Goal: Transaction & Acquisition: Purchase product/service

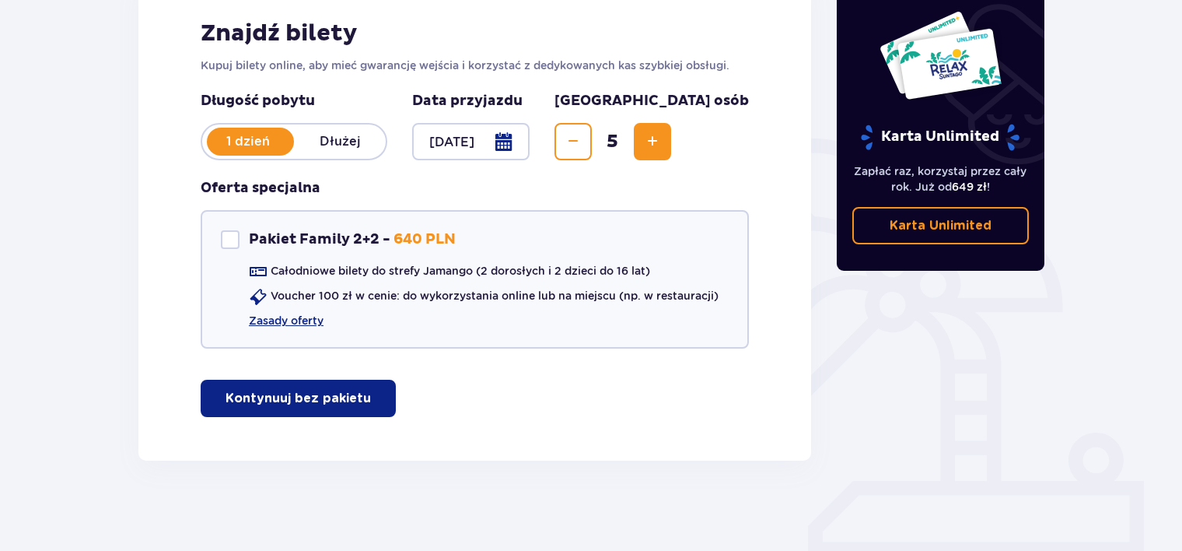
scroll to position [250, 0]
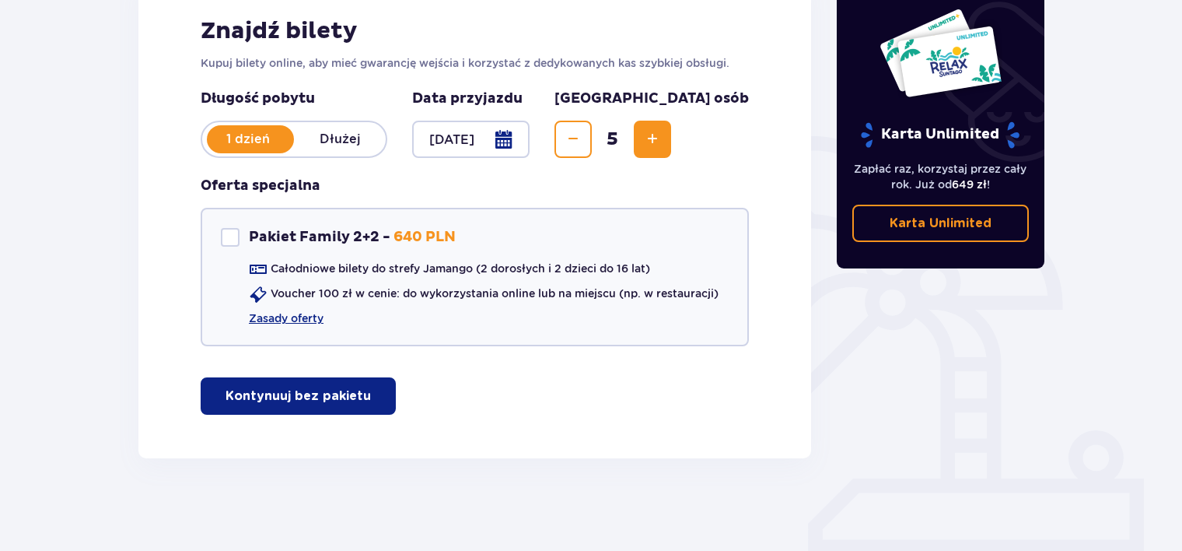
click at [307, 385] on button "Kontynuuj bez pakietu" at bounding box center [298, 395] width 195 height 37
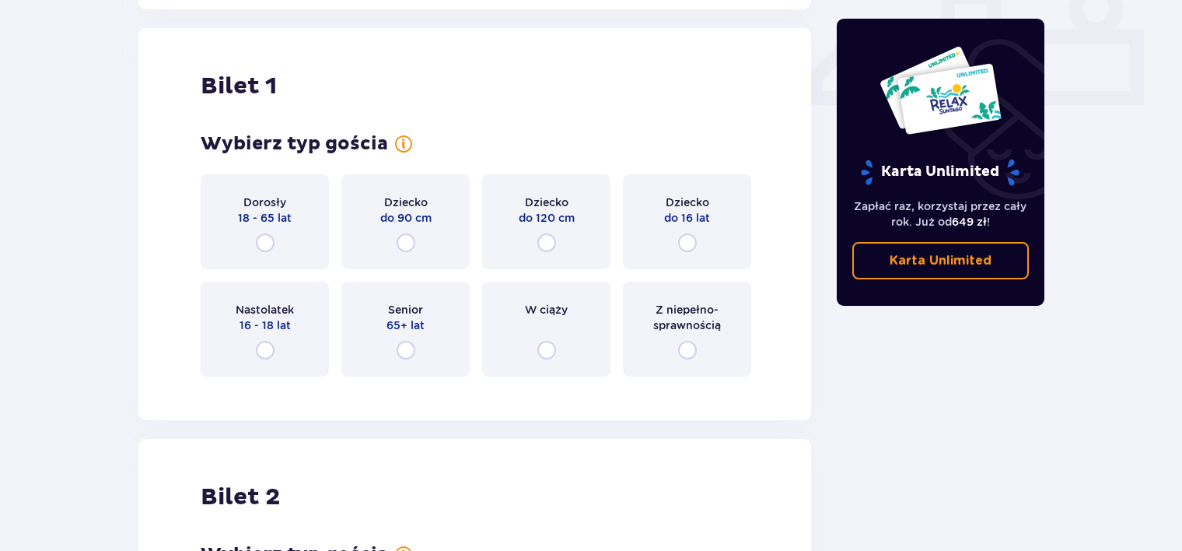
scroll to position [707, 0]
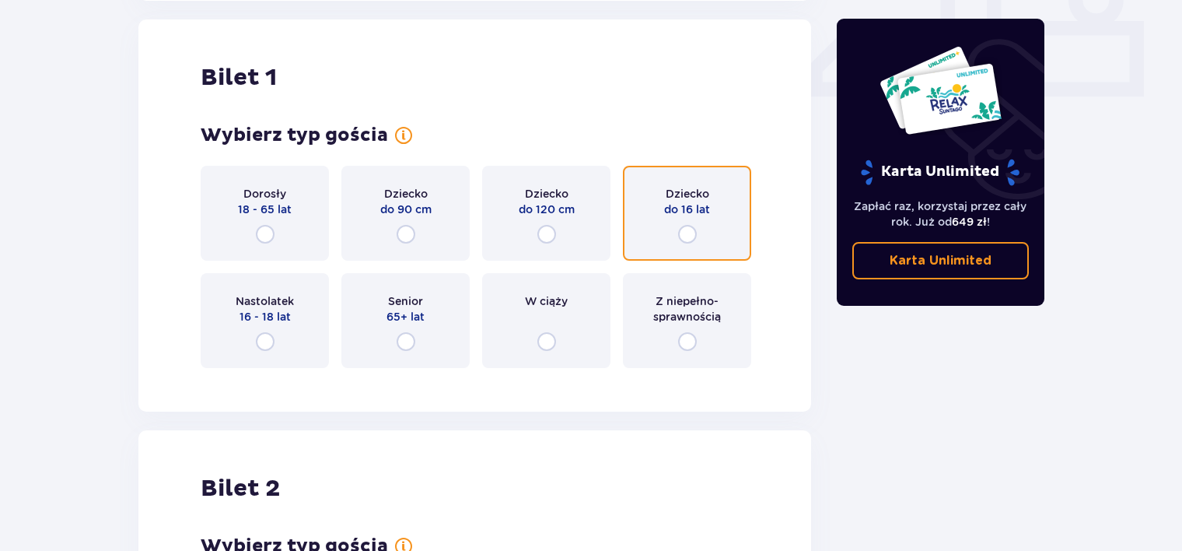
click at [688, 233] on input "radio" at bounding box center [687, 234] width 19 height 19
radio input "true"
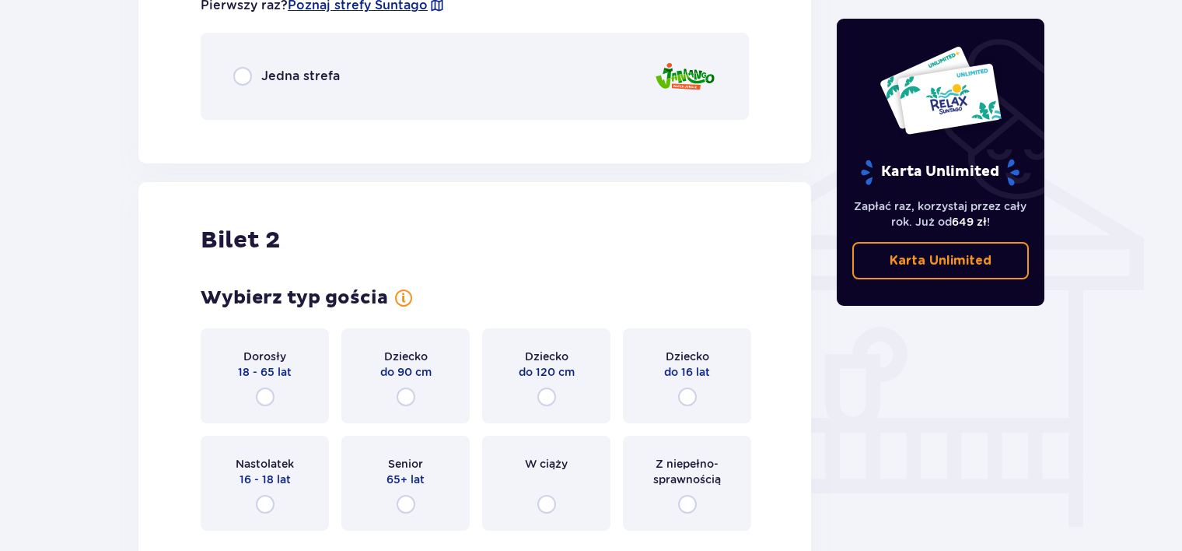
scroll to position [1172, 0]
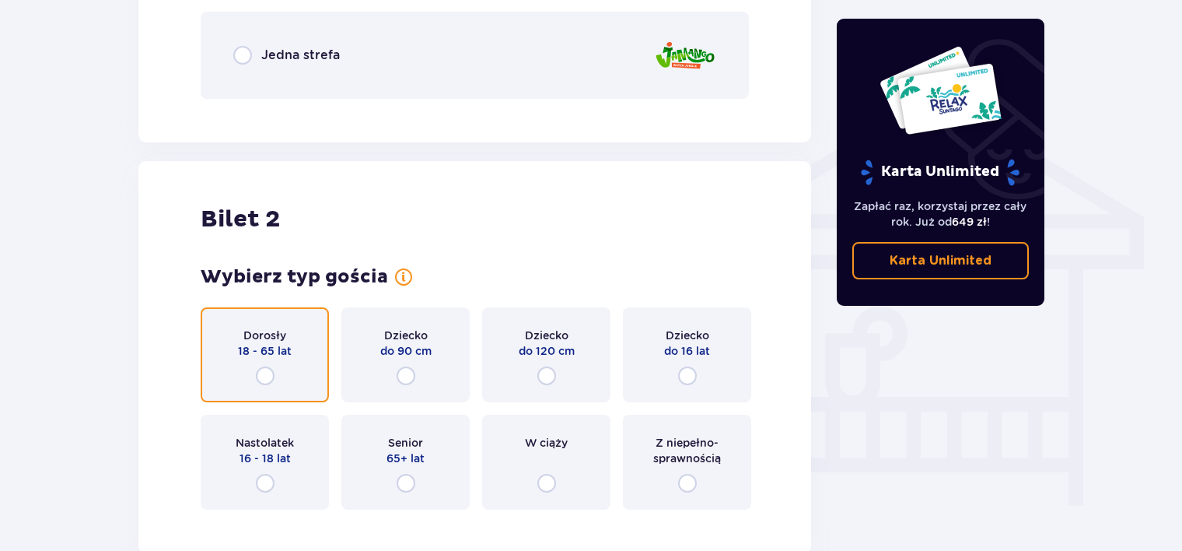
click at [263, 373] on input "radio" at bounding box center [265, 375] width 19 height 19
radio input "true"
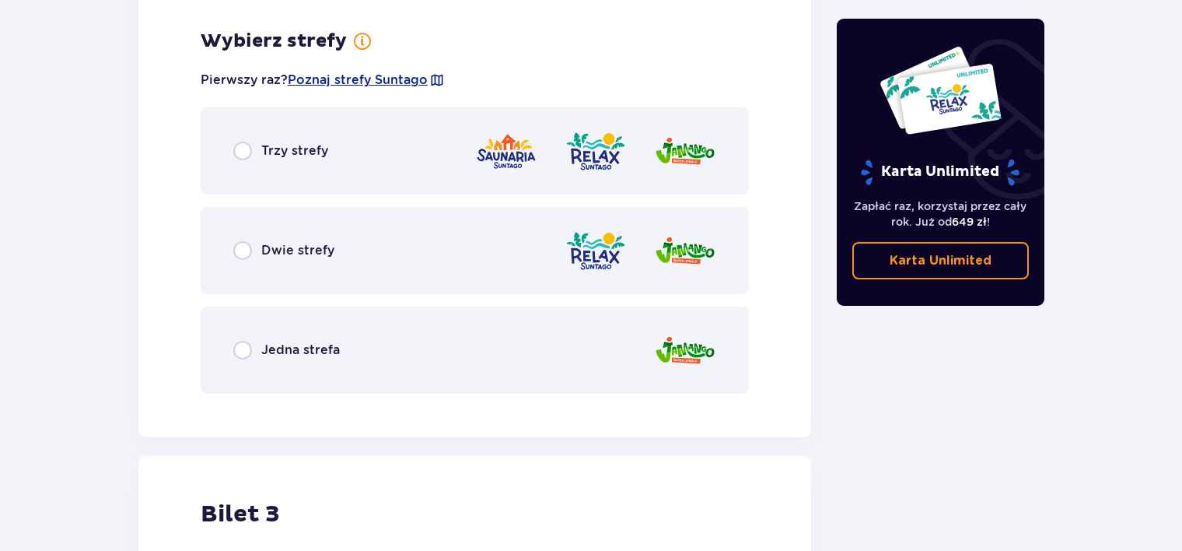
scroll to position [1693, 0]
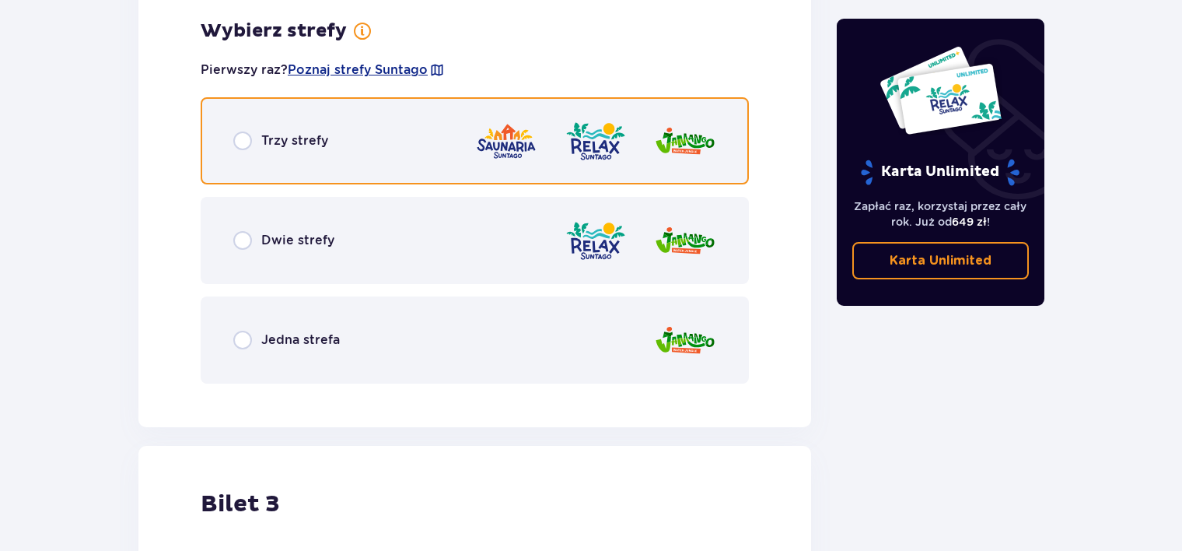
click at [236, 138] on input "radio" at bounding box center [242, 140] width 19 height 19
radio input "true"
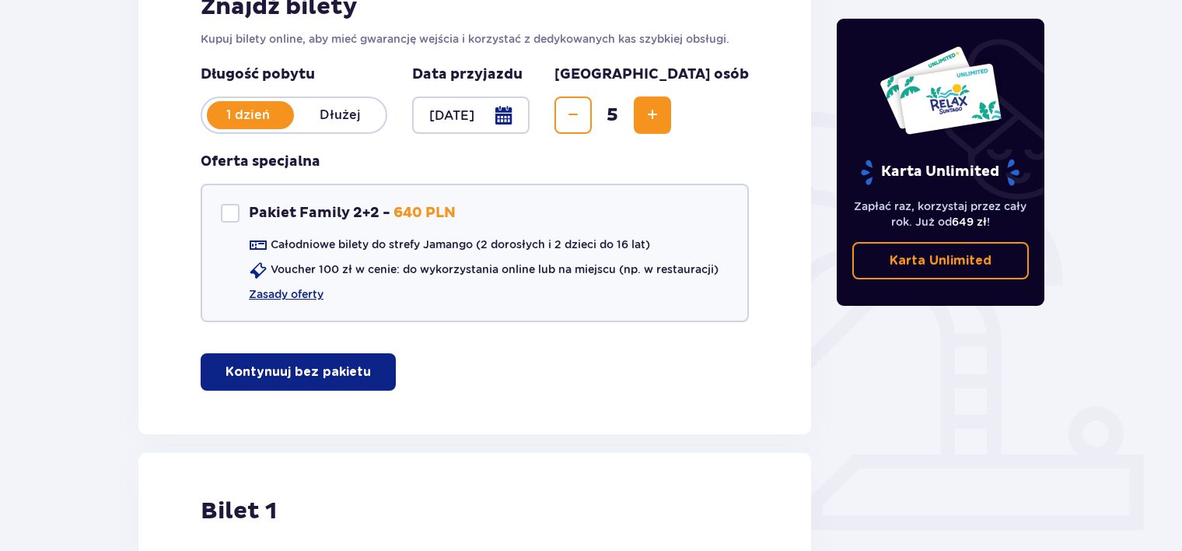
scroll to position [0, 0]
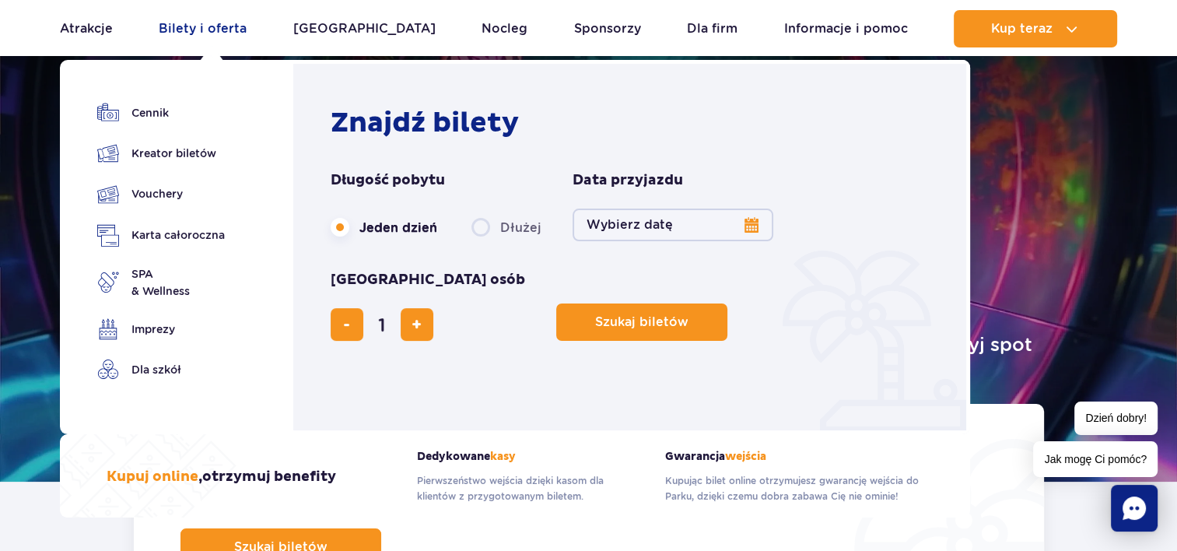
click at [213, 31] on link "Bilety i oferta" at bounding box center [203, 28] width 88 height 37
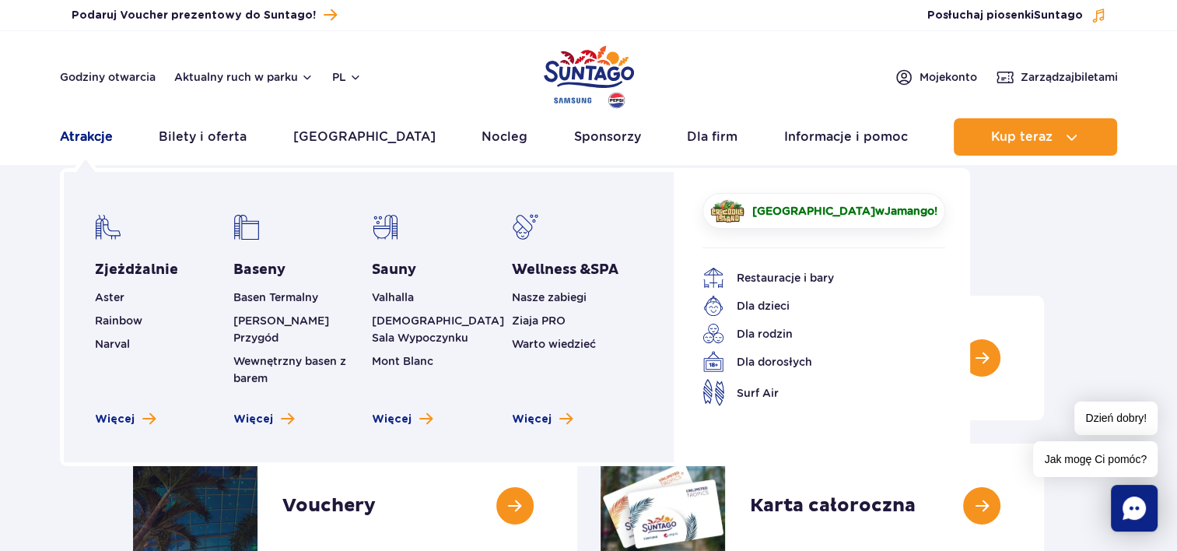
click at [91, 137] on link "Atrakcje" at bounding box center [86, 136] width 53 height 37
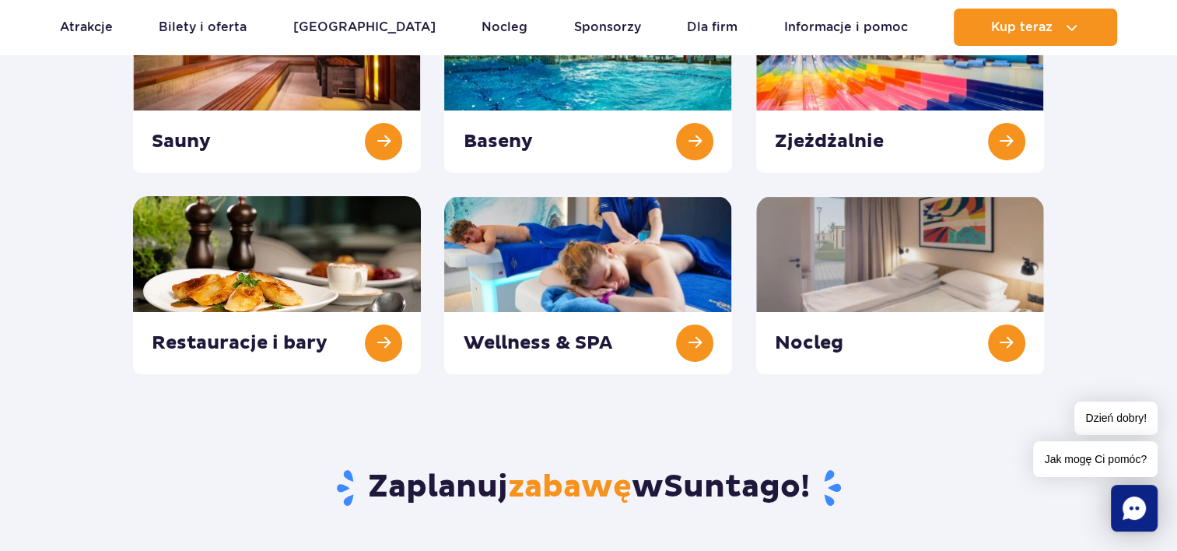
scroll to position [289, 0]
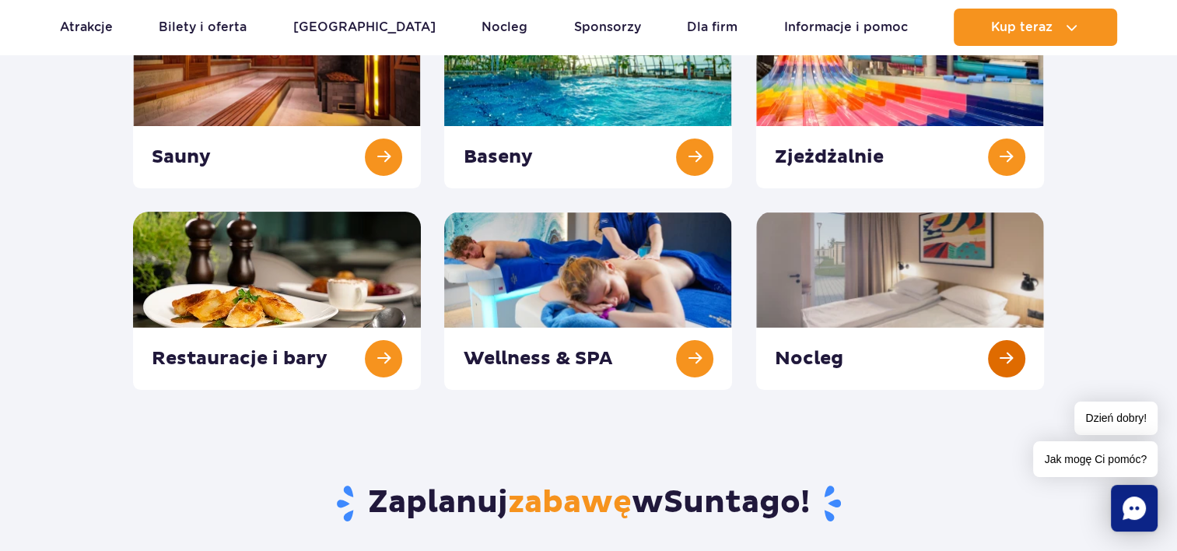
click at [805, 350] on link at bounding box center [900, 301] width 288 height 178
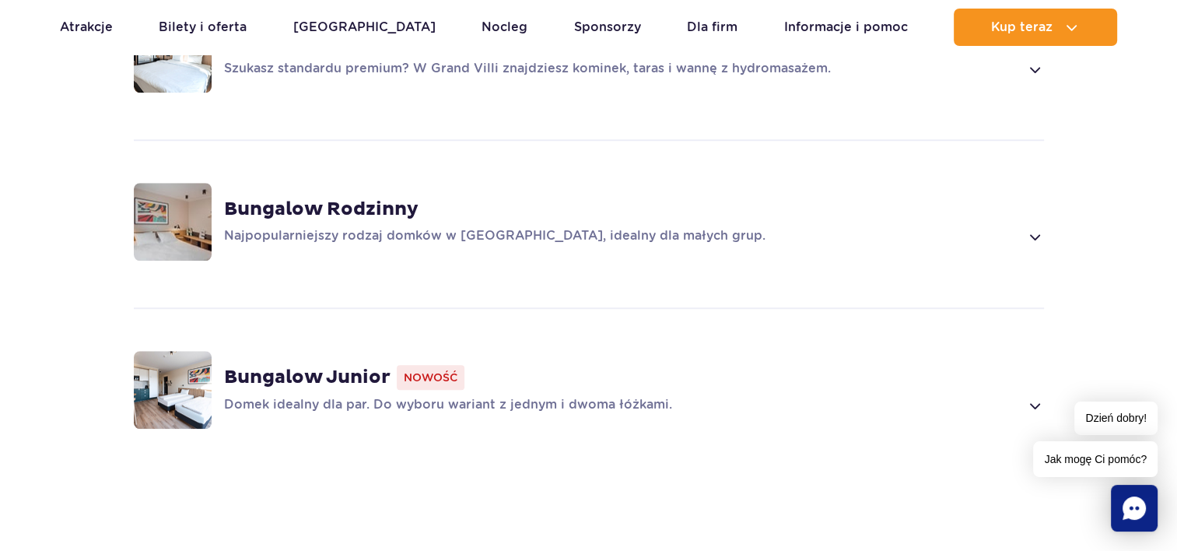
scroll to position [1221, 0]
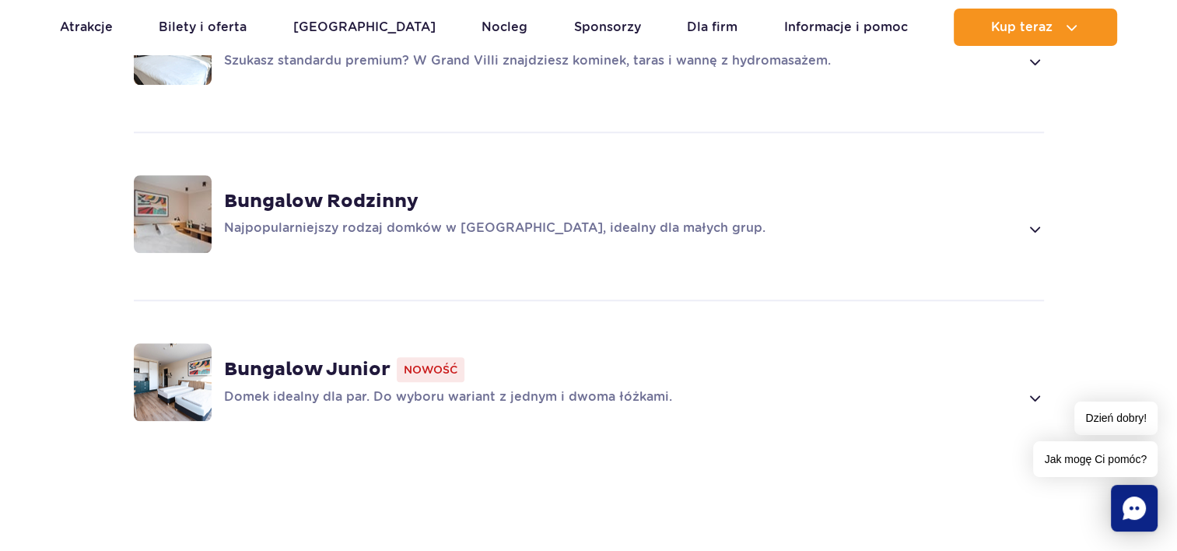
click at [332, 190] on strong "Bungalow Rodzinny" at bounding box center [321, 201] width 194 height 23
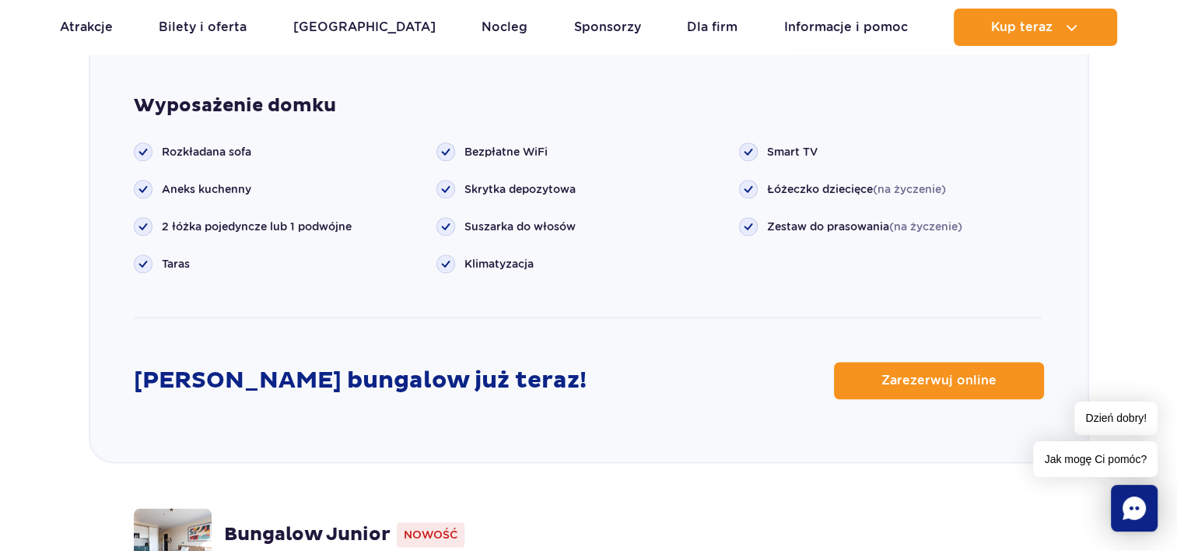
scroll to position [1885, 0]
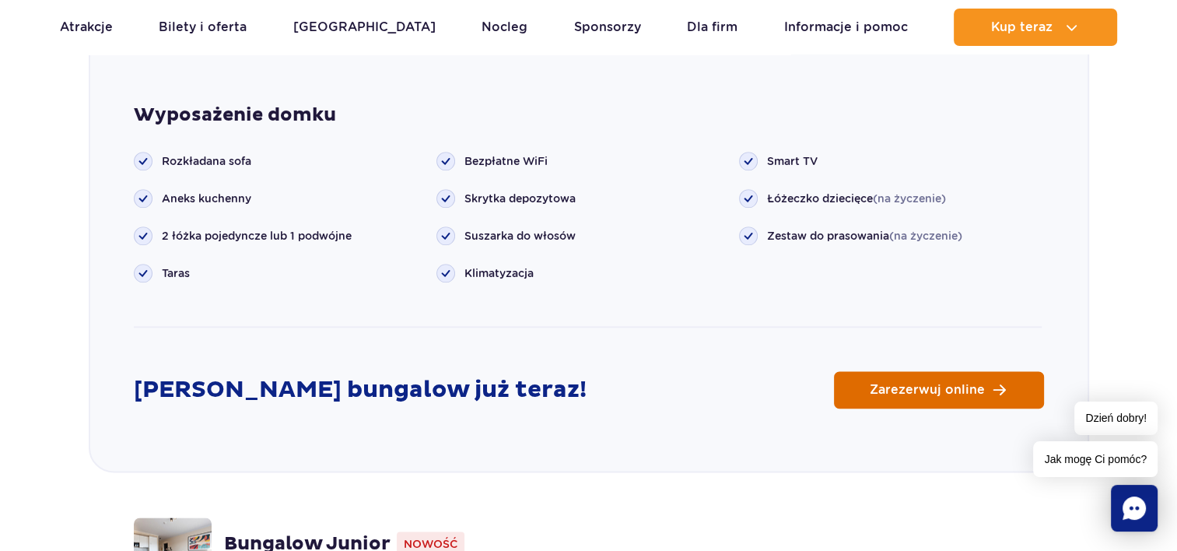
click at [961, 383] on span "Zarezerwuj online" at bounding box center [927, 389] width 115 height 12
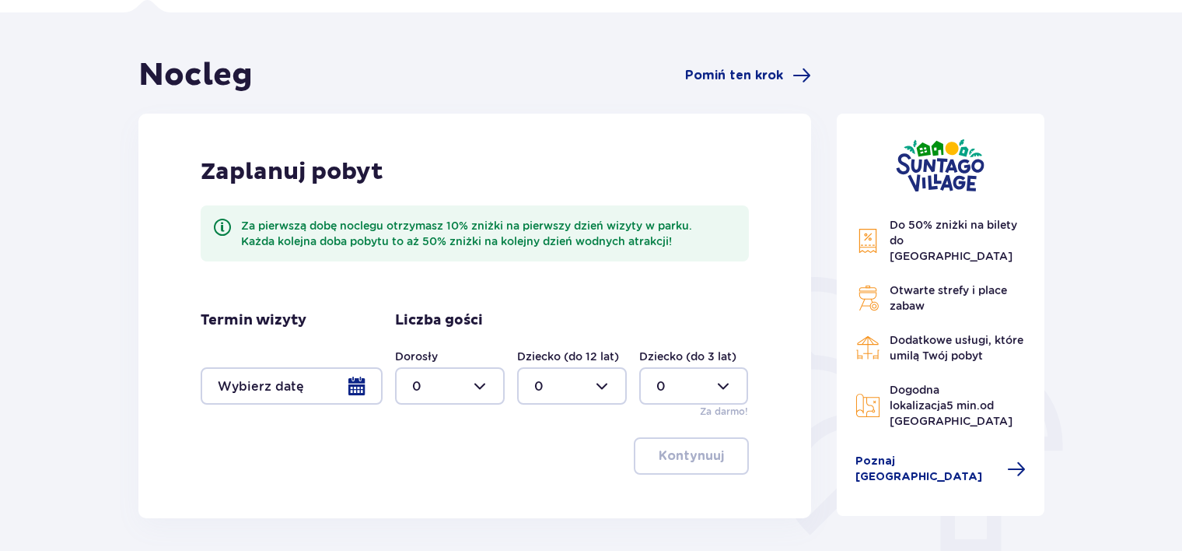
scroll to position [117, 0]
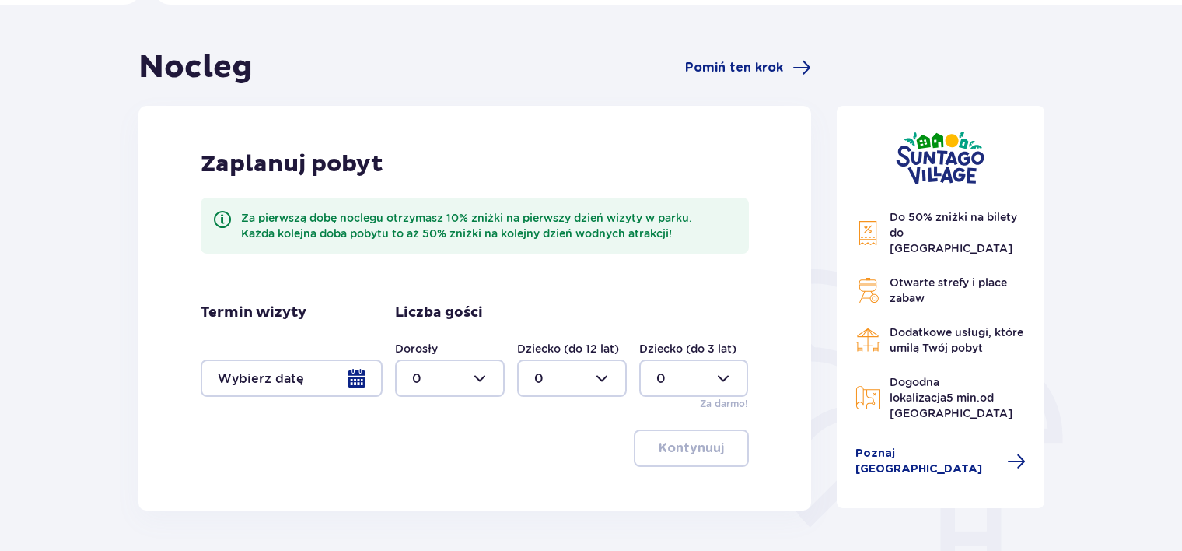
click at [354, 380] on div at bounding box center [292, 377] width 182 height 37
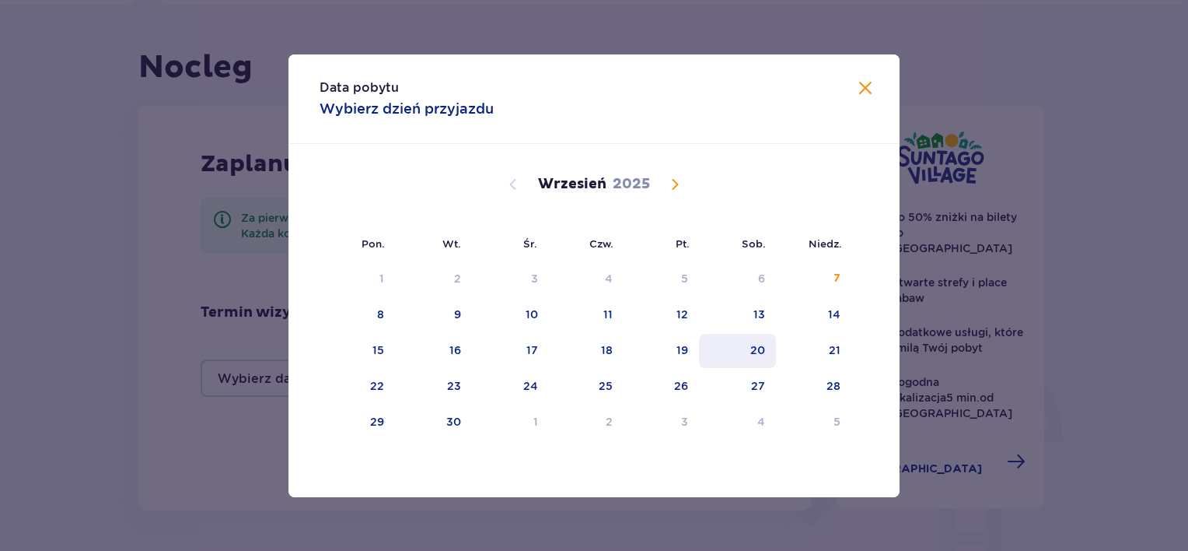
click at [753, 345] on div "20" at bounding box center [758, 350] width 15 height 16
click at [744, 350] on div "20" at bounding box center [737, 351] width 77 height 34
click at [702, 526] on div "Data pobytu Wybierz dzień przyjazdu Pon. Wt. Śr. Czw. Pt. Sob. Niedz. Sierpień …" at bounding box center [594, 275] width 1188 height 551
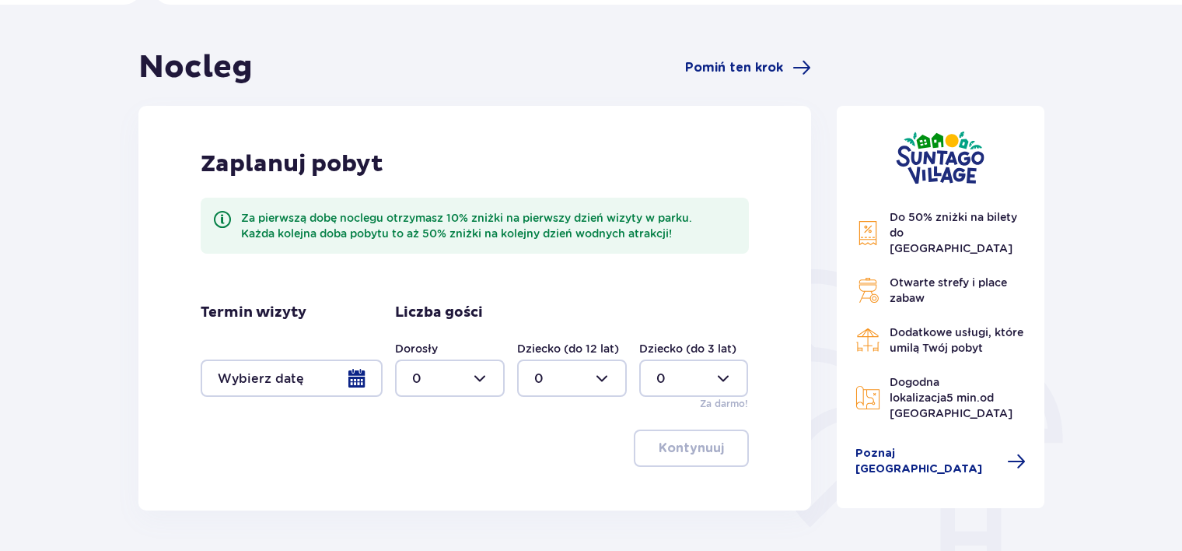
click at [356, 370] on div at bounding box center [292, 377] width 182 height 37
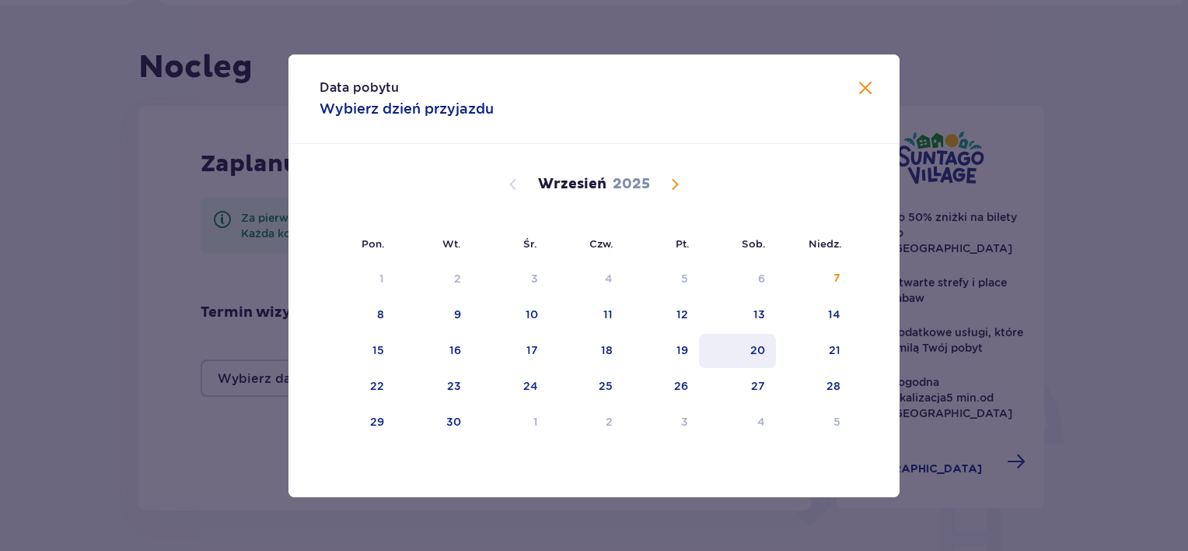
click at [746, 345] on div "20" at bounding box center [737, 351] width 77 height 34
click at [842, 346] on div "21" at bounding box center [813, 351] width 75 height 34
type input "20.09.25 - 21.09.25"
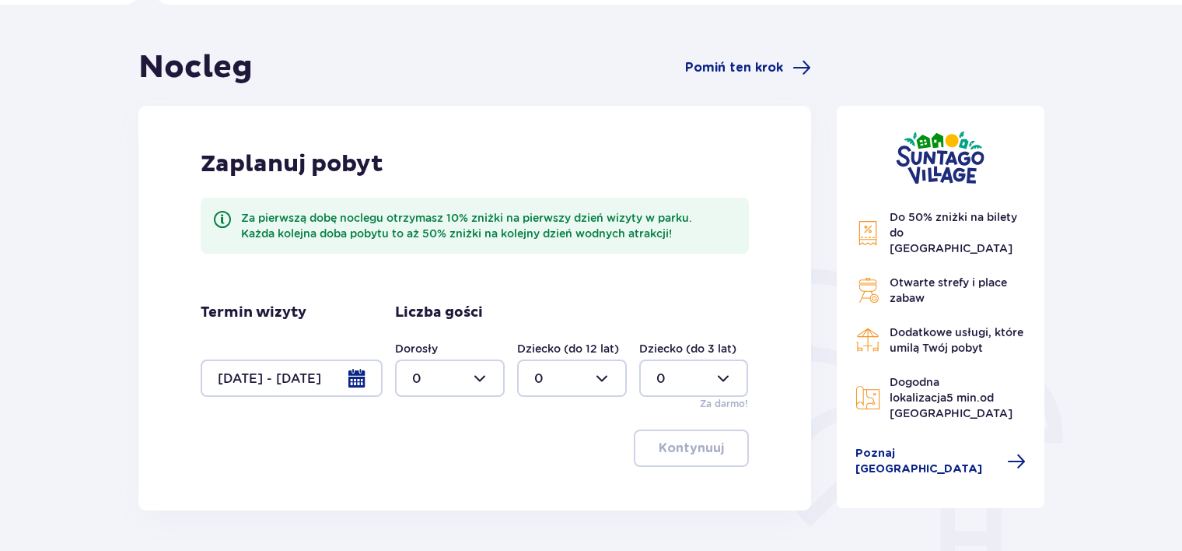
click at [467, 373] on div at bounding box center [450, 377] width 110 height 37
click at [448, 317] on div "3" at bounding box center [449, 324] width 75 height 17
click at [480, 371] on div at bounding box center [450, 377] width 110 height 37
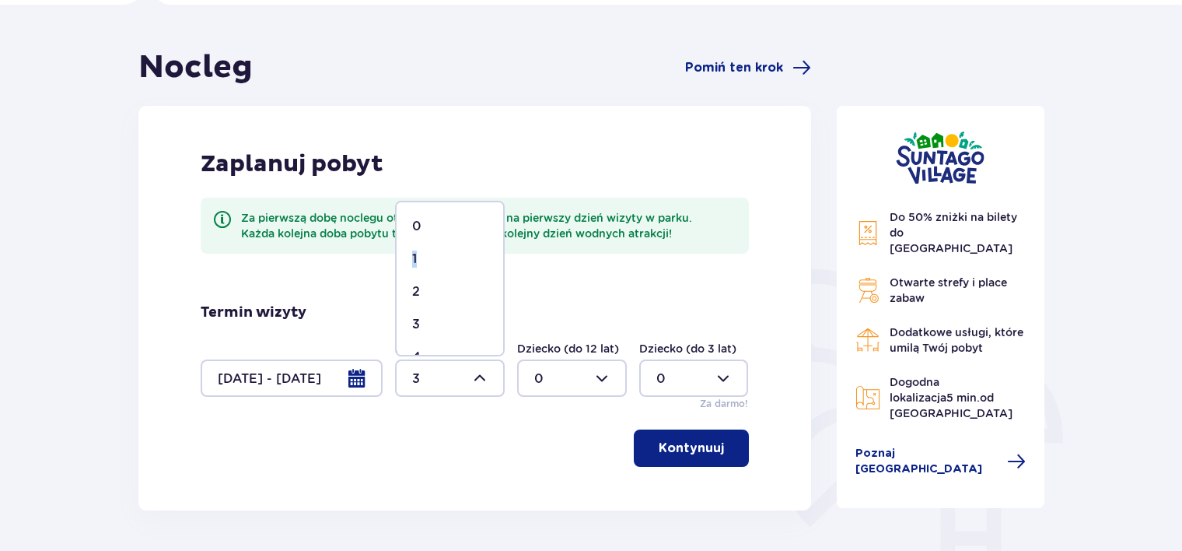
drag, startPoint x: 498, startPoint y: 230, endPoint x: 495, endPoint y: 248, distance: 18.0
click at [495, 248] on span "0 1 2 3 4 5 6 7 8 9 10 11 12 13 14 15 16 17 18" at bounding box center [450, 279] width 110 height 156
click at [436, 313] on div "5" at bounding box center [449, 310] width 75 height 17
type input "5"
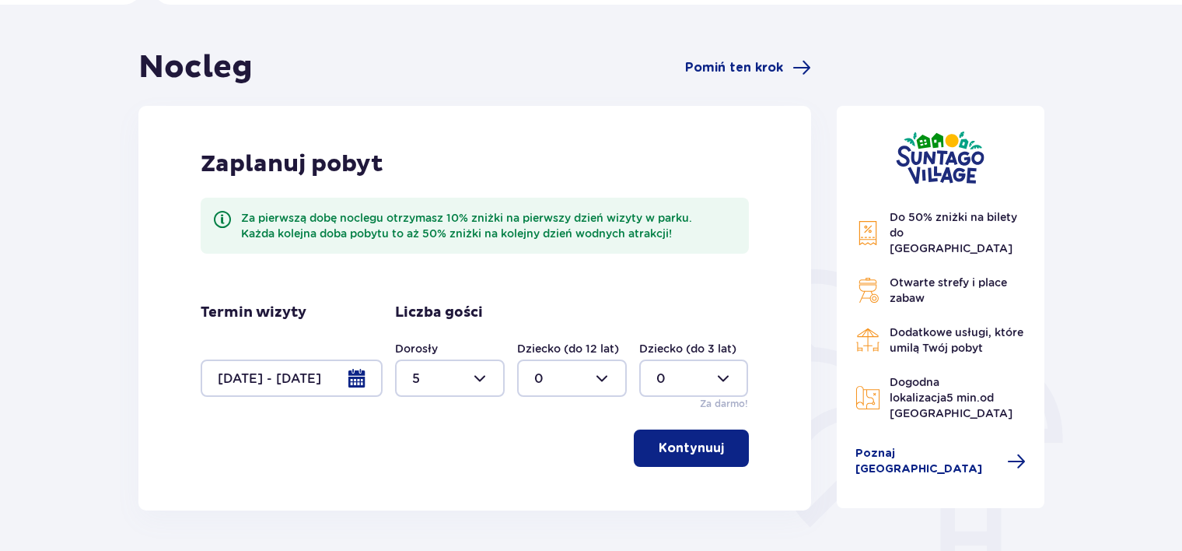
click at [678, 439] on p "Kontynuuj" at bounding box center [691, 447] width 65 height 17
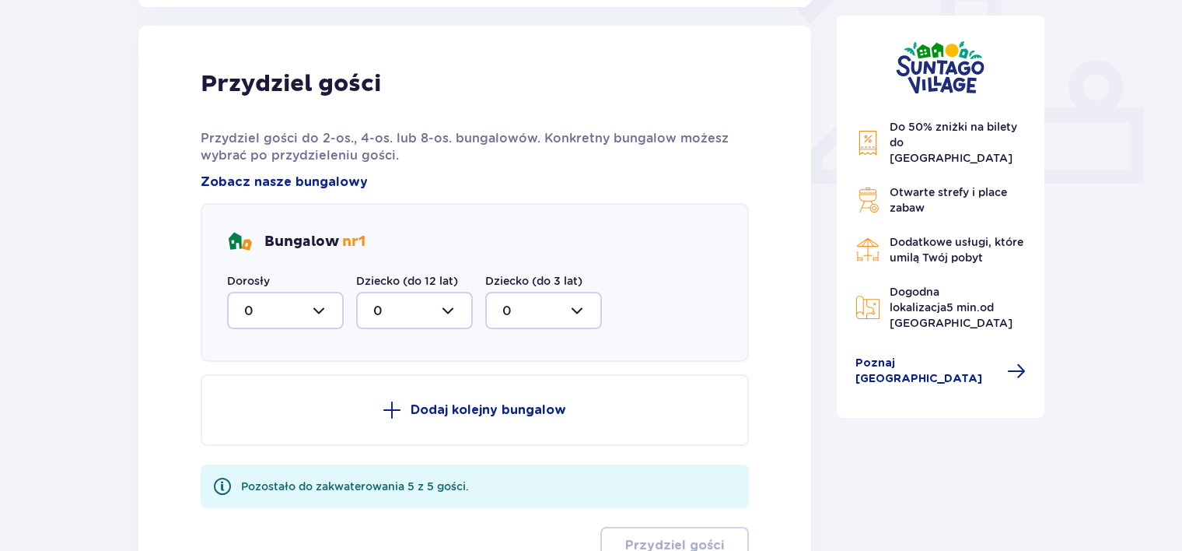
scroll to position [627, 0]
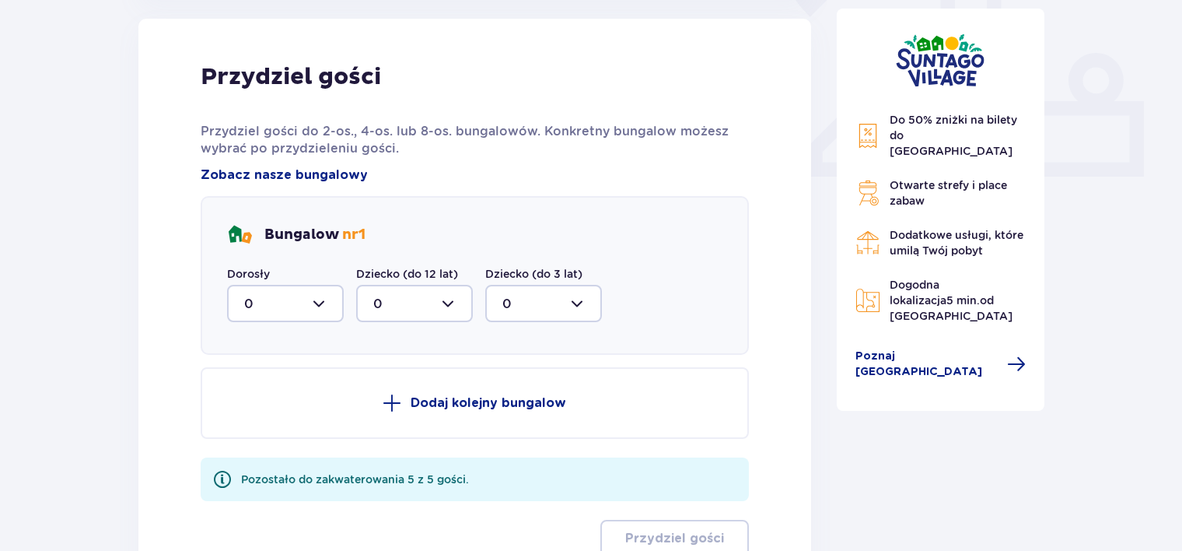
click at [320, 306] on div at bounding box center [285, 303] width 117 height 37
click at [257, 414] on div "2" at bounding box center [285, 416] width 82 height 17
type input "2"
click at [460, 401] on p "Dodaj kolejny bungalow" at bounding box center [489, 402] width 156 height 17
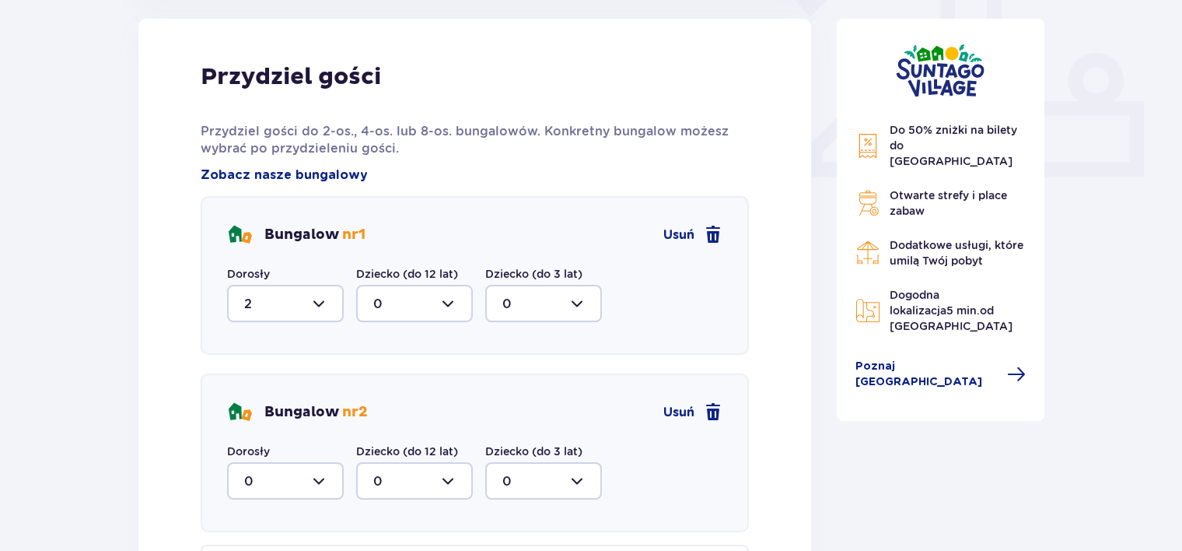
click at [327, 485] on div at bounding box center [285, 480] width 117 height 37
click at [297, 432] on div "3" at bounding box center [285, 433] width 82 height 17
type input "3"
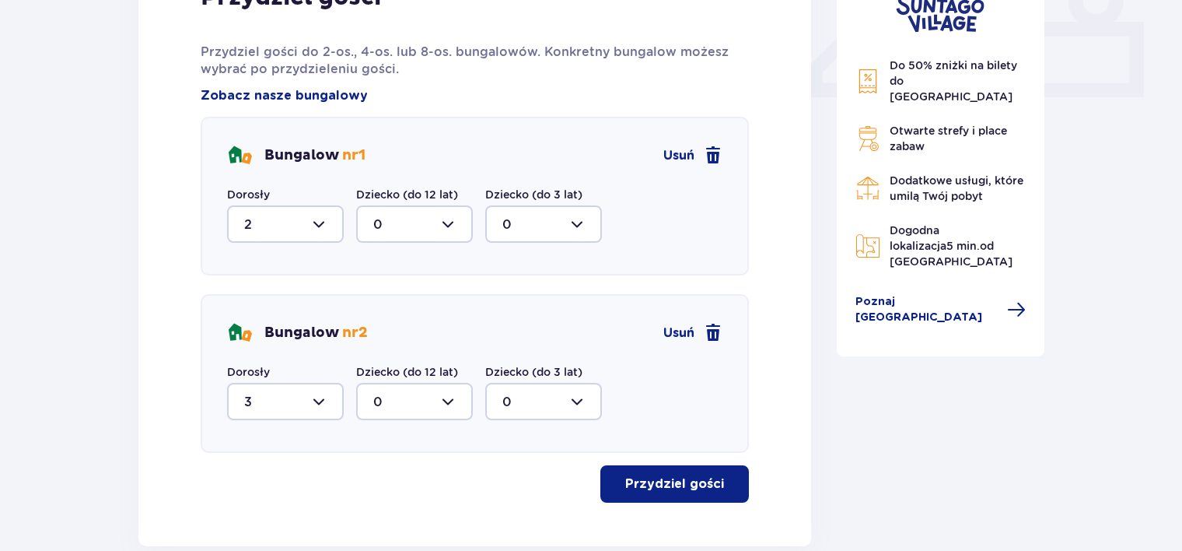
scroll to position [713, 0]
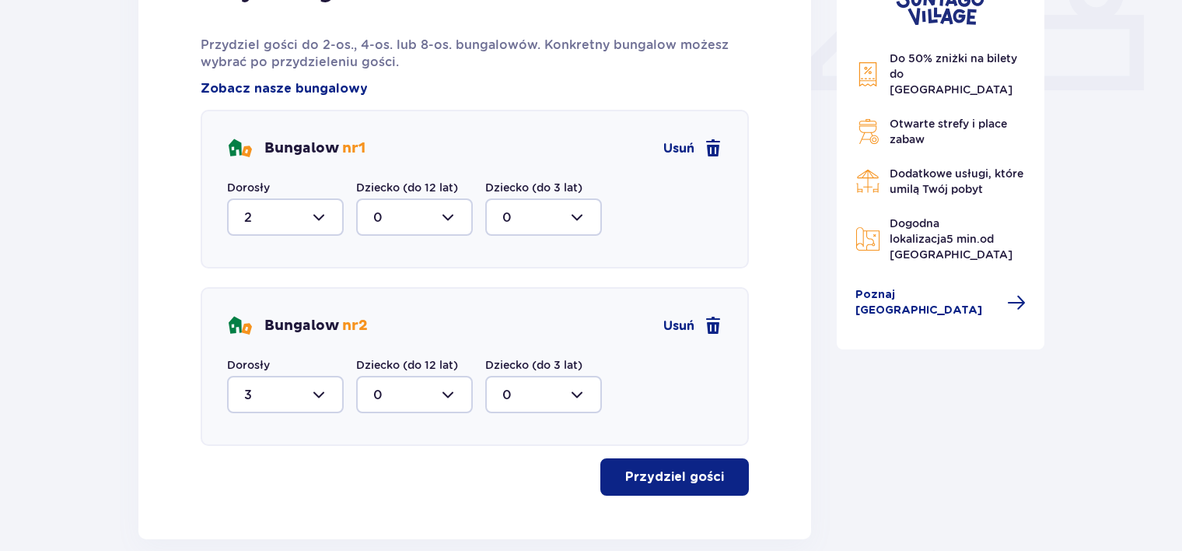
click at [712, 480] on button "Przydziel gości" at bounding box center [674, 476] width 149 height 37
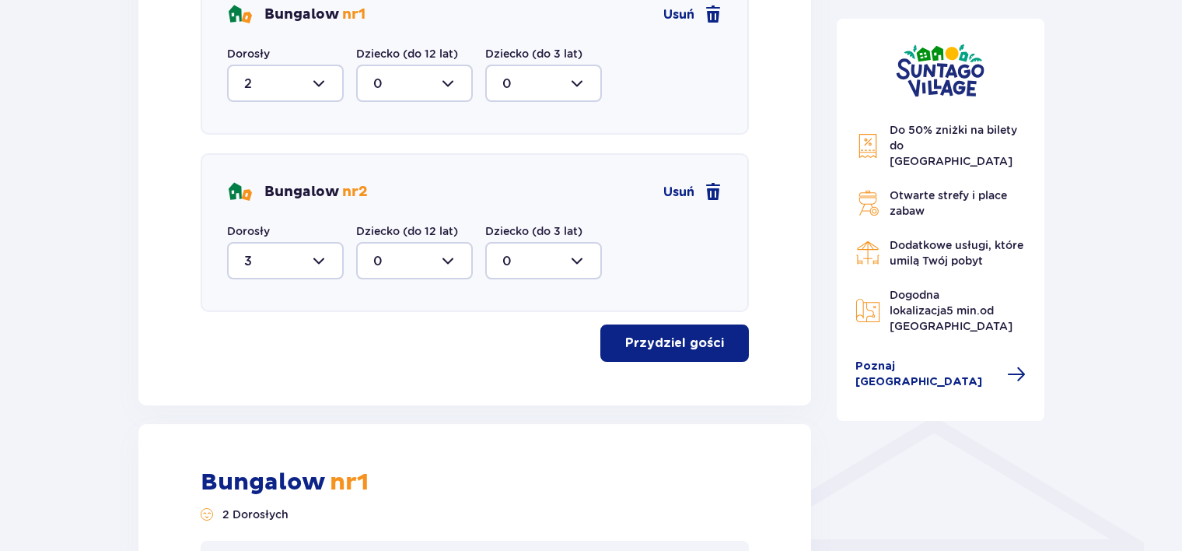
scroll to position [836, 0]
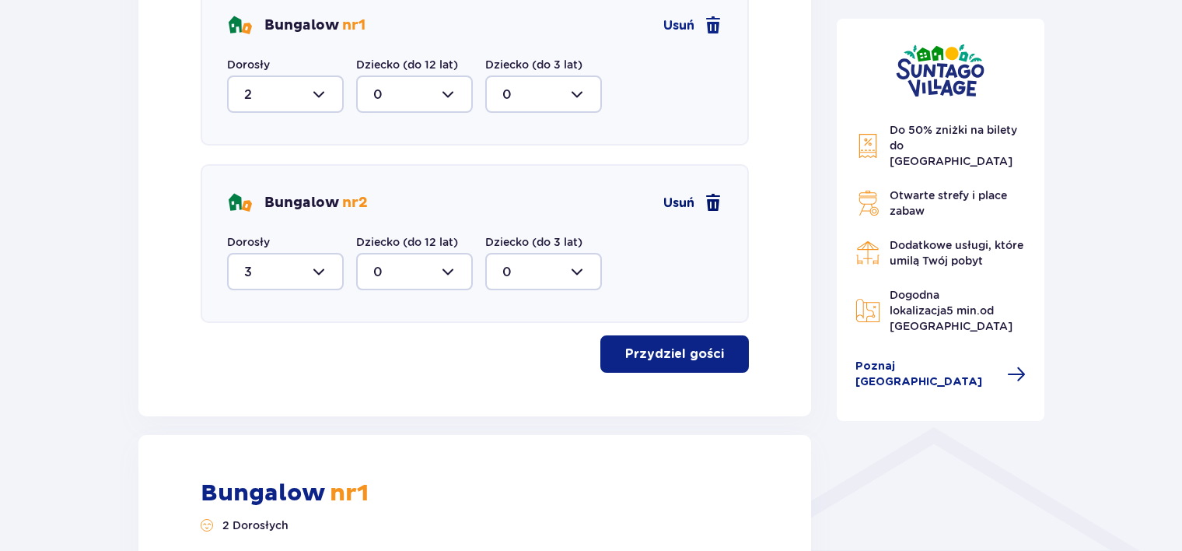
click at [709, 200] on span at bounding box center [713, 203] width 19 height 19
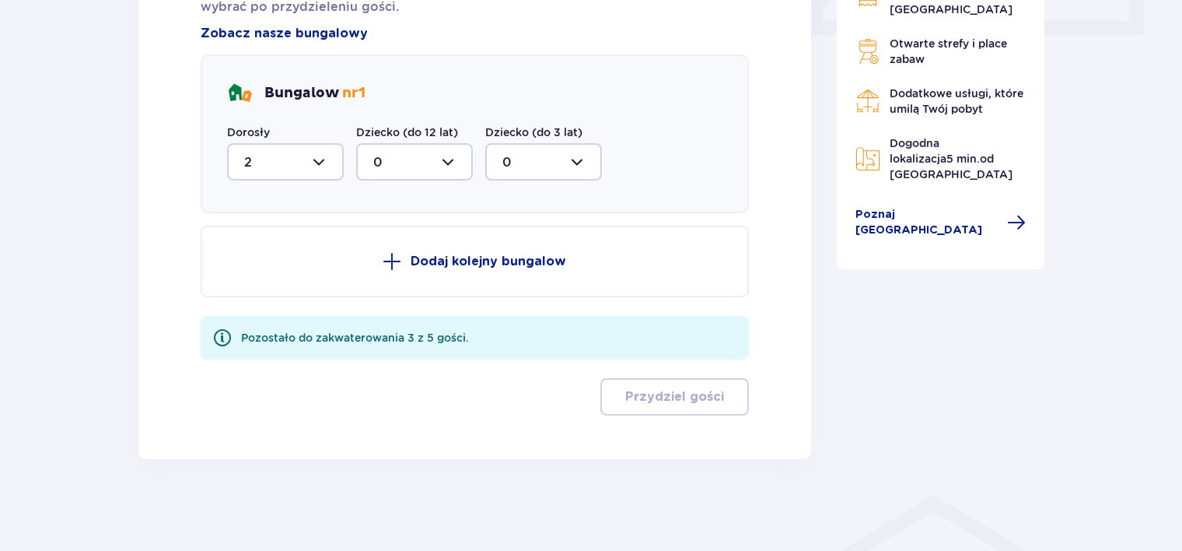
click at [317, 161] on div at bounding box center [285, 161] width 117 height 37
click at [261, 311] on div "5" at bounding box center [285, 314] width 82 height 17
type input "5"
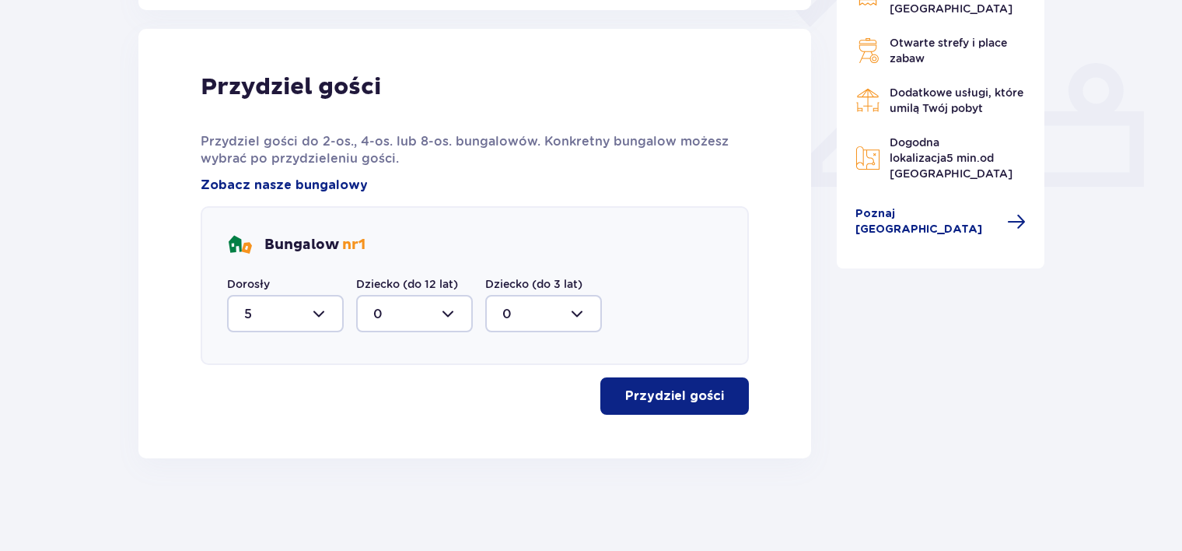
click at [666, 401] on p "Przydziel gości" at bounding box center [674, 395] width 99 height 17
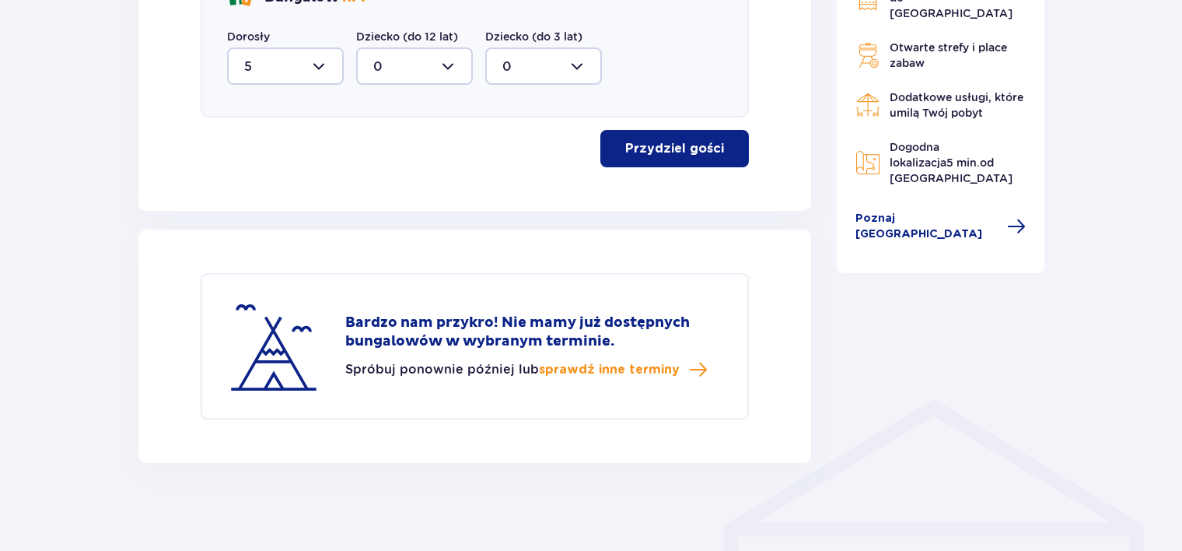
scroll to position [868, 0]
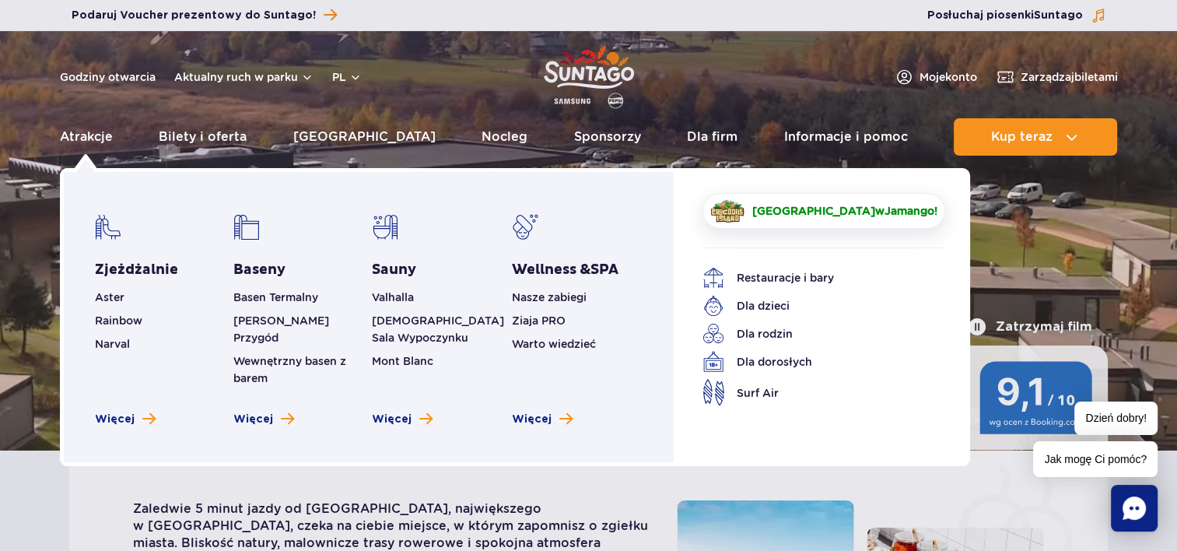
click at [821, 212] on span "[GEOGRAPHIC_DATA]" at bounding box center [812, 211] width 123 height 12
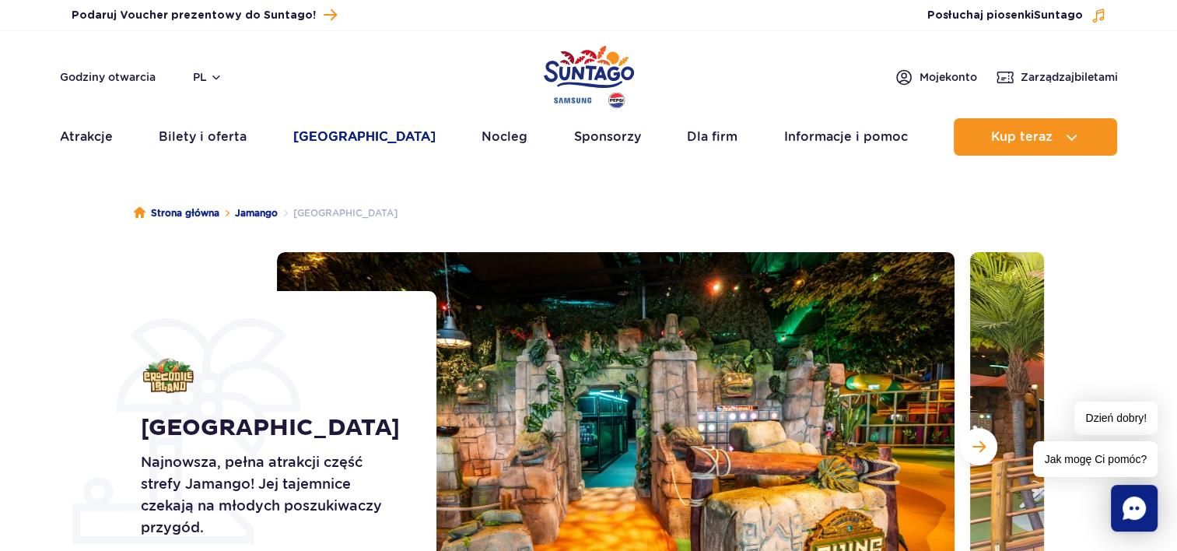
click at [348, 140] on link "[GEOGRAPHIC_DATA]" at bounding box center [364, 136] width 142 height 37
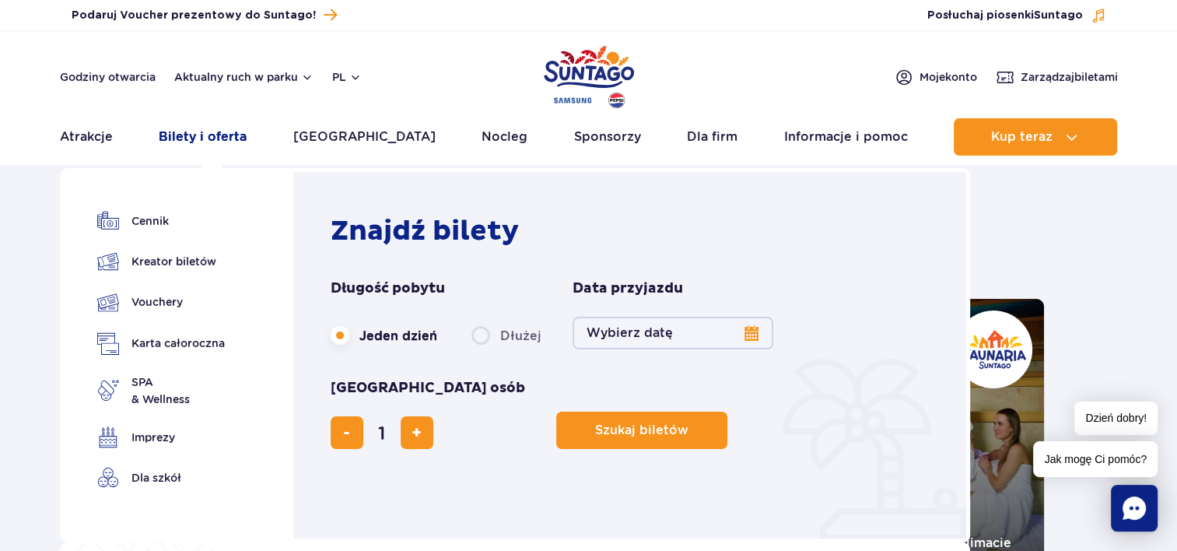
click at [230, 136] on link "Bilety i oferta" at bounding box center [203, 136] width 88 height 37
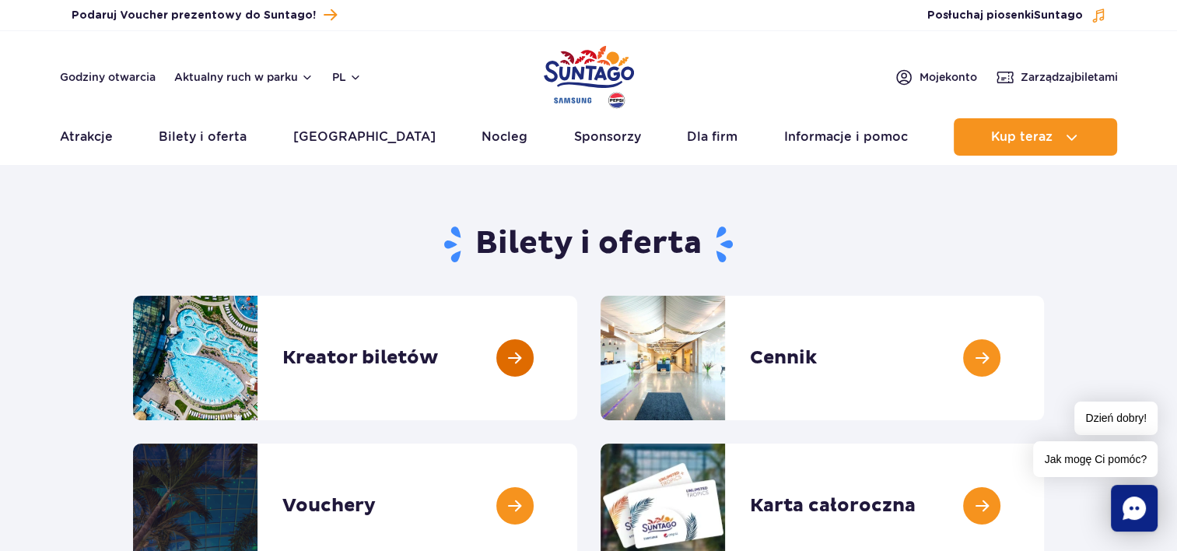
click at [577, 355] on link at bounding box center [577, 358] width 0 height 124
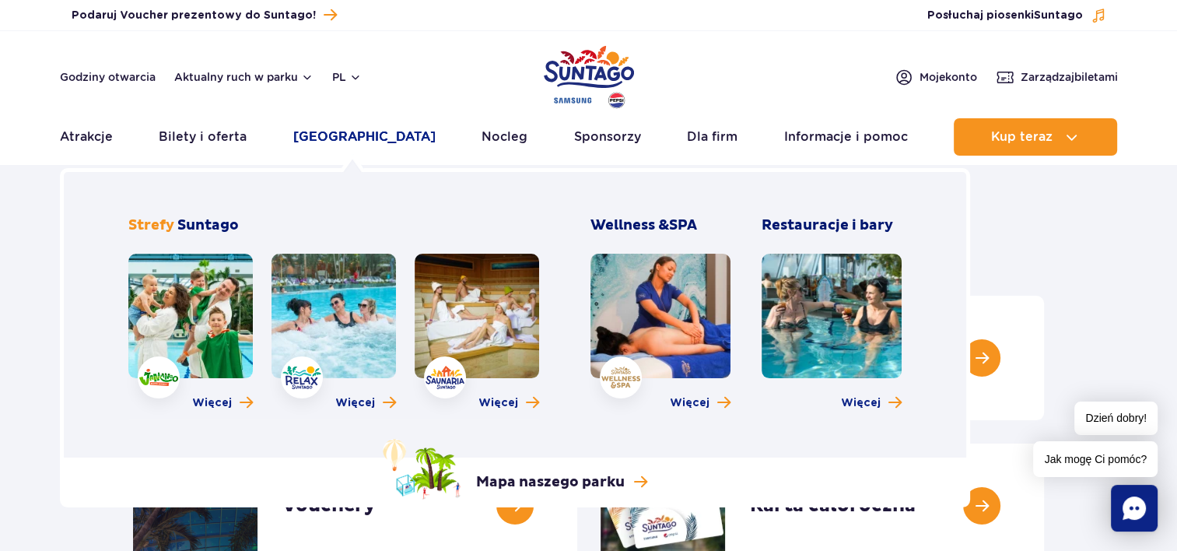
click at [345, 140] on link "[GEOGRAPHIC_DATA]" at bounding box center [364, 136] width 142 height 37
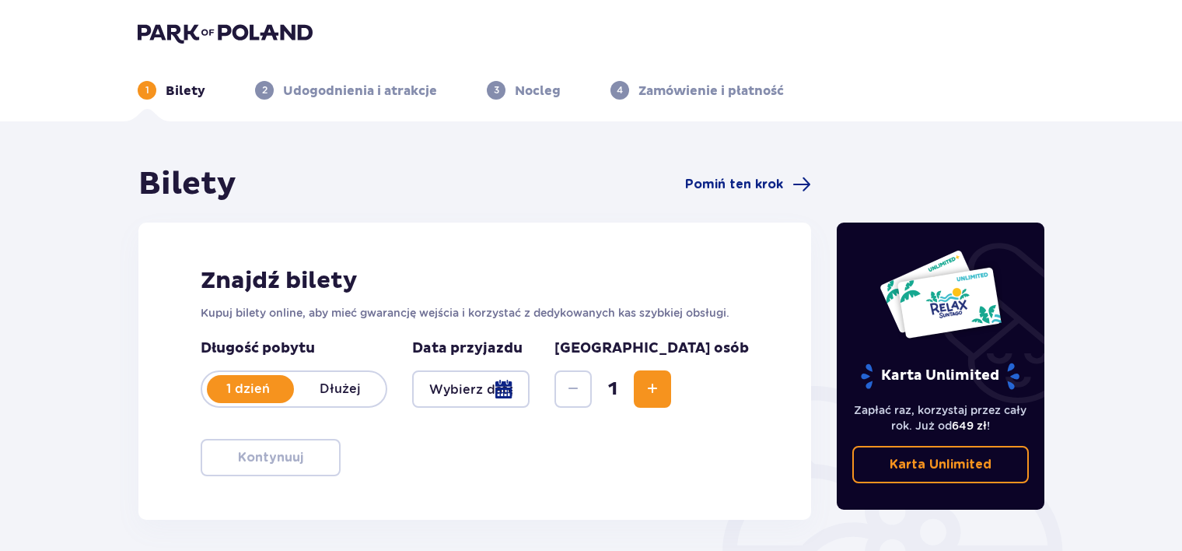
click at [486, 392] on div at bounding box center [470, 388] width 117 height 37
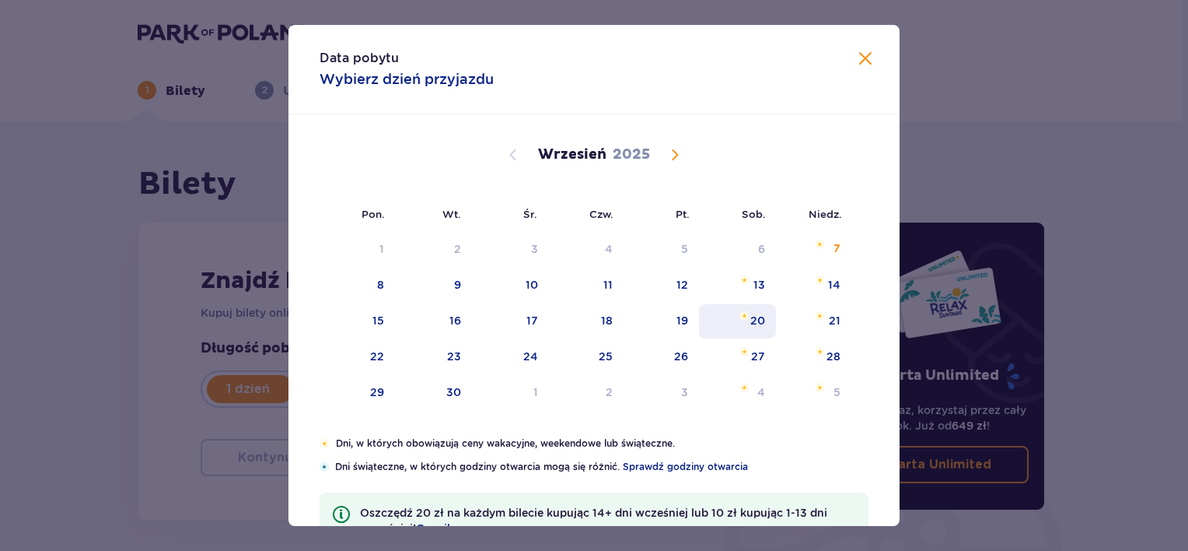
click at [741, 320] on div "20" at bounding box center [737, 321] width 77 height 34
type input "20.09.25"
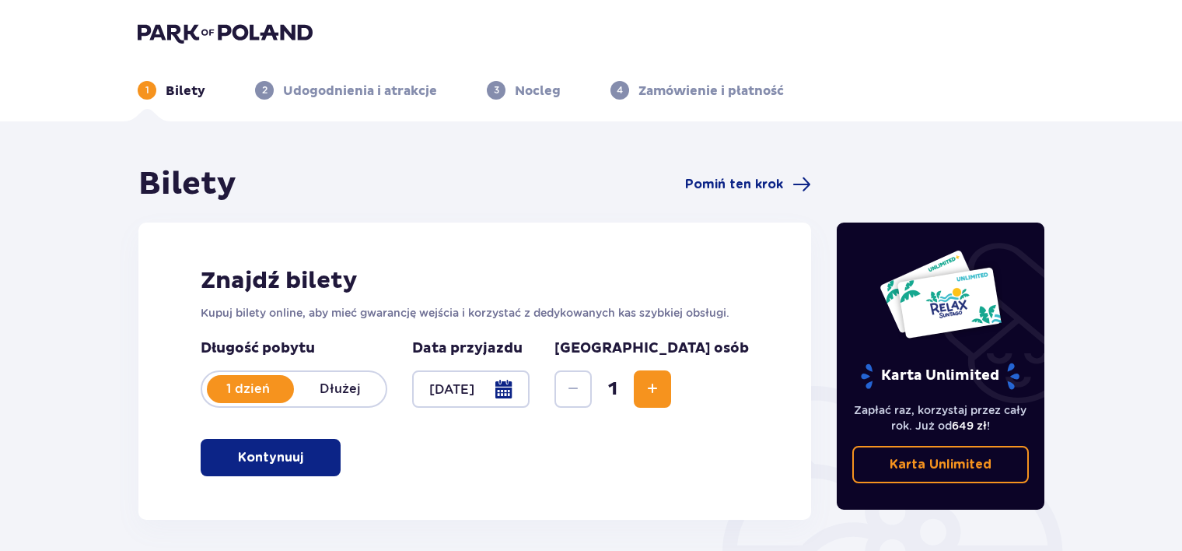
click at [671, 380] on button "Increase" at bounding box center [652, 388] width 37 height 37
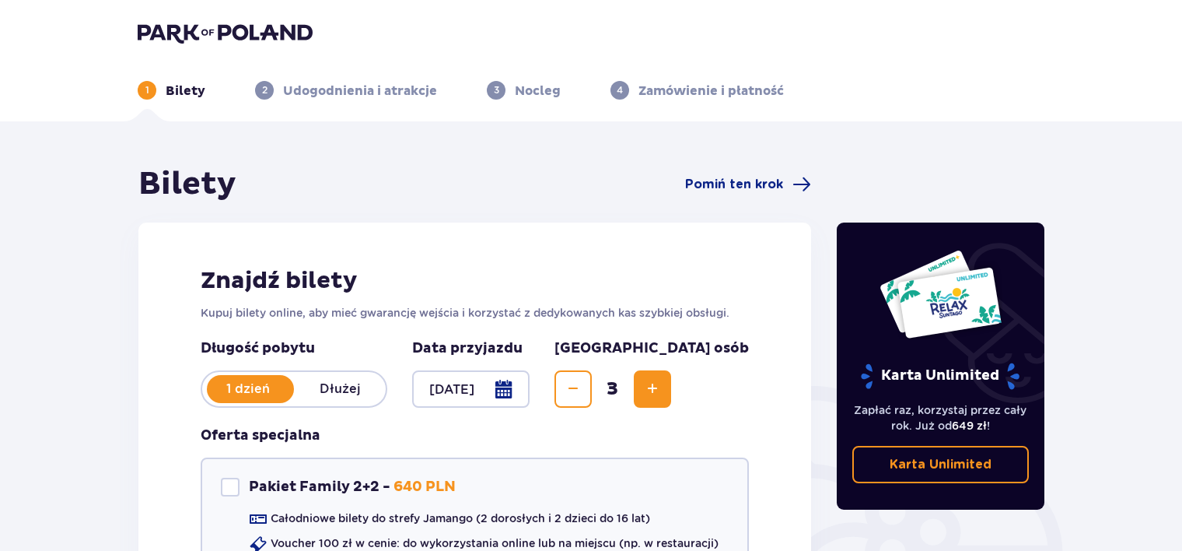
click at [671, 380] on button "Increase" at bounding box center [652, 388] width 37 height 37
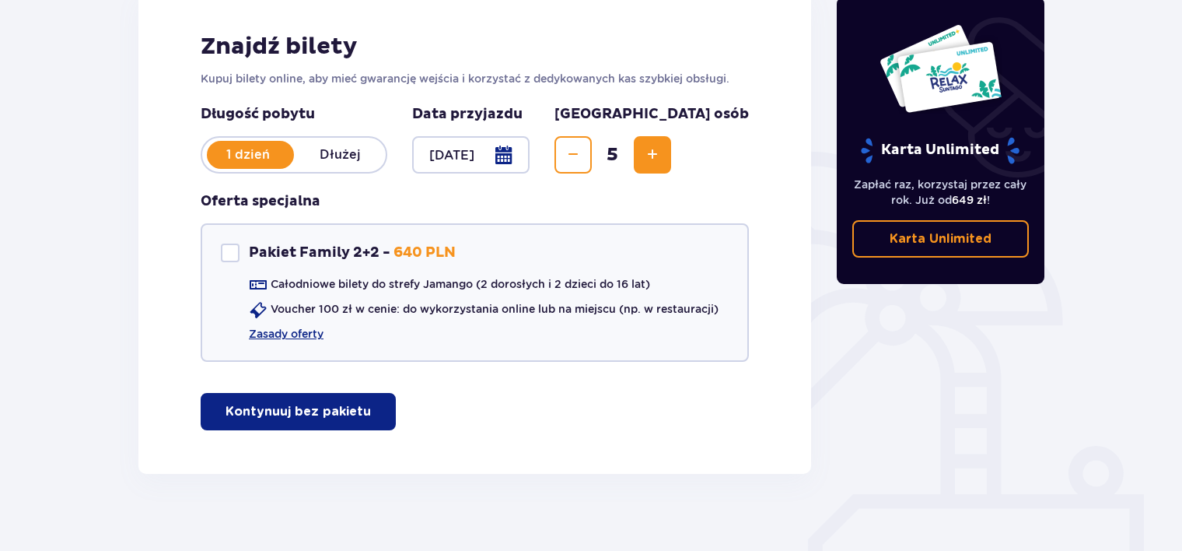
scroll to position [232, 0]
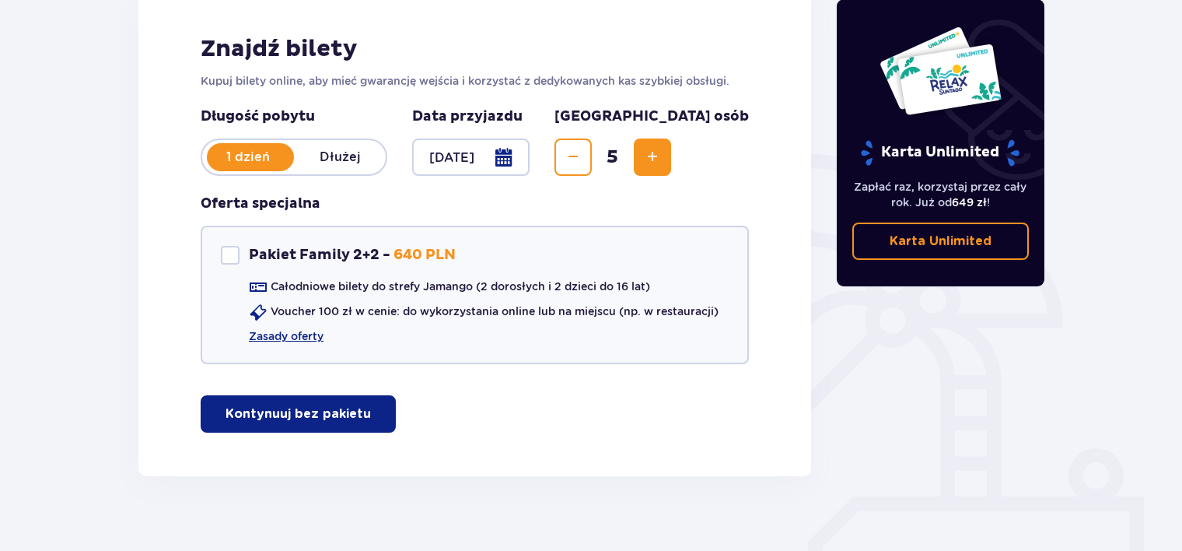
click at [313, 411] on p "Kontynuuj bez pakietu" at bounding box center [298, 413] width 145 height 17
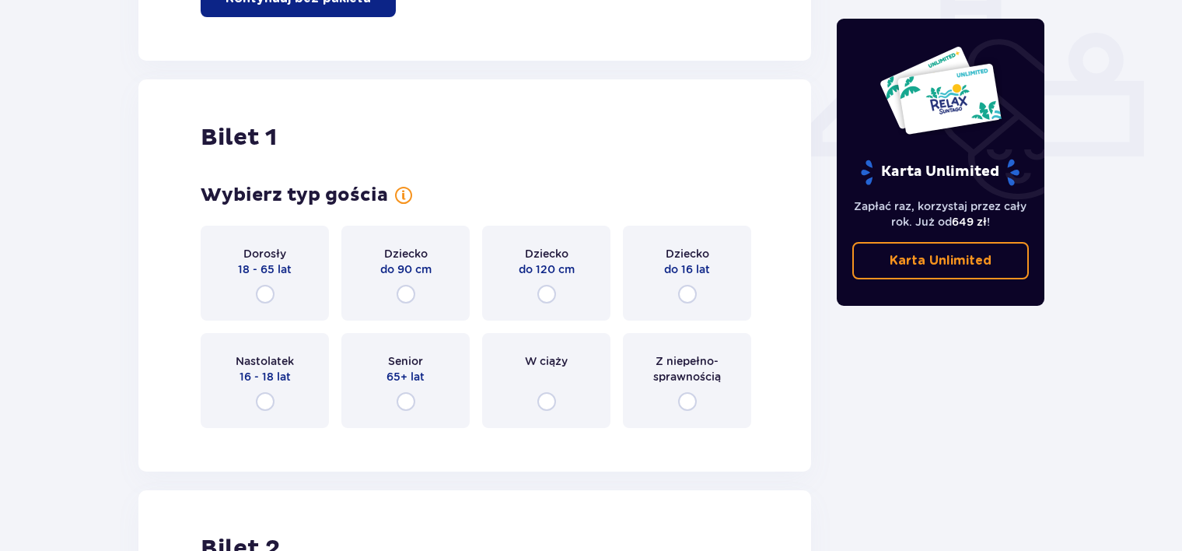
scroll to position [707, 0]
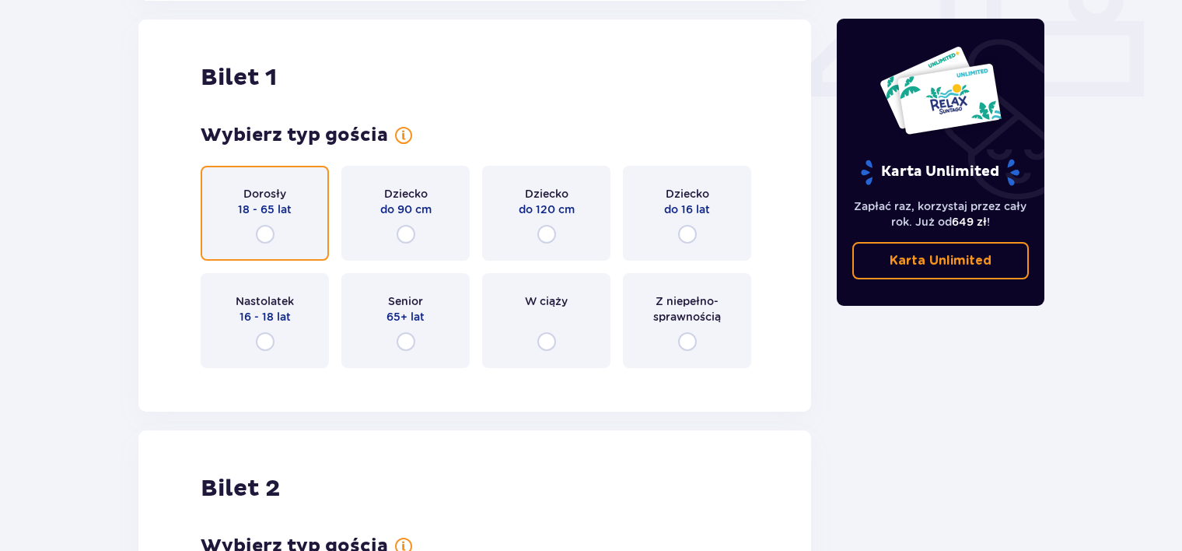
click at [264, 236] on input "radio" at bounding box center [265, 234] width 19 height 19
radio input "true"
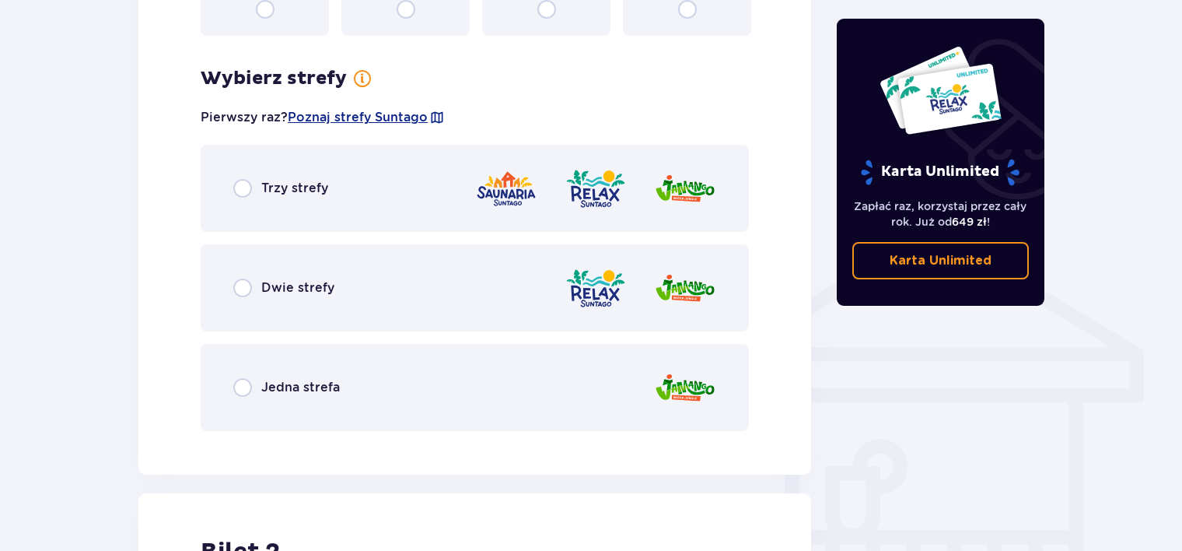
scroll to position [1087, 0]
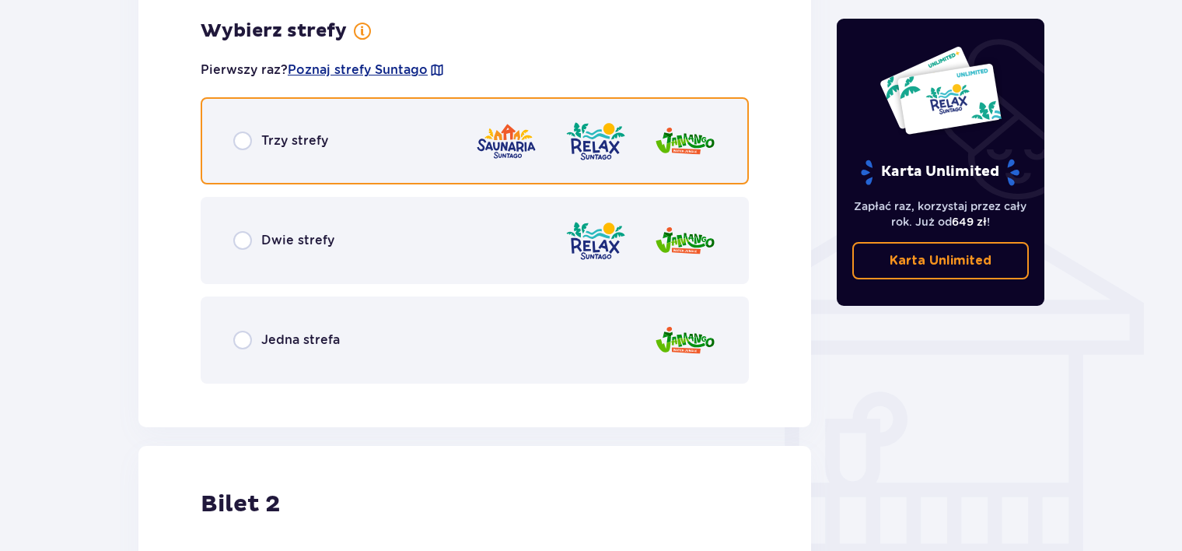
click at [237, 137] on input "radio" at bounding box center [242, 140] width 19 height 19
radio input "true"
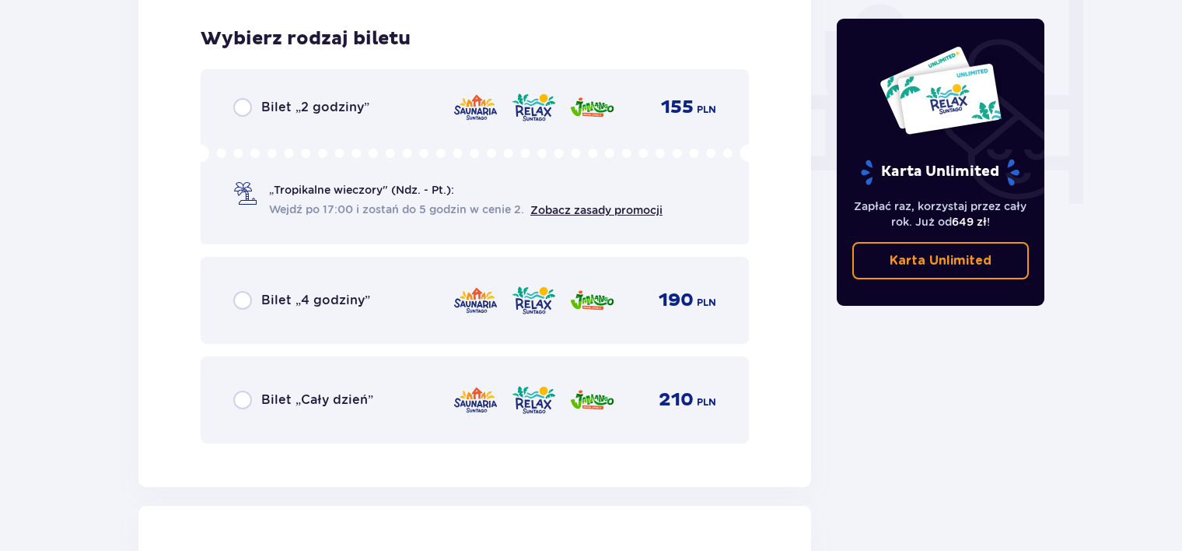
scroll to position [1482, 0]
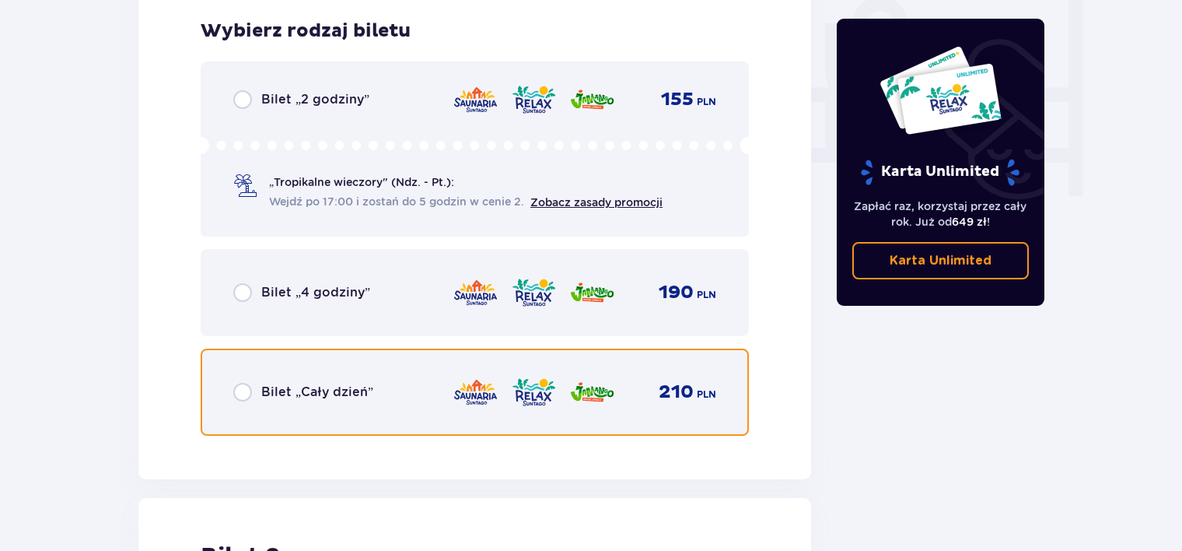
click at [240, 392] on input "radio" at bounding box center [242, 392] width 19 height 19
radio input "true"
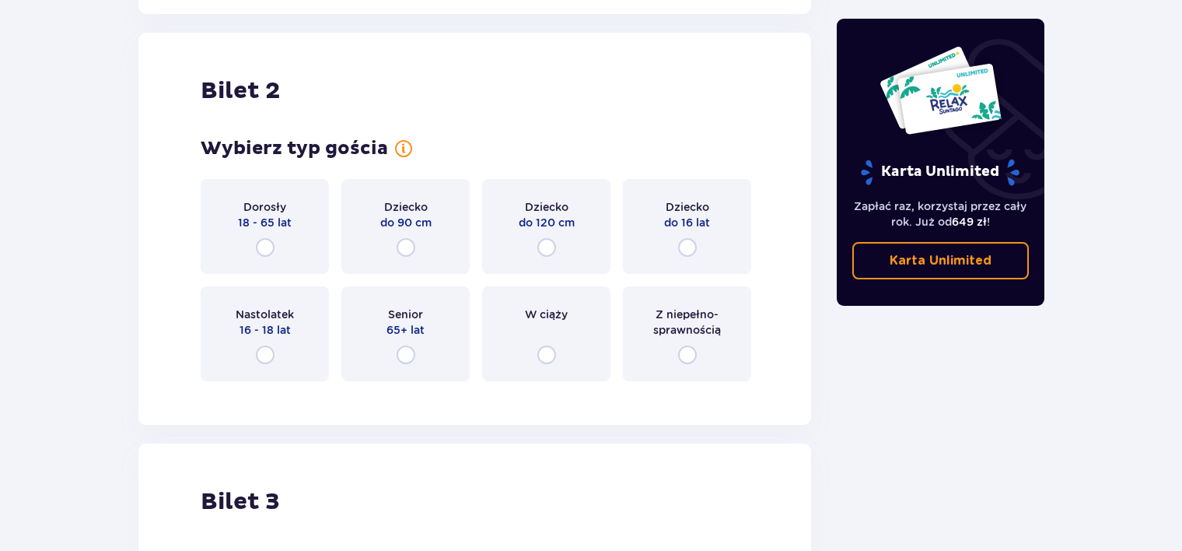
scroll to position [1959, 0]
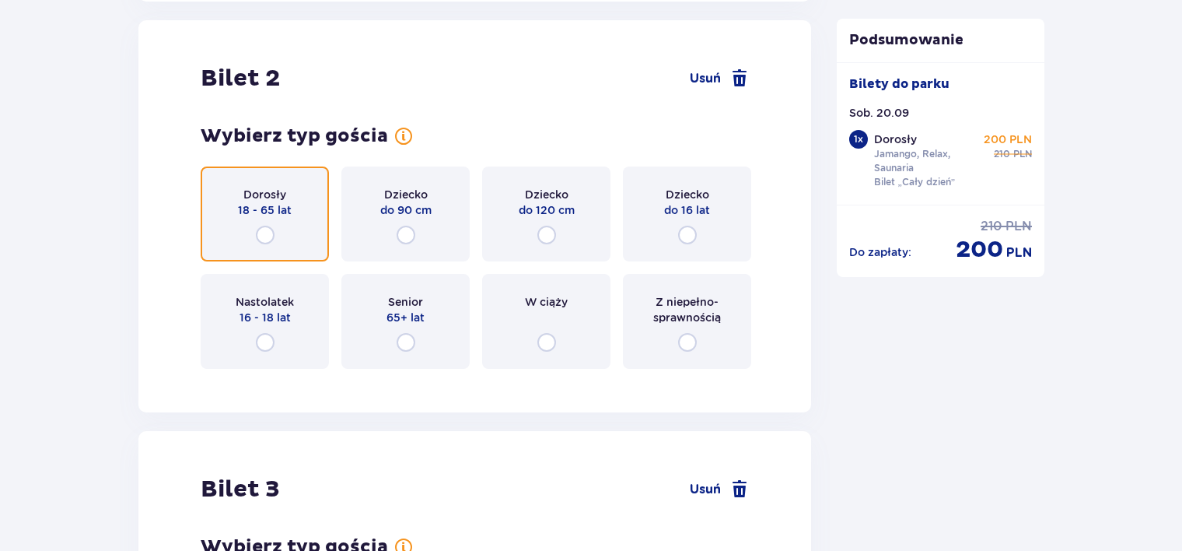
click at [259, 227] on input "radio" at bounding box center [265, 235] width 19 height 19
radio input "true"
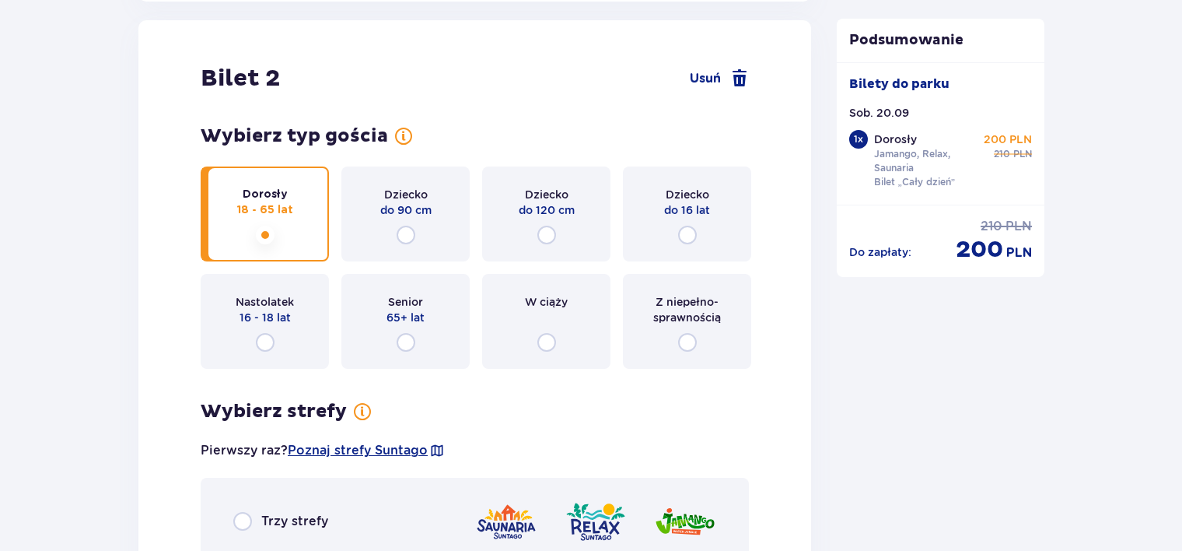
click at [259, 227] on div "Dorosły 18 - 65 lat Dziecko do 90 cm Dziecko do 120 cm Dziecko do 16 lat Nastol…" at bounding box center [475, 267] width 548 height 202
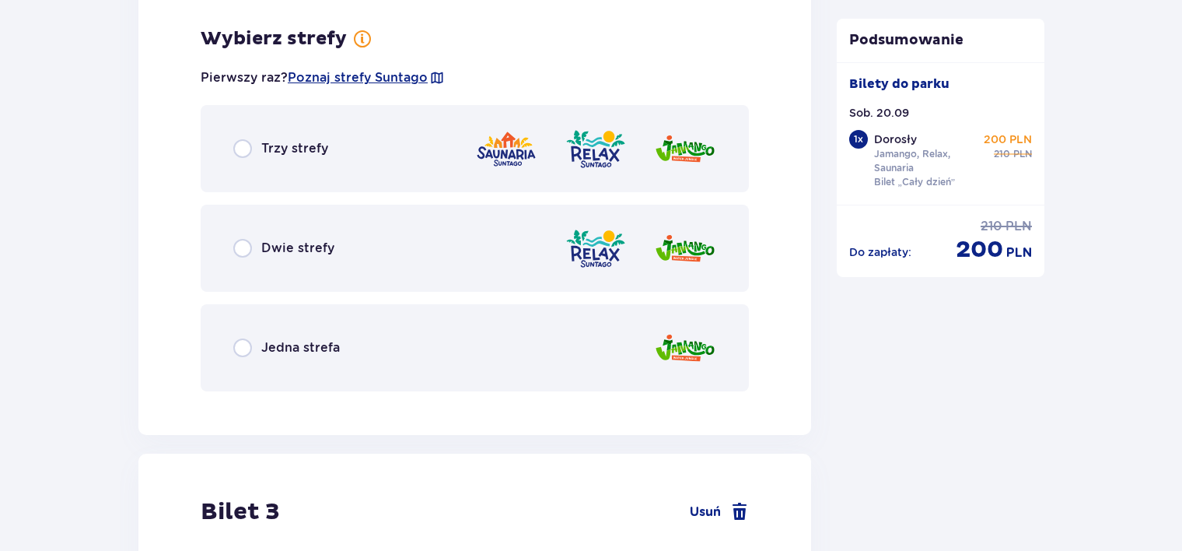
scroll to position [2339, 0]
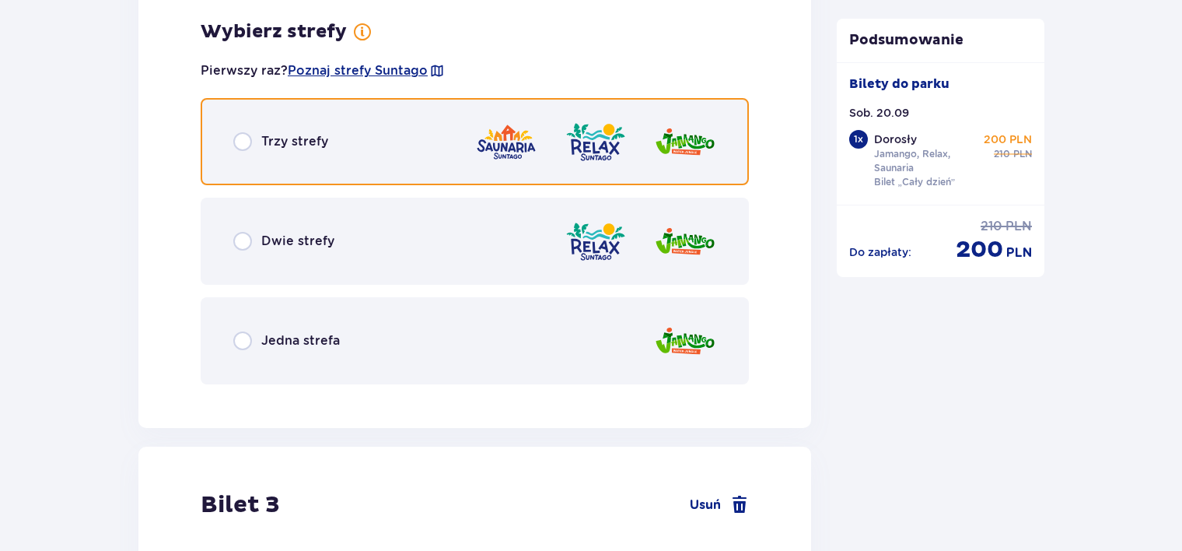
click at [243, 139] on input "radio" at bounding box center [242, 141] width 19 height 19
radio input "true"
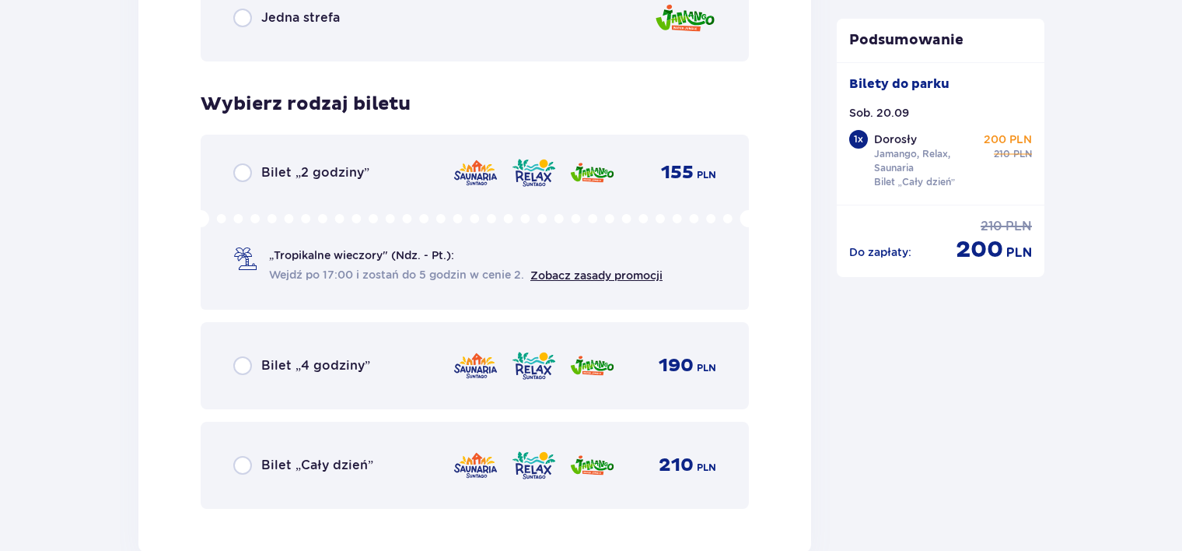
scroll to position [2734, 0]
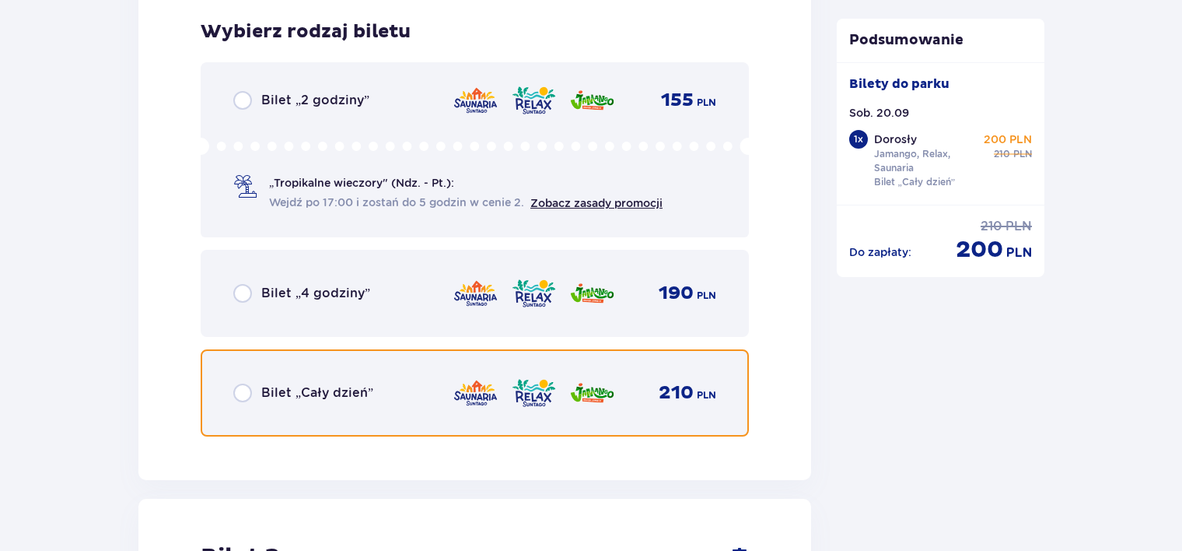
click at [240, 388] on input "radio" at bounding box center [242, 392] width 19 height 19
radio input "true"
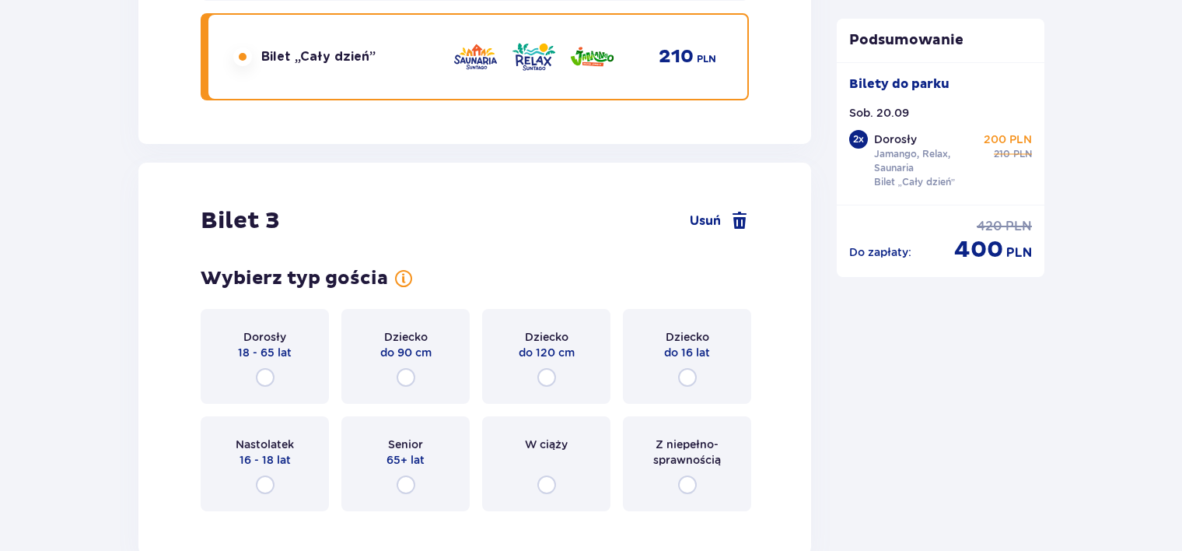
scroll to position [3211, 0]
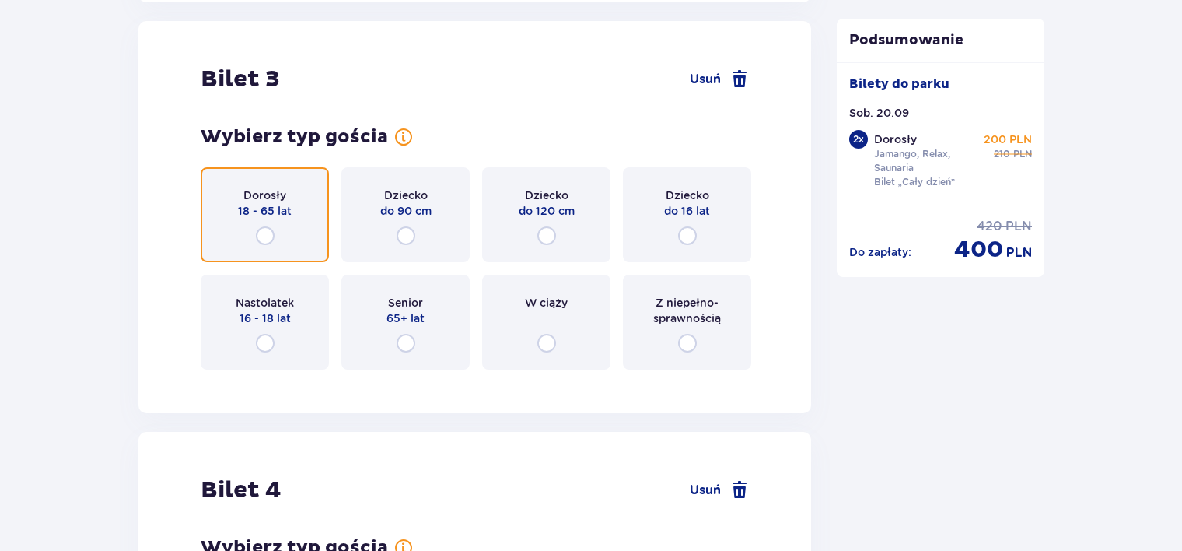
click at [261, 236] on input "radio" at bounding box center [265, 235] width 19 height 19
radio input "true"
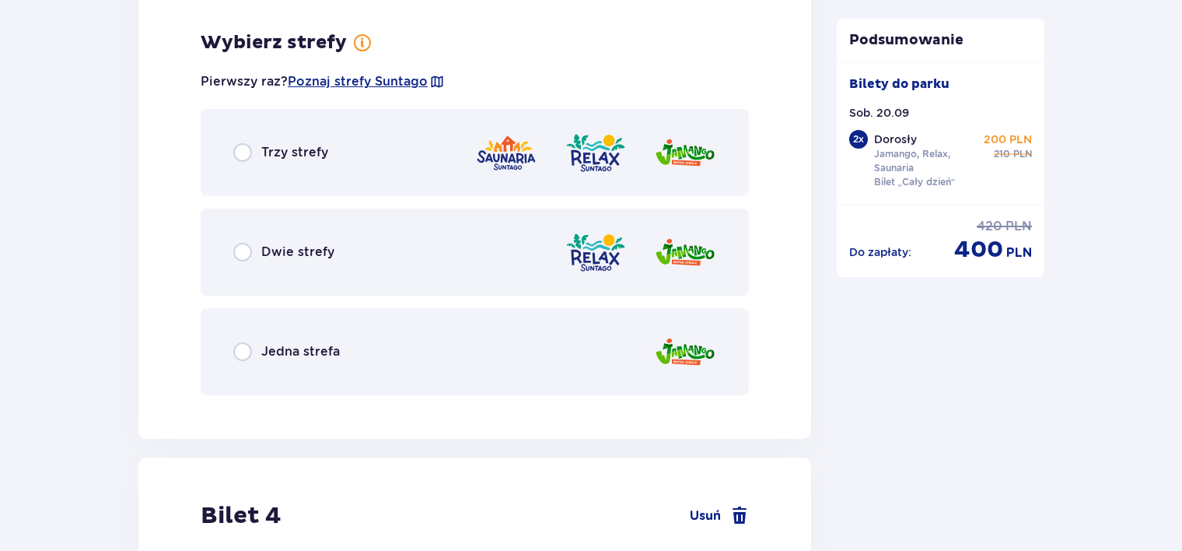
scroll to position [3591, 0]
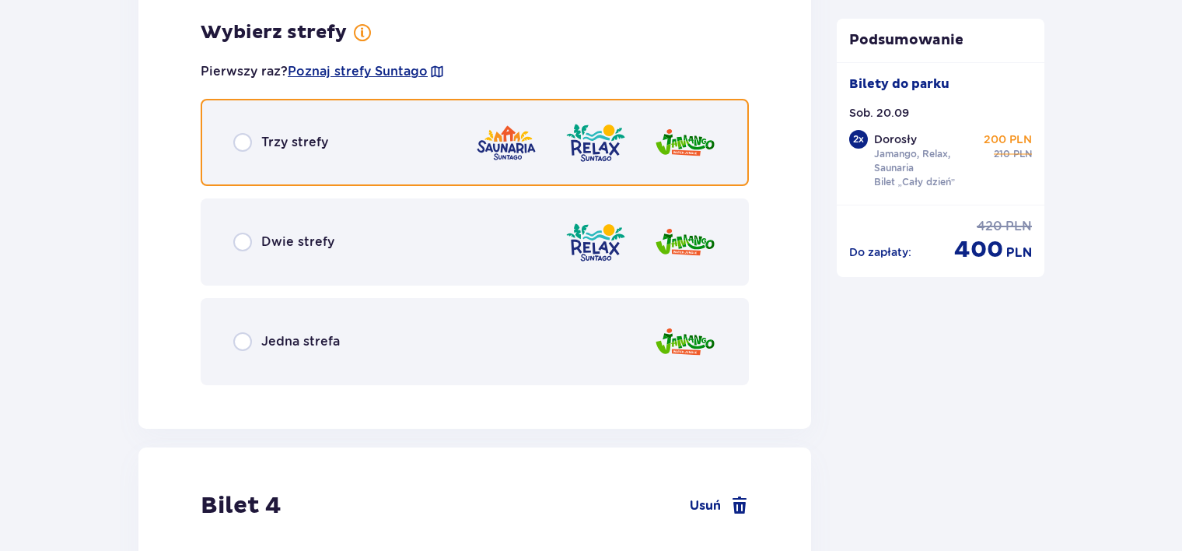
click at [243, 135] on input "radio" at bounding box center [242, 142] width 19 height 19
radio input "true"
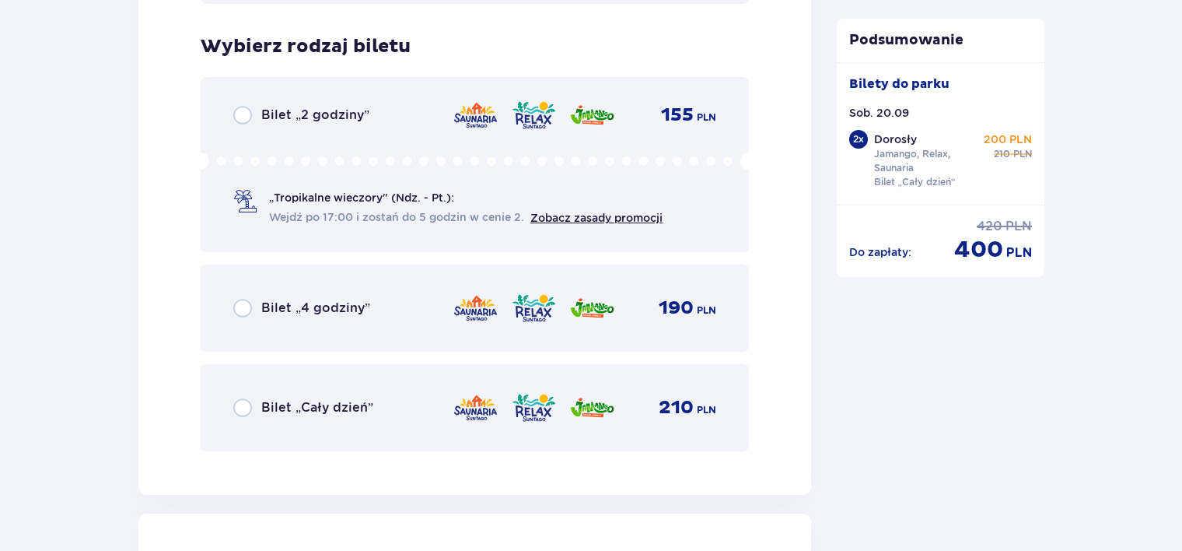
scroll to position [3986, 0]
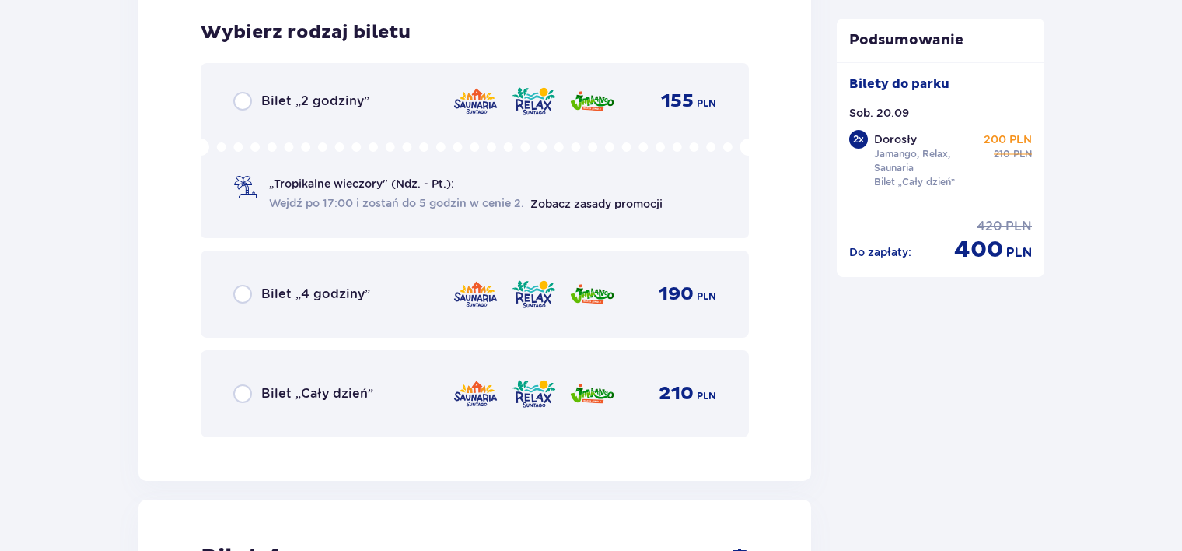
click at [271, 385] on p "Bilet „Cały dzień”" at bounding box center [317, 393] width 112 height 17
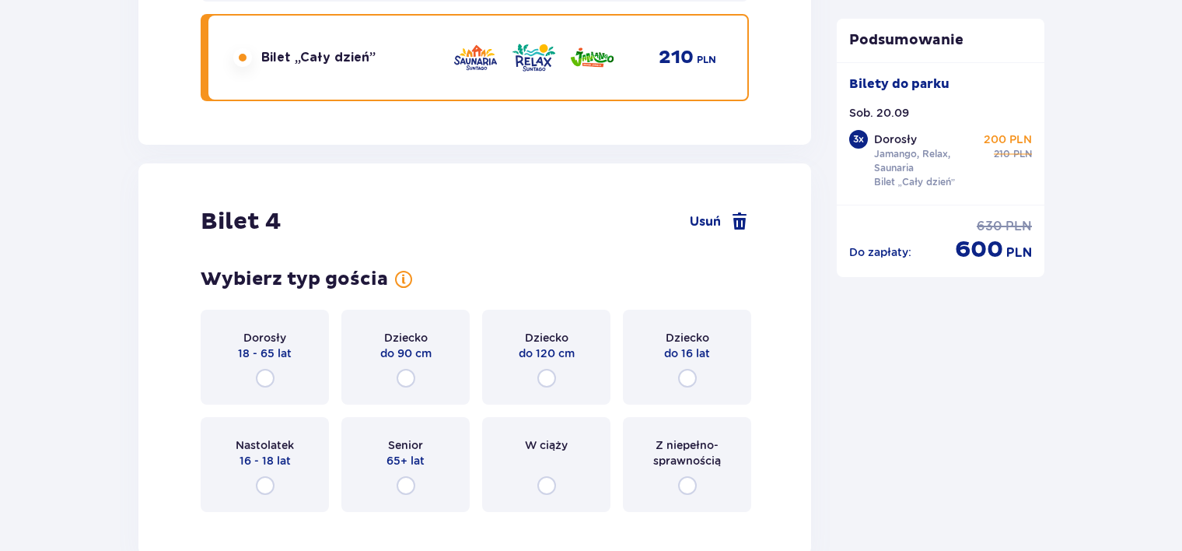
scroll to position [4464, 0]
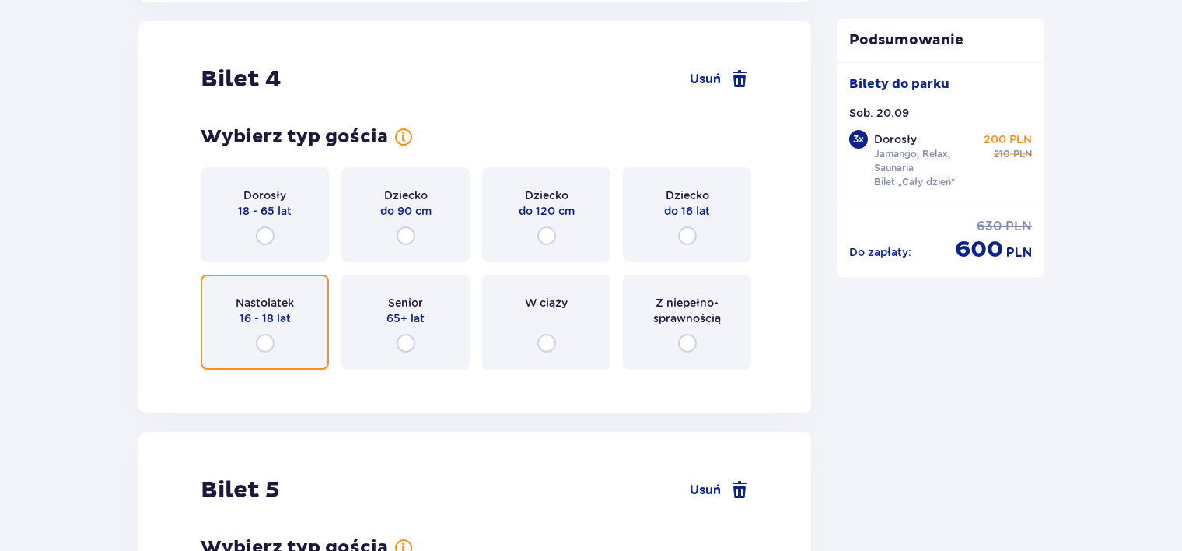
click at [261, 341] on input "radio" at bounding box center [265, 343] width 19 height 19
radio input "true"
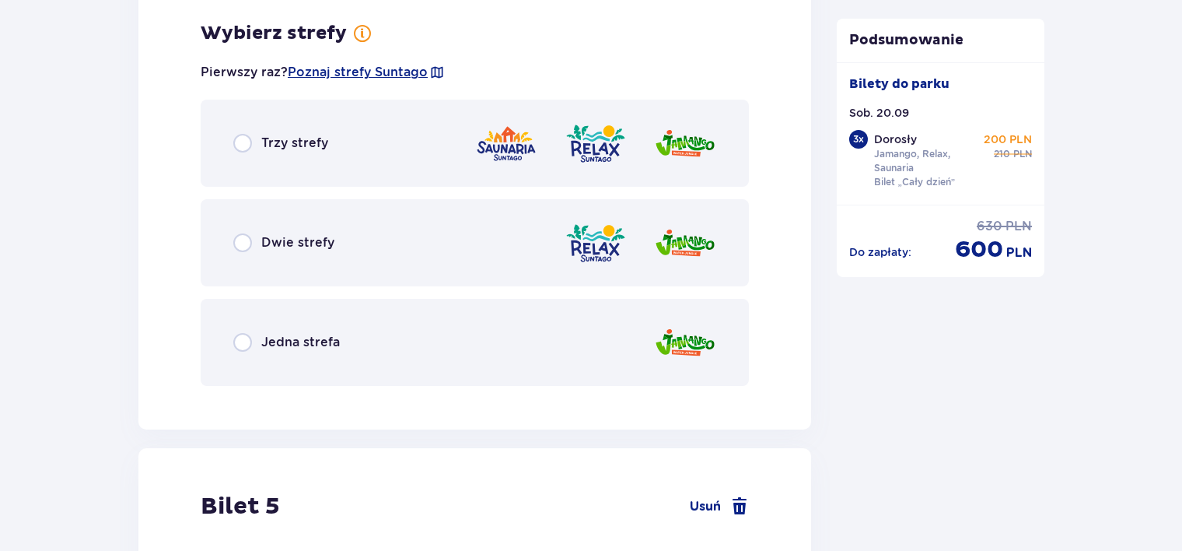
scroll to position [4844, 0]
click at [268, 145] on p "Trzy strefy" at bounding box center [294, 142] width 67 height 17
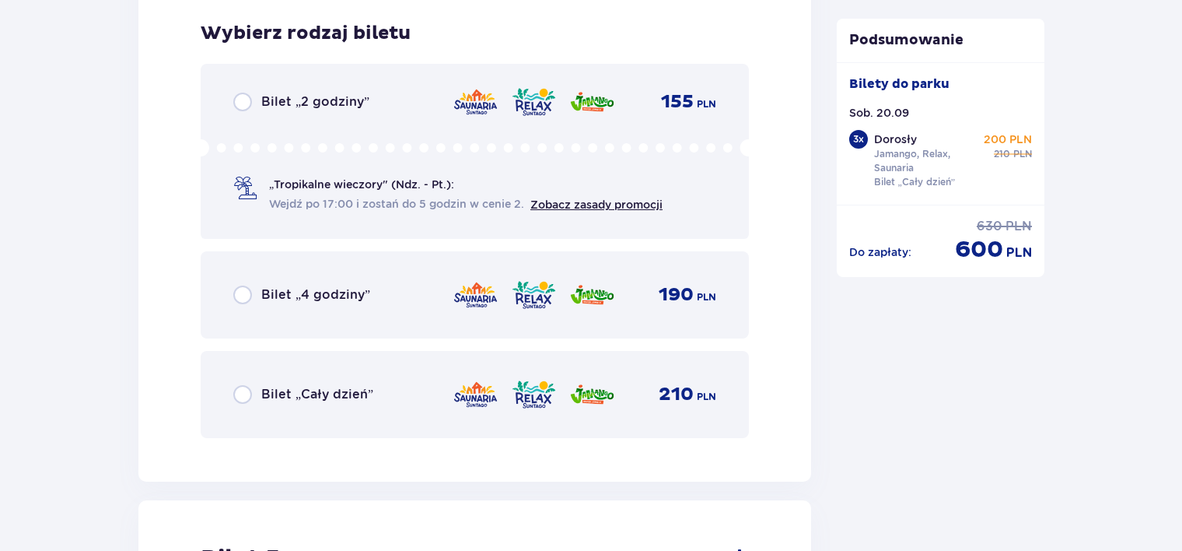
scroll to position [5239, 0]
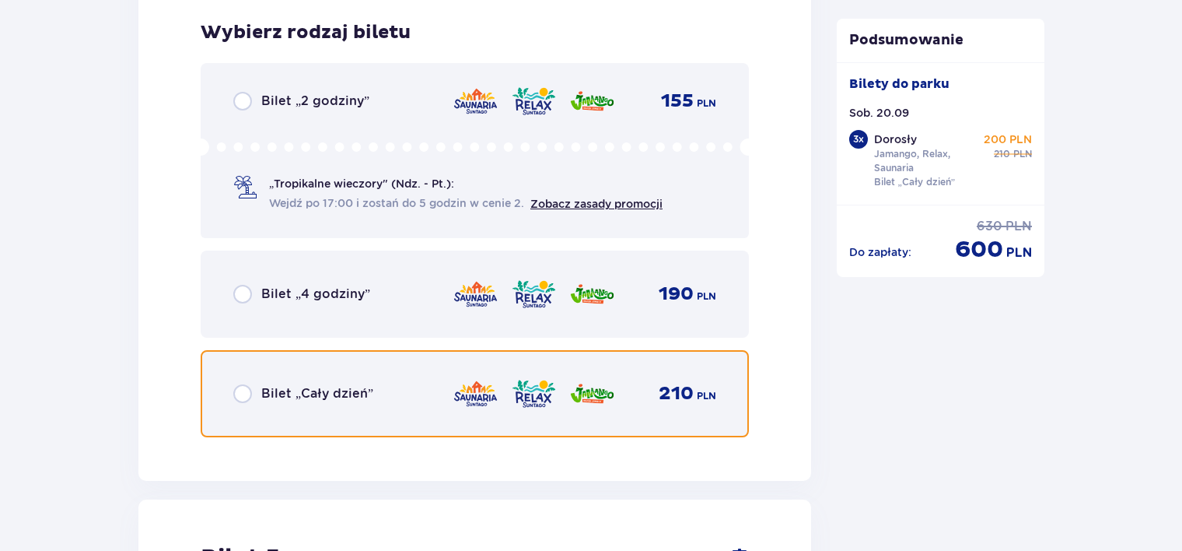
click at [240, 392] on input "radio" at bounding box center [242, 393] width 19 height 19
radio input "true"
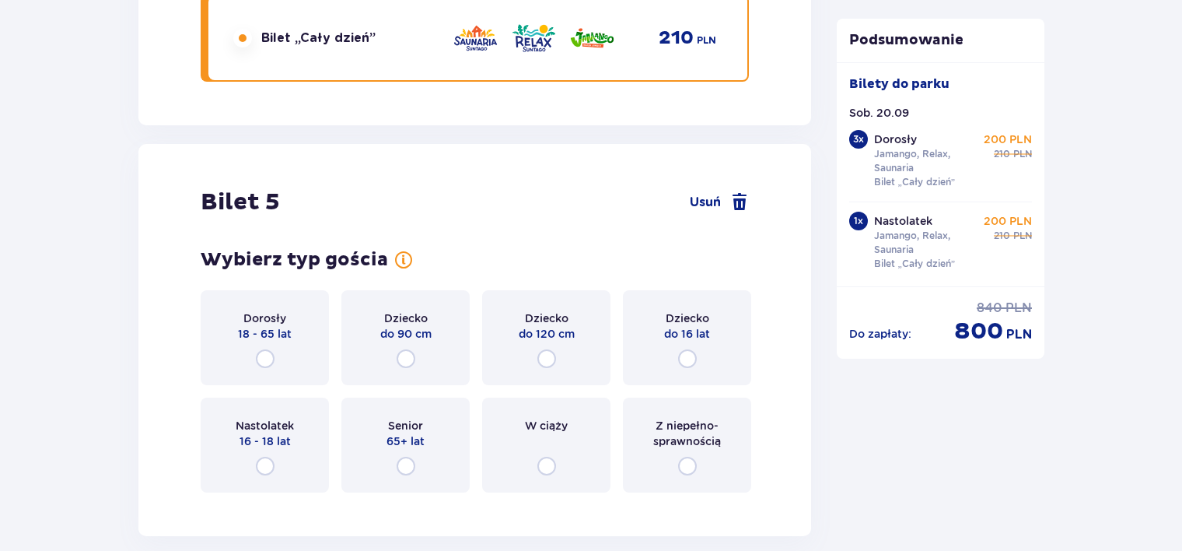
scroll to position [5717, 0]
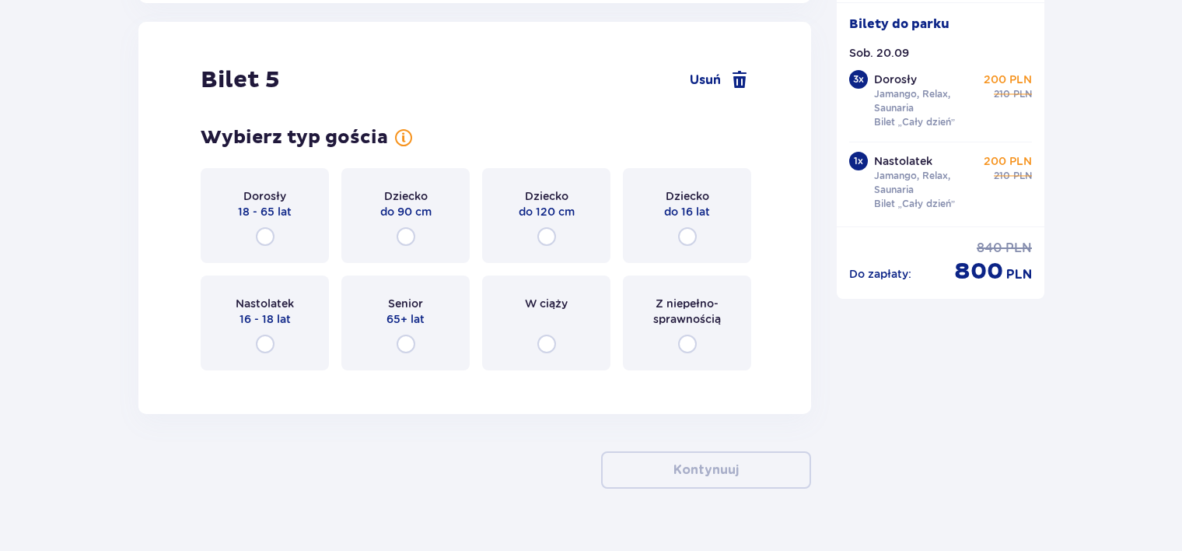
click at [684, 223] on div "Dziecko do 16 lat" at bounding box center [687, 215] width 128 height 95
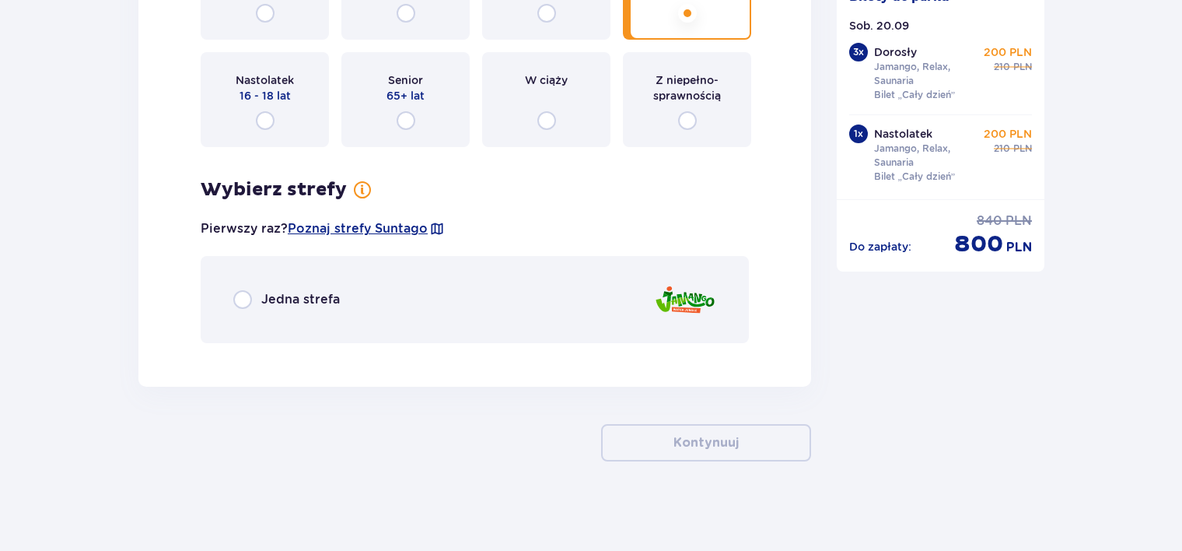
scroll to position [5941, 0]
click at [317, 297] on p "Jedna strefa" at bounding box center [300, 298] width 79 height 17
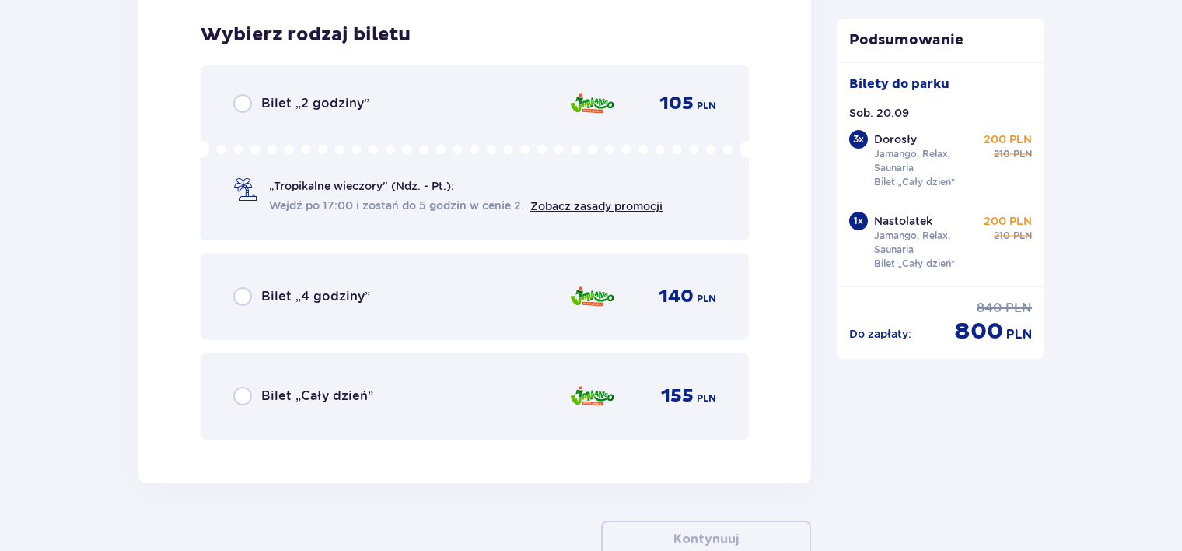
scroll to position [6292, 0]
click at [313, 392] on p "Bilet „Cały dzień”" at bounding box center [317, 394] width 112 height 17
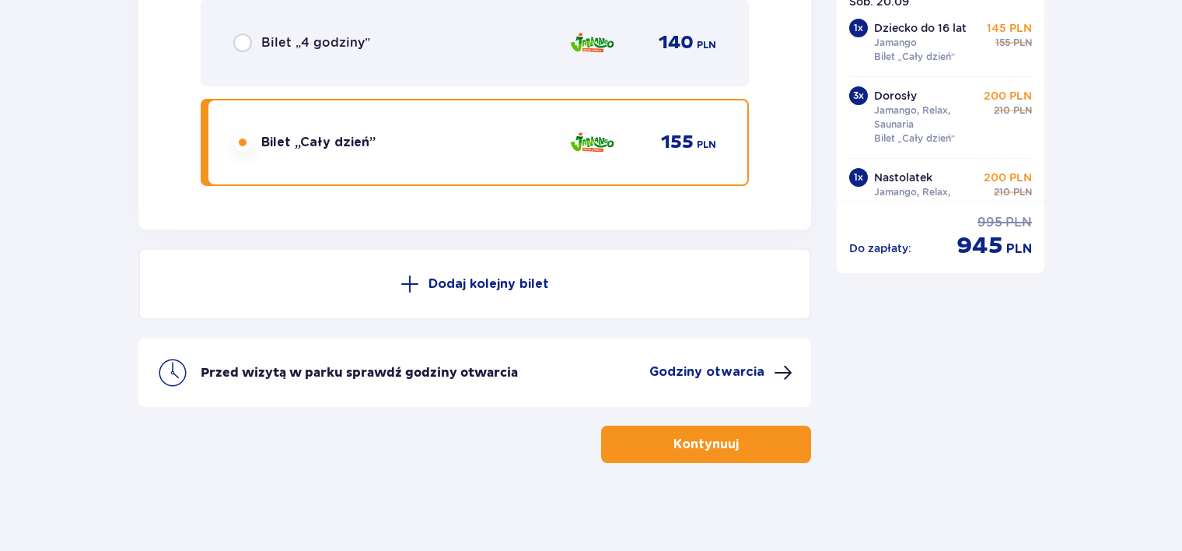
scroll to position [6545, 0]
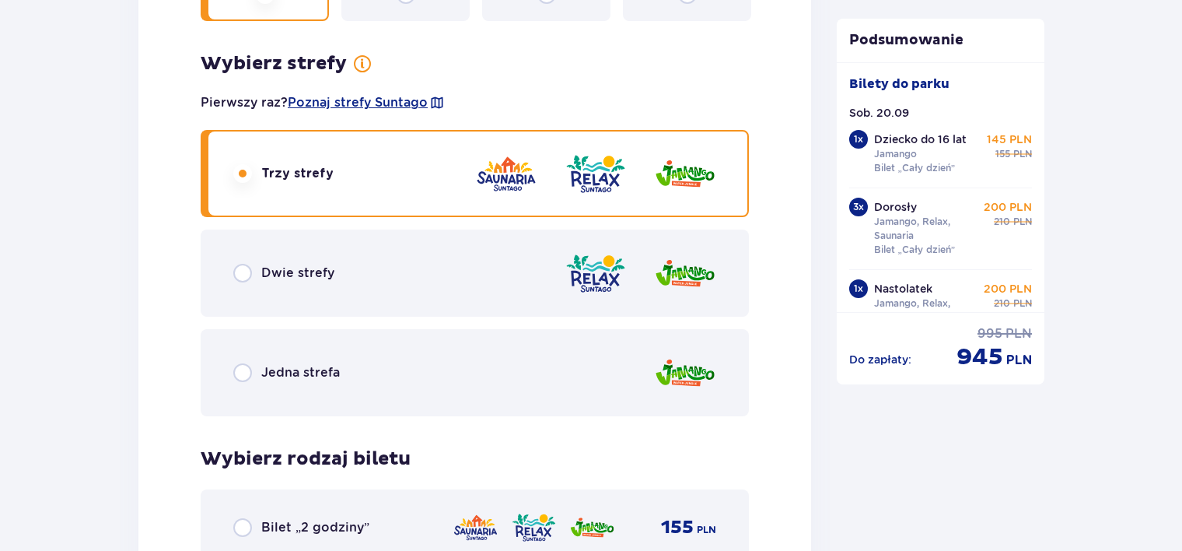
scroll to position [4837, 0]
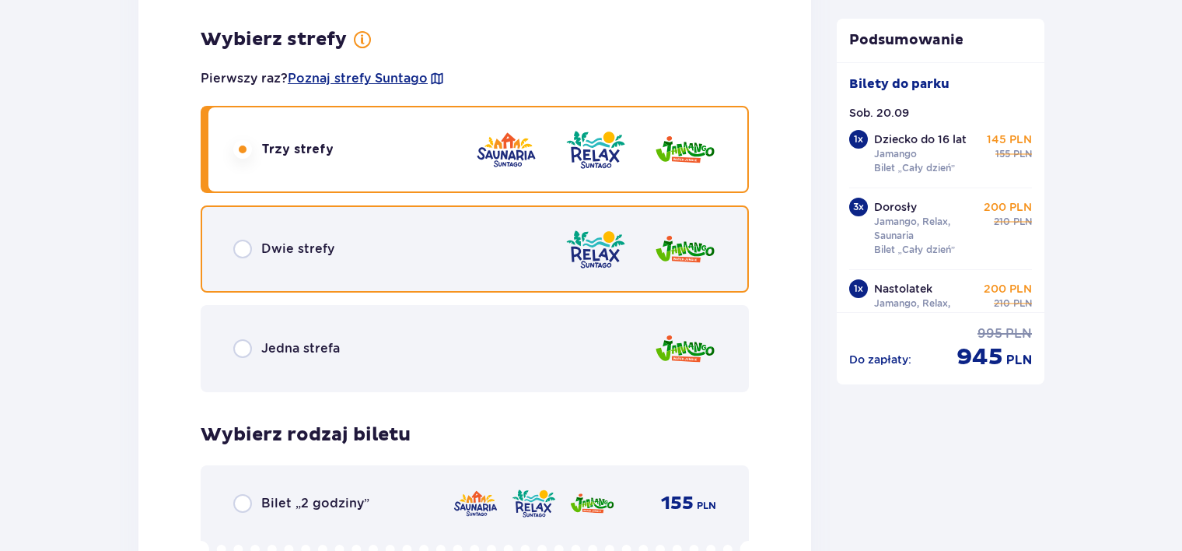
click at [240, 247] on input "radio" at bounding box center [242, 249] width 19 height 19
radio input "true"
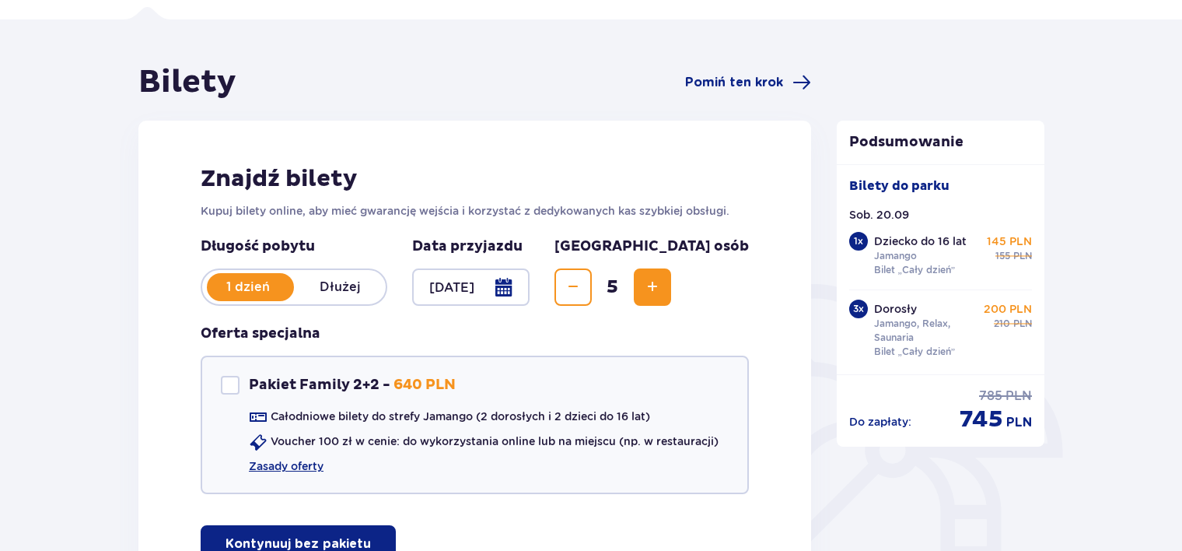
scroll to position [0, 0]
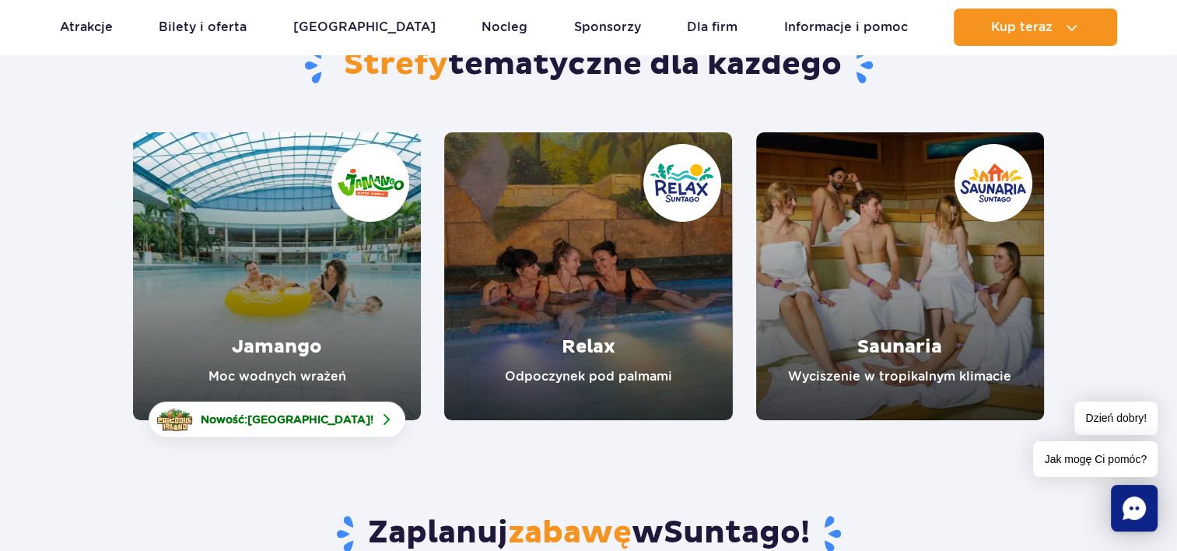
scroll to position [171, 0]
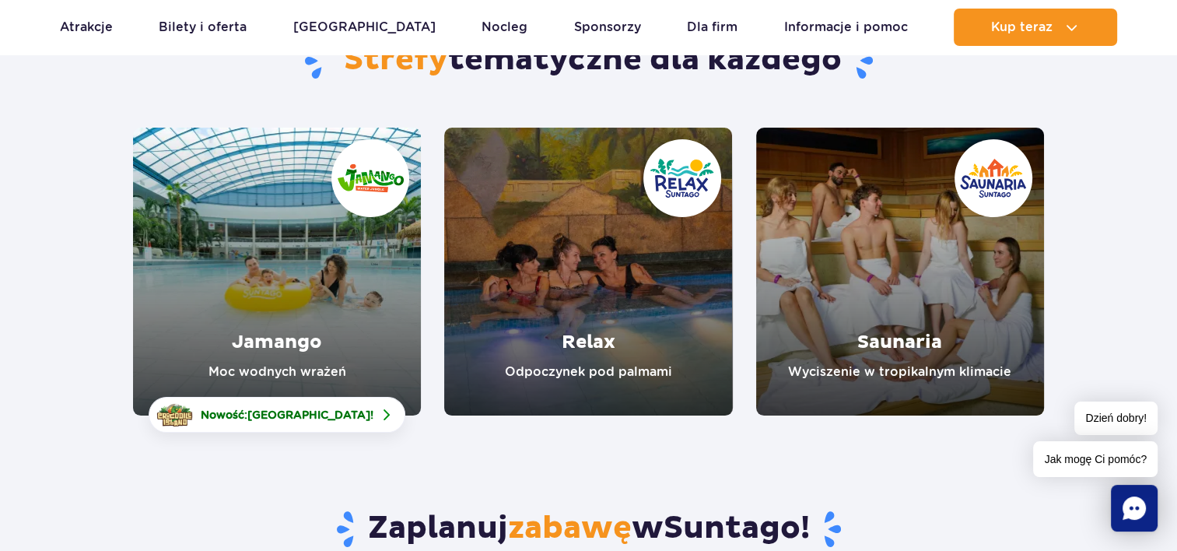
click at [567, 320] on link "Relax" at bounding box center [588, 272] width 288 height 288
click at [231, 324] on link "Jamango" at bounding box center [277, 272] width 288 height 288
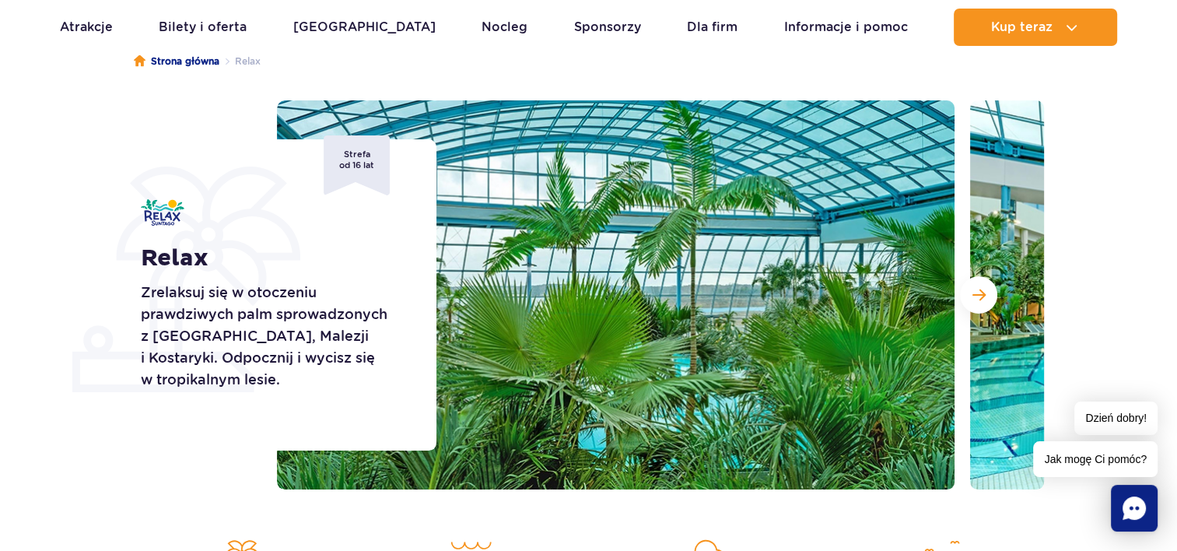
scroll to position [163, 0]
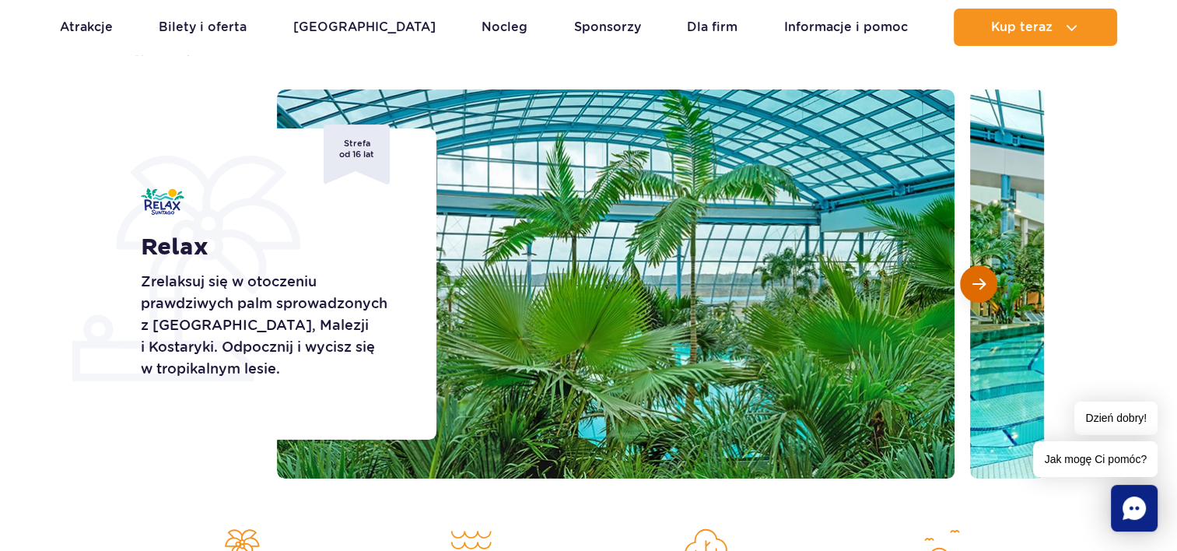
click at [965, 283] on button "Następny slajd" at bounding box center [978, 283] width 37 height 37
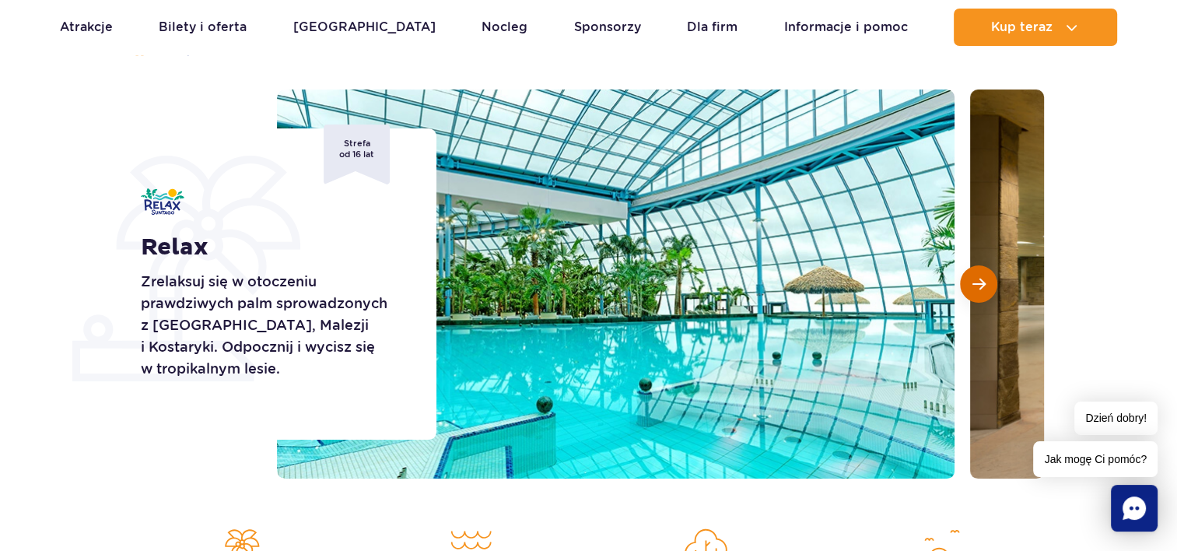
click at [965, 283] on button "Następny slajd" at bounding box center [978, 283] width 37 height 37
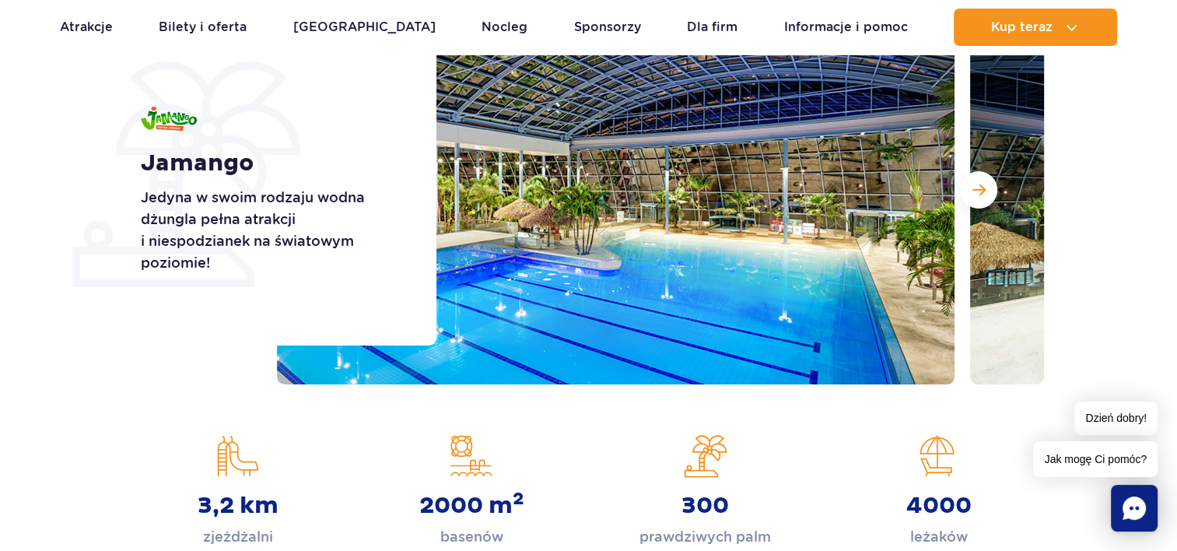
scroll to position [263, 0]
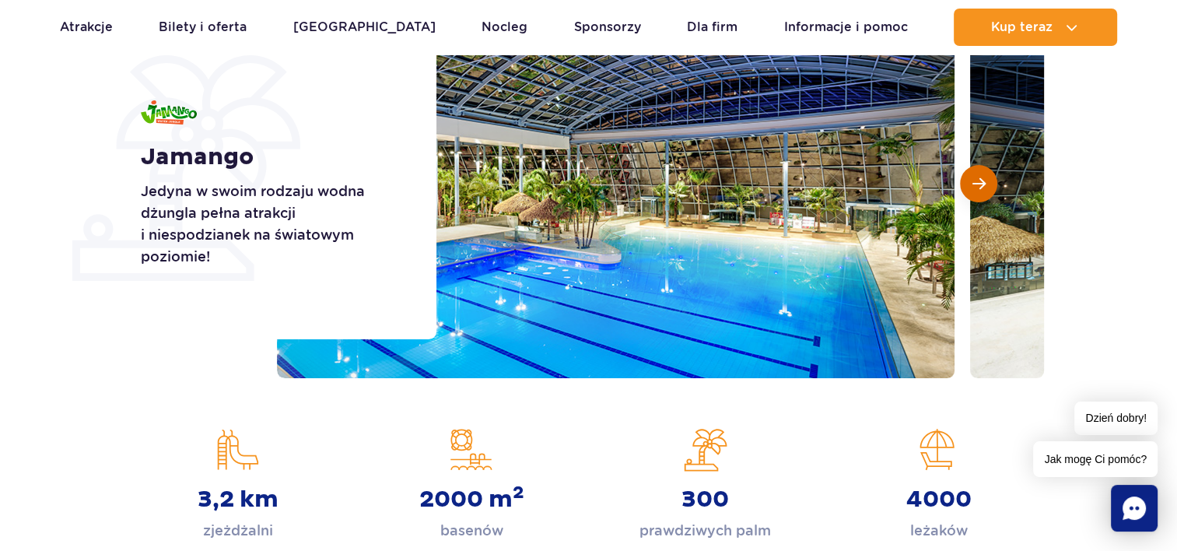
click at [982, 182] on span "Następny slajd" at bounding box center [978, 184] width 13 height 14
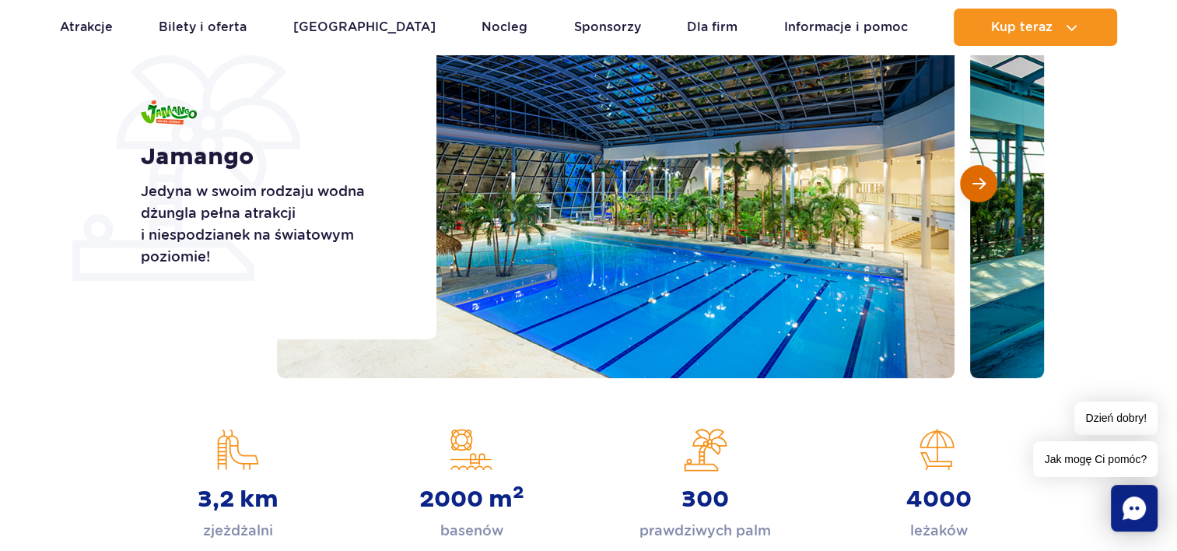
click at [982, 182] on span "Następny slajd" at bounding box center [978, 184] width 13 height 14
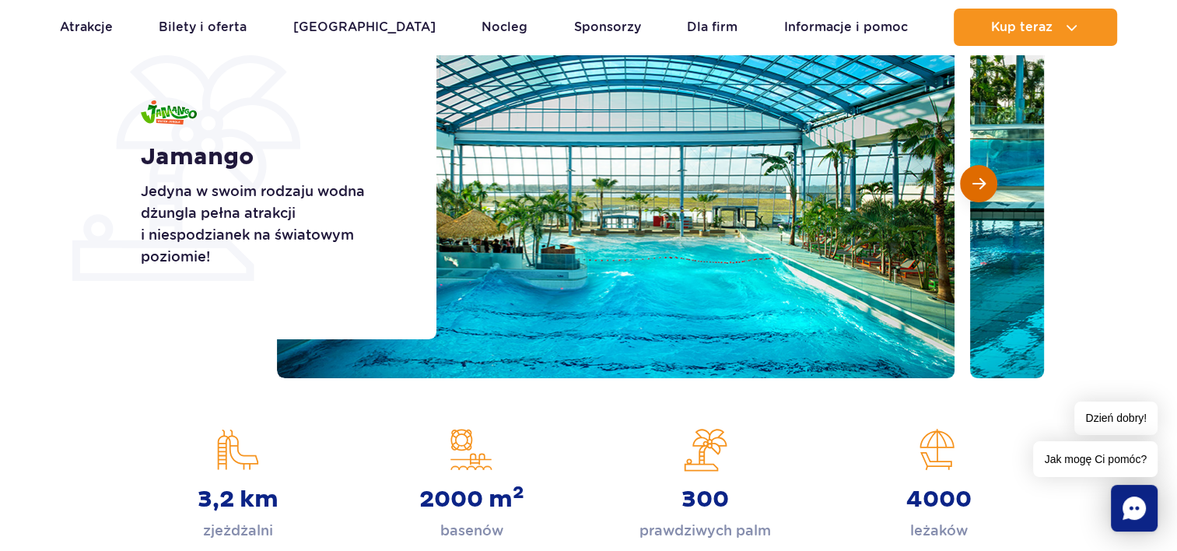
click at [982, 182] on span "Następny slajd" at bounding box center [978, 184] width 13 height 14
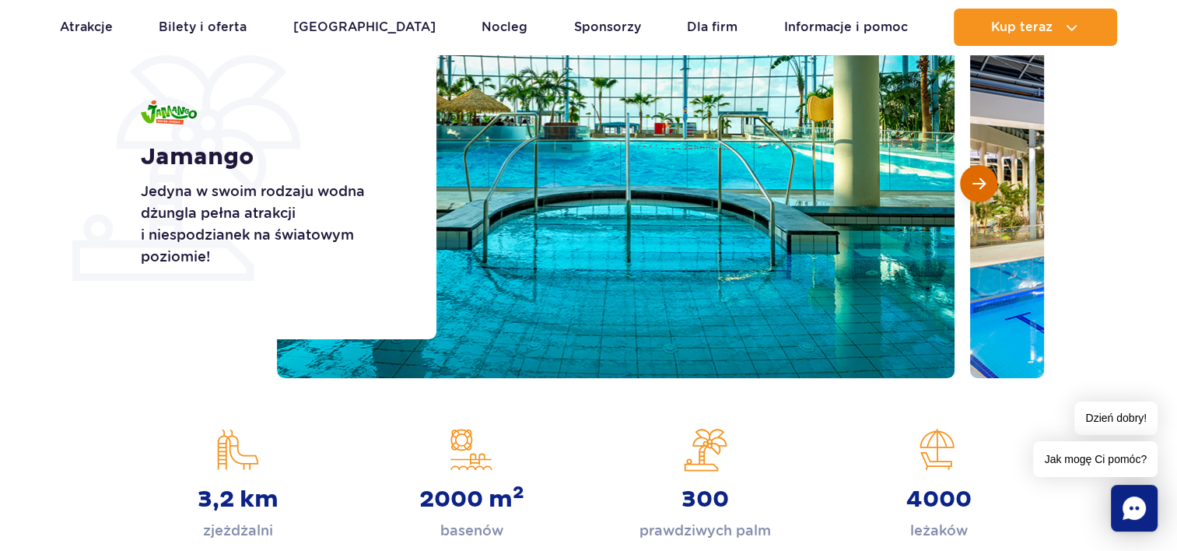
click at [982, 182] on span "Następny slajd" at bounding box center [978, 184] width 13 height 14
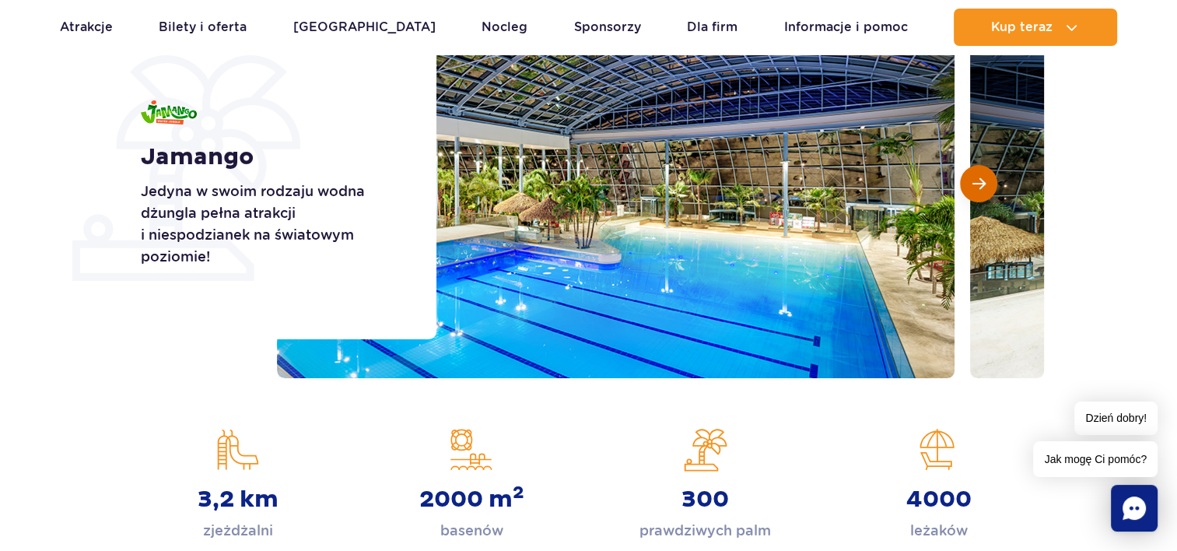
click at [982, 182] on span "Następny slajd" at bounding box center [978, 184] width 13 height 14
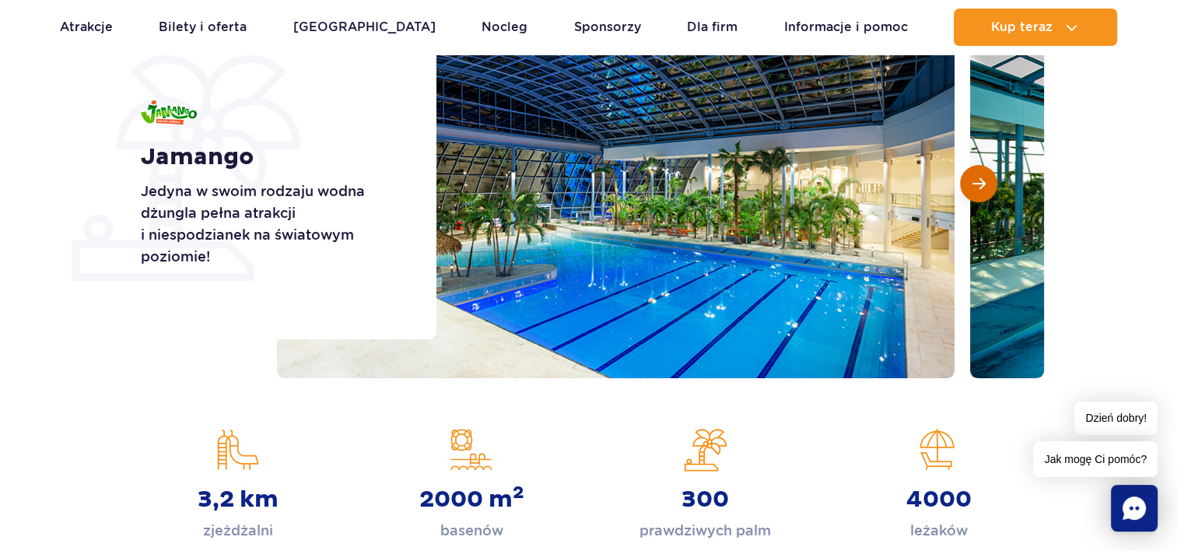
click at [982, 182] on span "Następny slajd" at bounding box center [978, 184] width 13 height 14
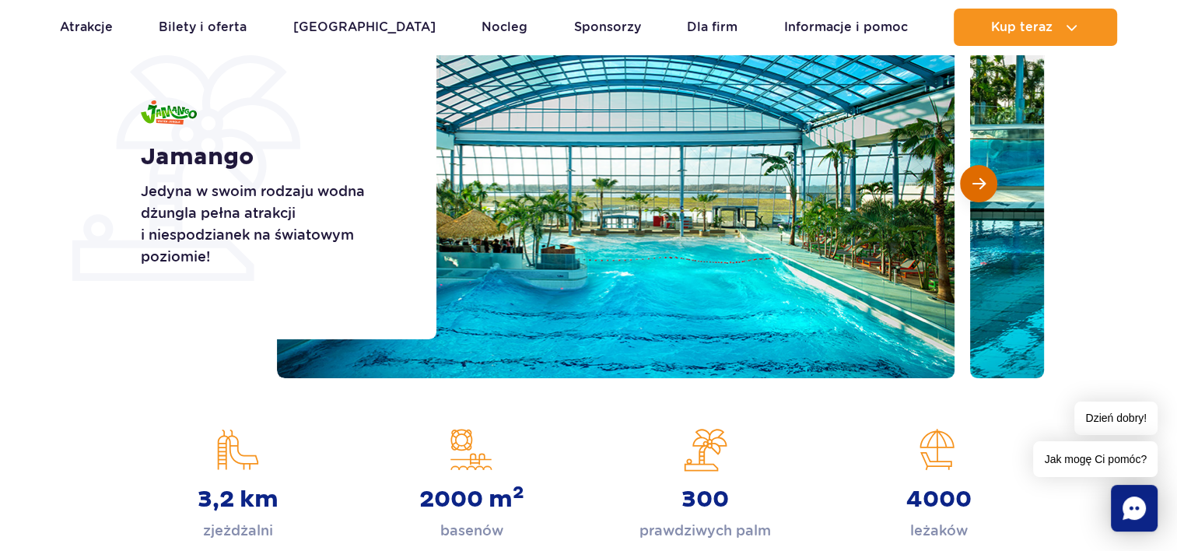
click at [982, 182] on span "Następny slajd" at bounding box center [978, 184] width 13 height 14
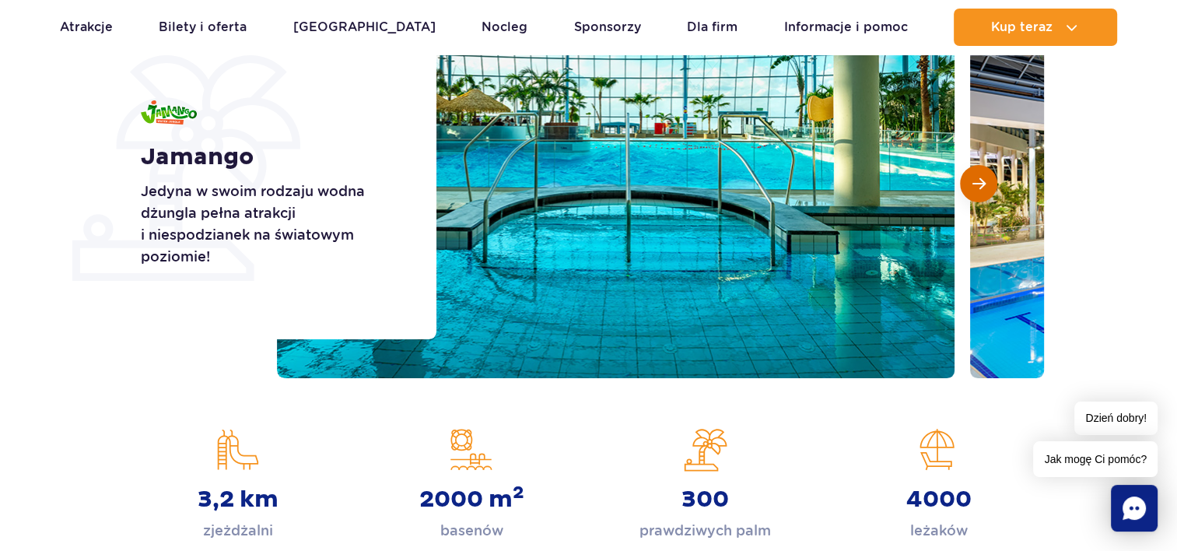
click at [982, 182] on span "Następny slajd" at bounding box center [978, 184] width 13 height 14
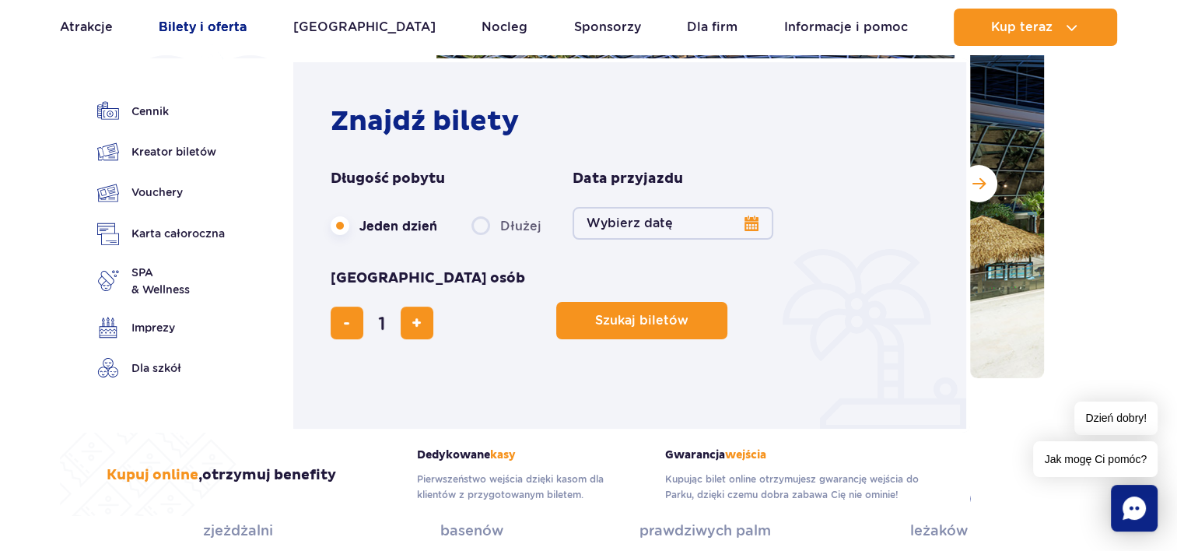
click at [212, 31] on link "Bilety i oferta" at bounding box center [203, 27] width 88 height 37
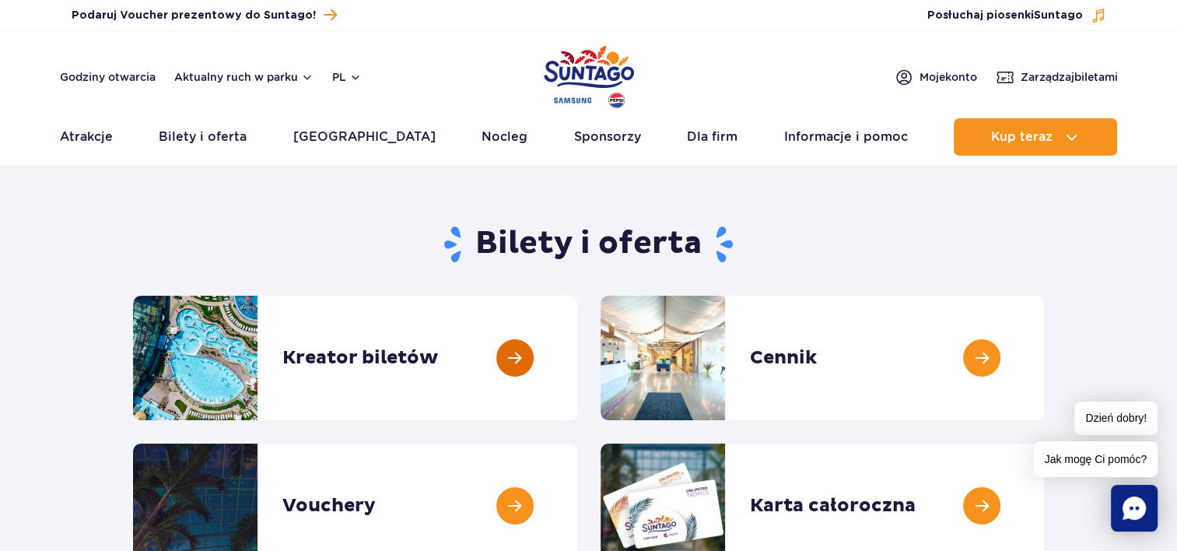
click at [577, 358] on link at bounding box center [577, 358] width 0 height 124
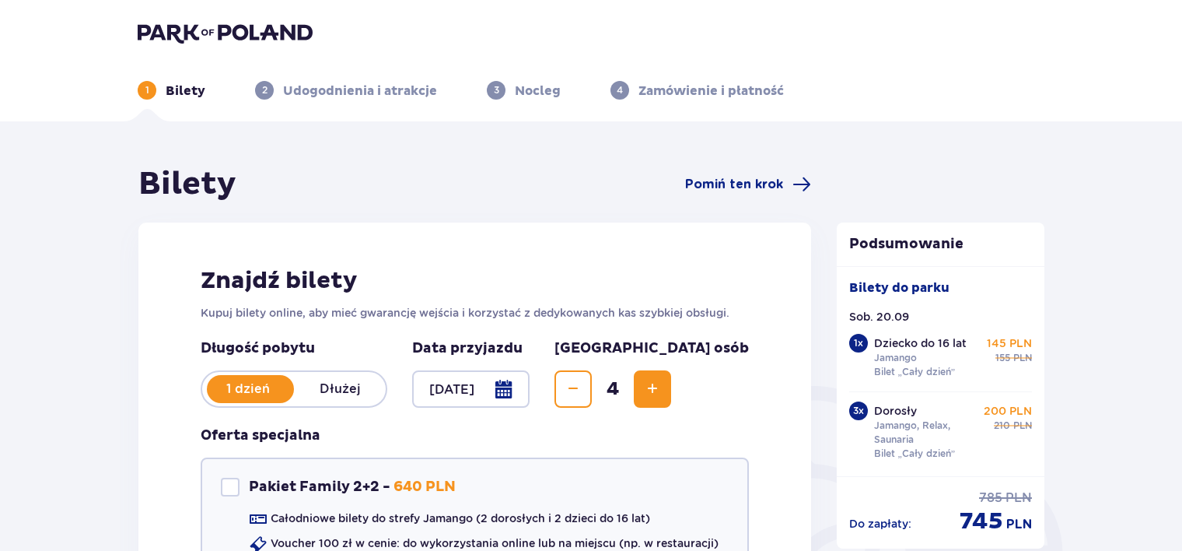
click at [662, 392] on span "Increase" at bounding box center [652, 389] width 19 height 19
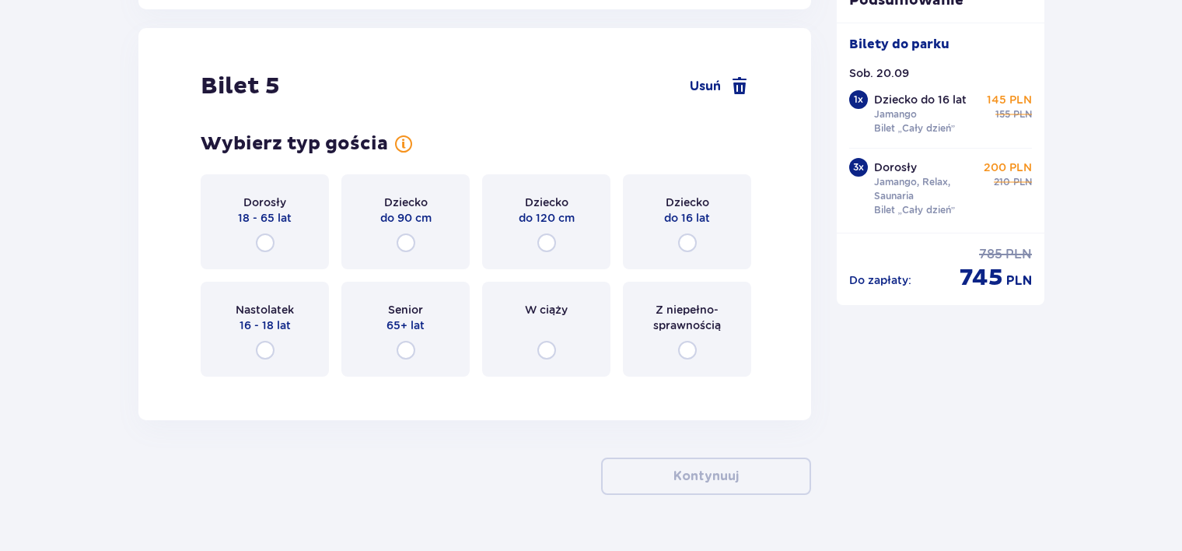
scroll to position [5518, 0]
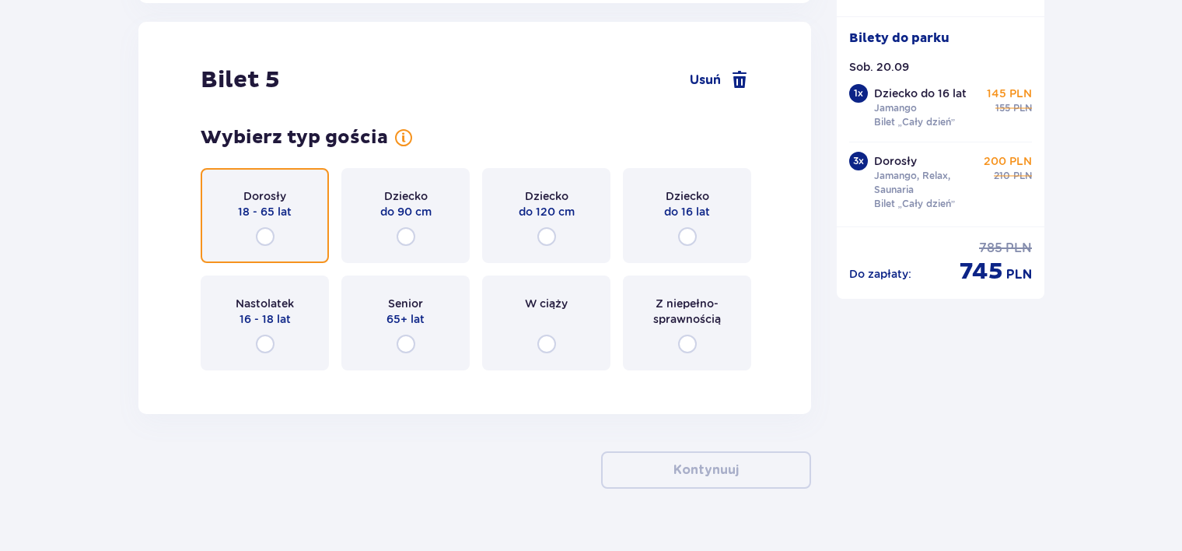
click at [264, 233] on input "radio" at bounding box center [265, 236] width 19 height 19
radio input "true"
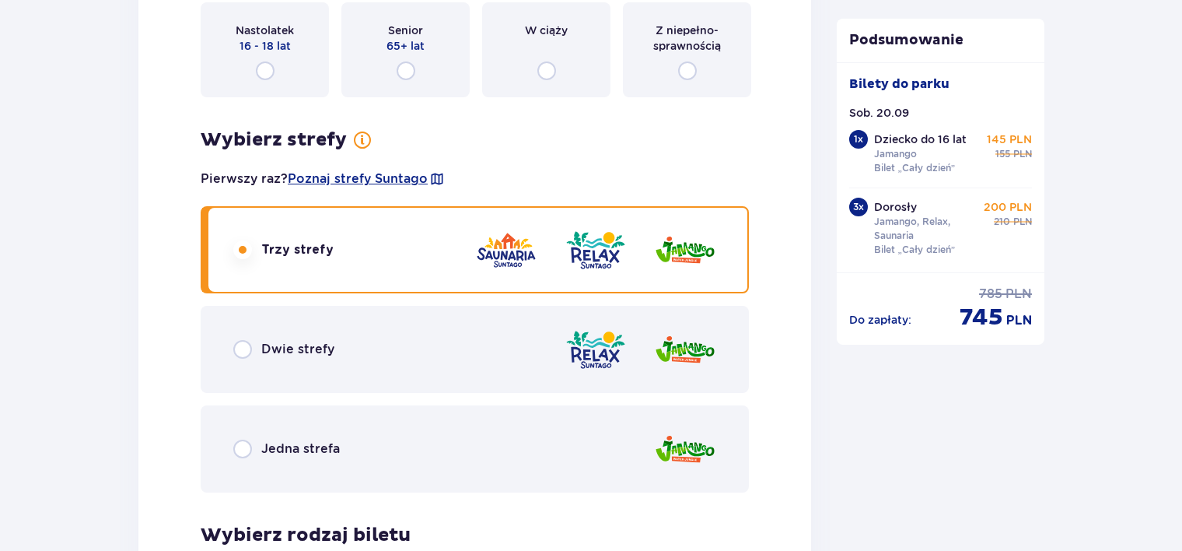
scroll to position [2039, 0]
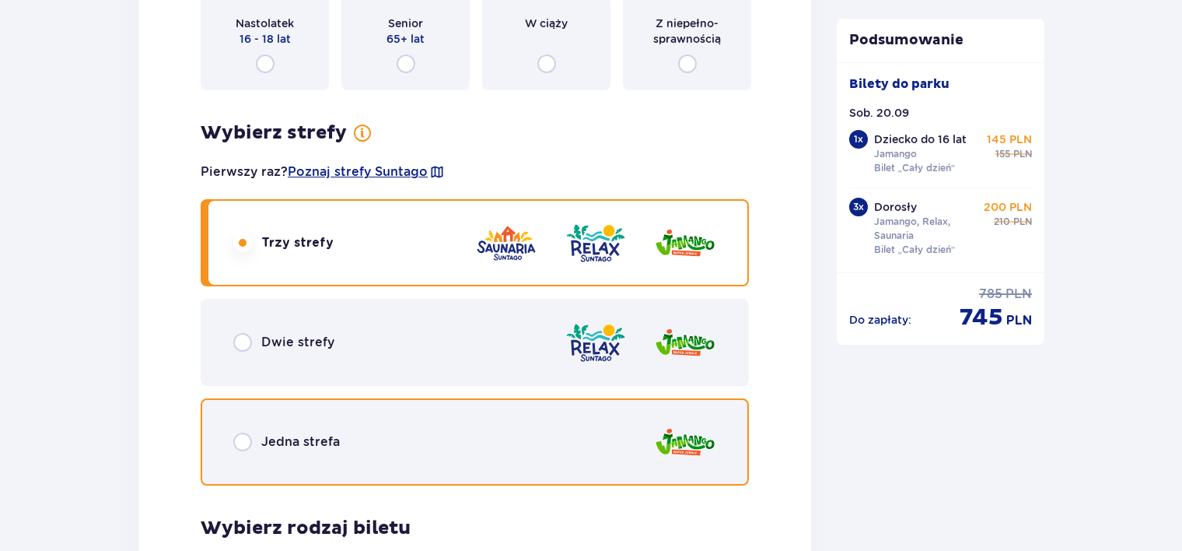
click at [240, 436] on input "radio" at bounding box center [242, 441] width 19 height 19
radio input "true"
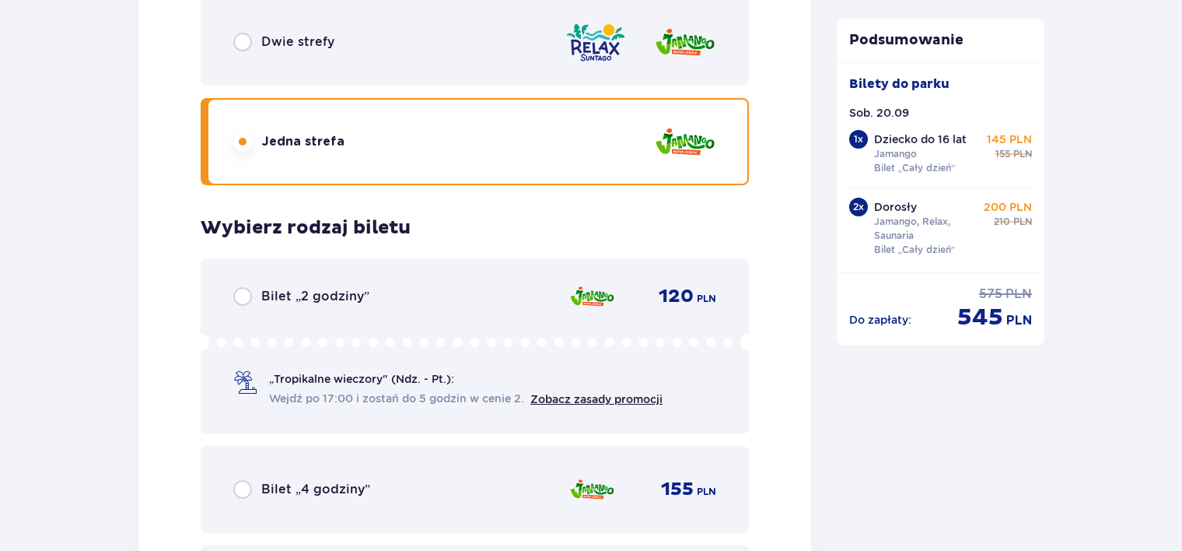
scroll to position [2535, 0]
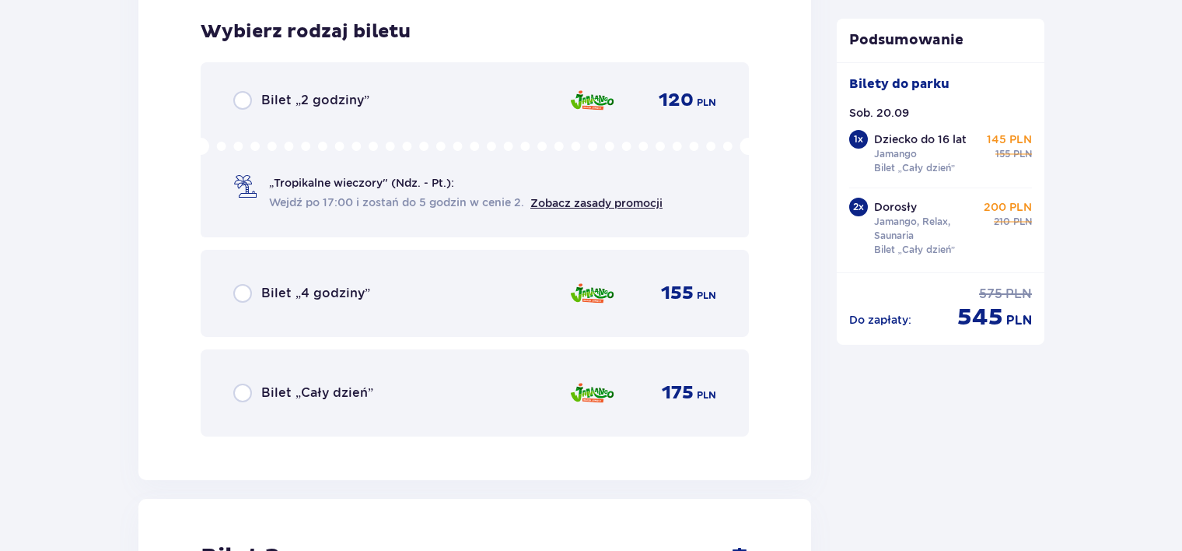
click at [323, 387] on p "Bilet „Cały dzień”" at bounding box center [317, 392] width 112 height 17
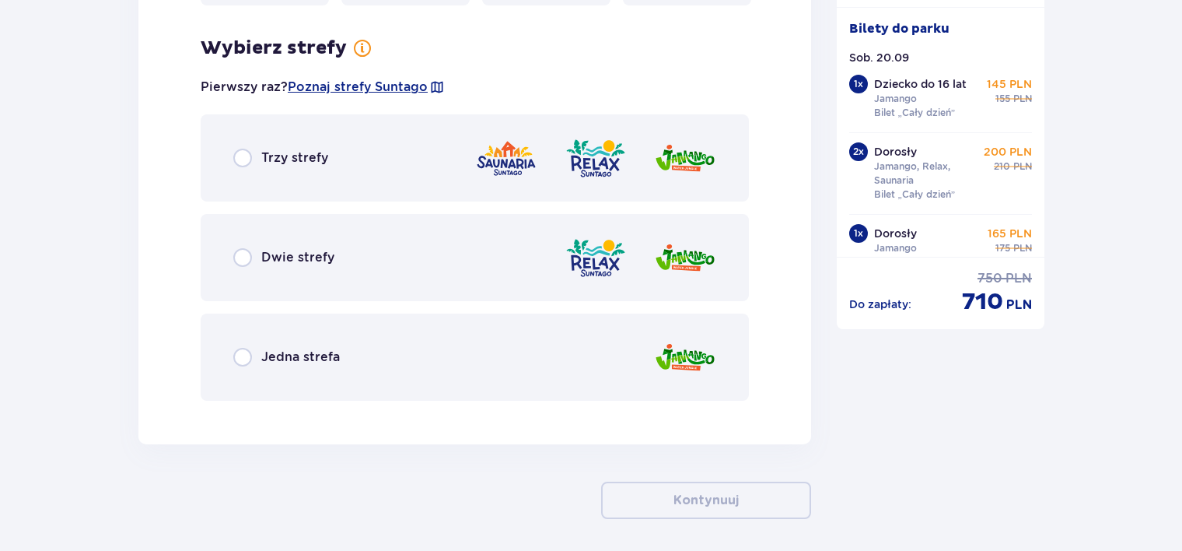
scroll to position [5918, 0]
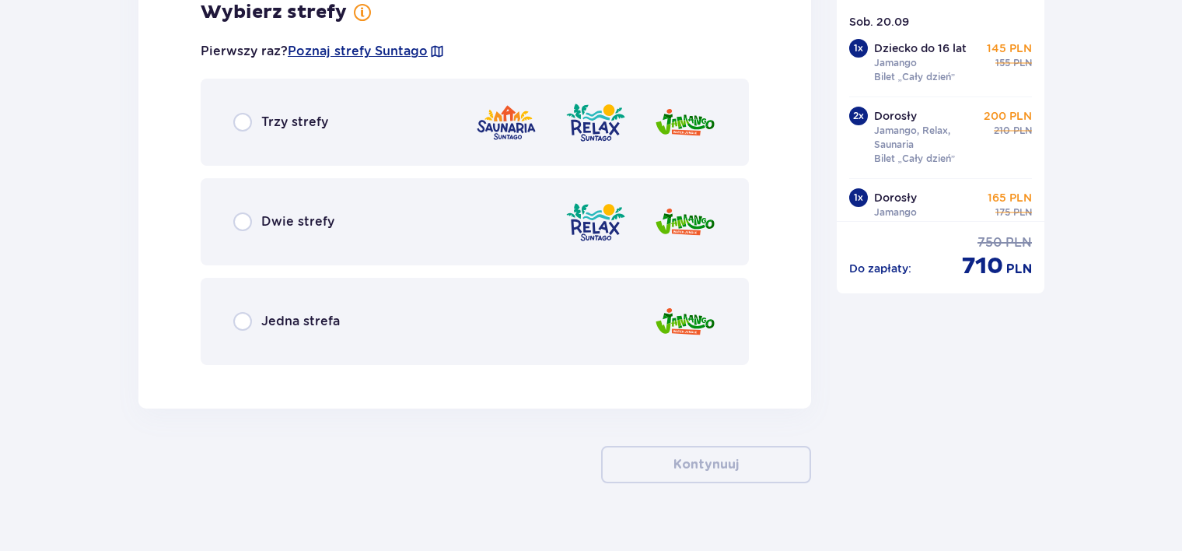
click at [314, 324] on p "Jedna strefa" at bounding box center [300, 321] width 79 height 17
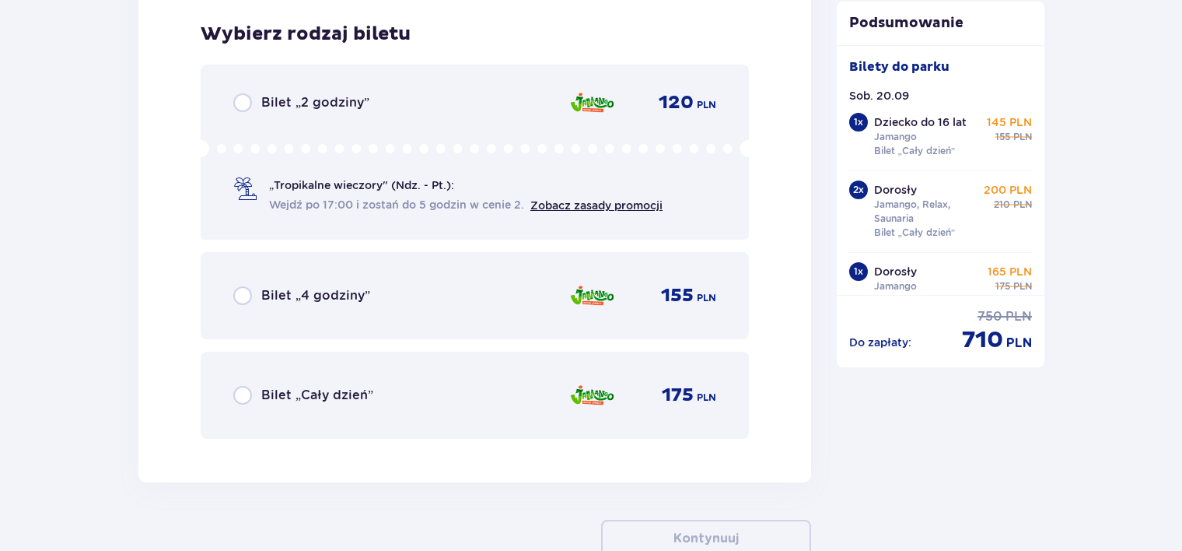
scroll to position [6292, 0]
click at [324, 390] on p "Bilet „Cały dzień”" at bounding box center [317, 394] width 112 height 17
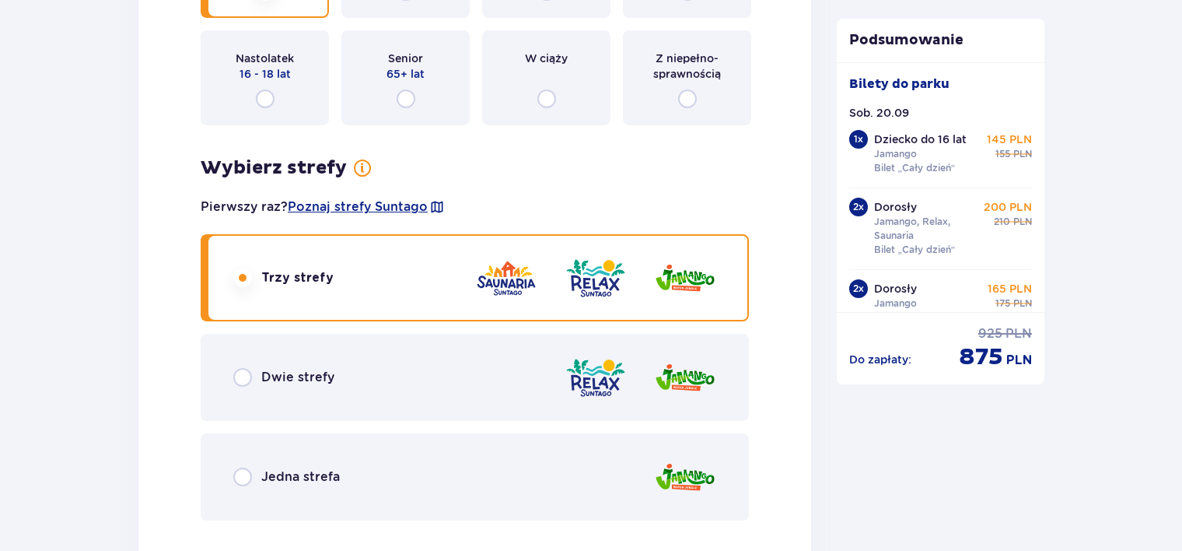
scroll to position [3264, 0]
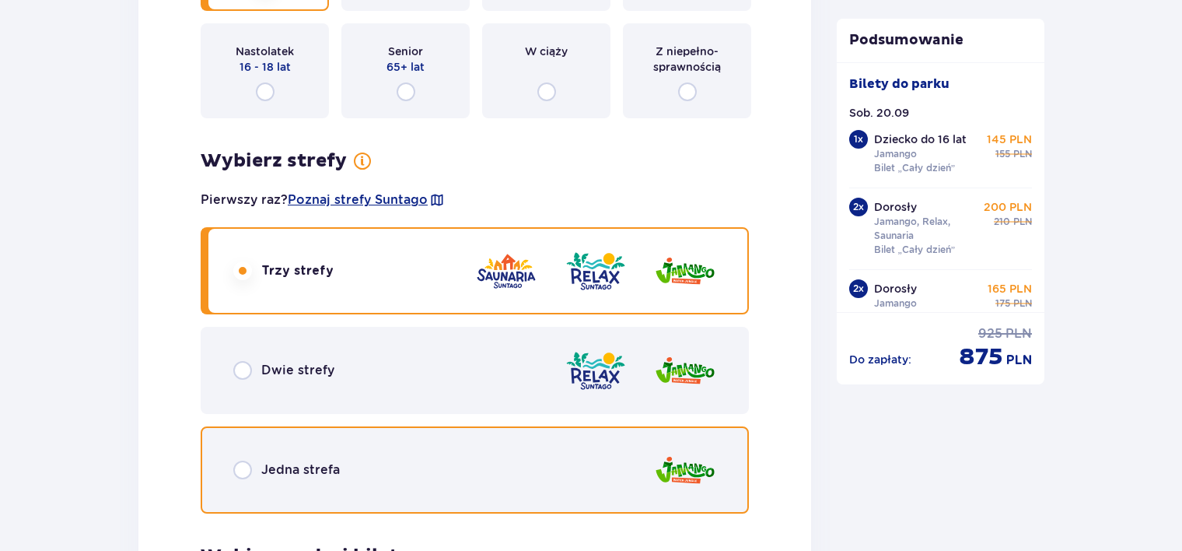
click at [243, 467] on input "radio" at bounding box center [242, 469] width 19 height 19
radio input "true"
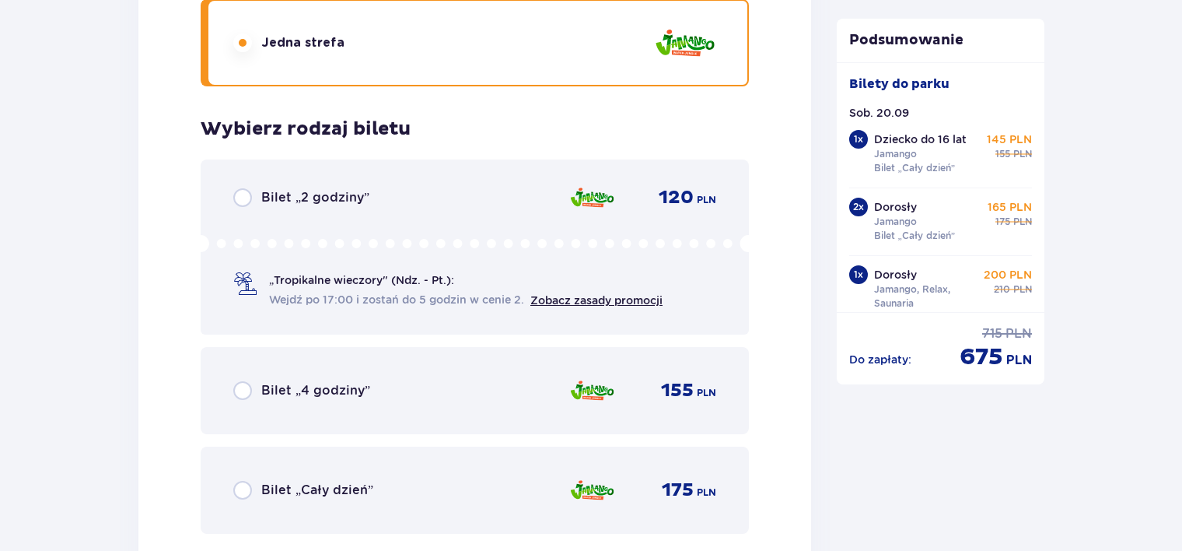
scroll to position [3675, 0]
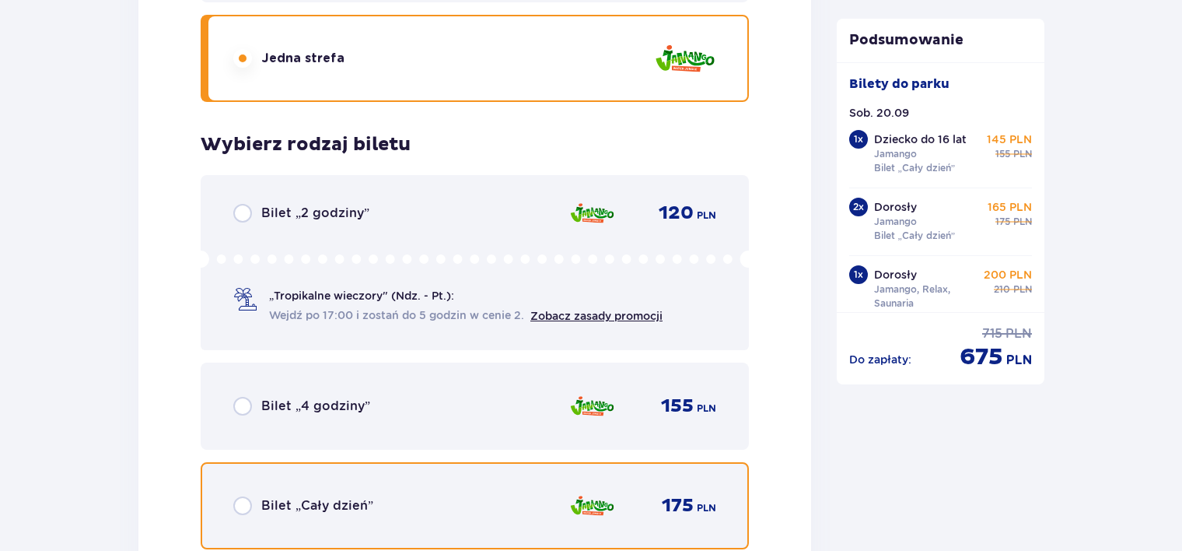
click at [241, 502] on input "radio" at bounding box center [242, 505] width 19 height 19
radio input "true"
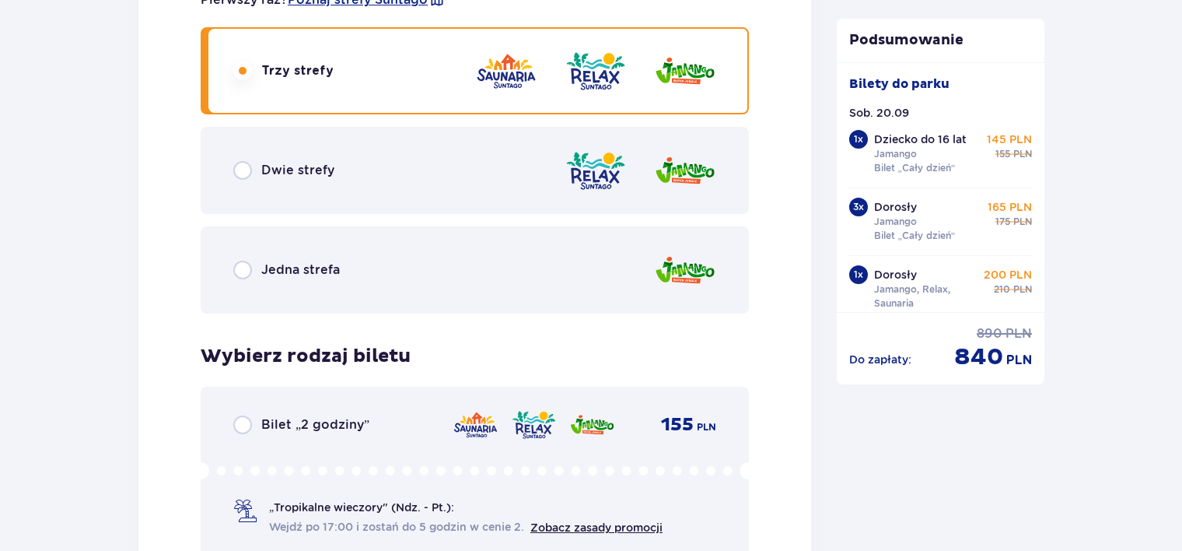
scroll to position [4708, 0]
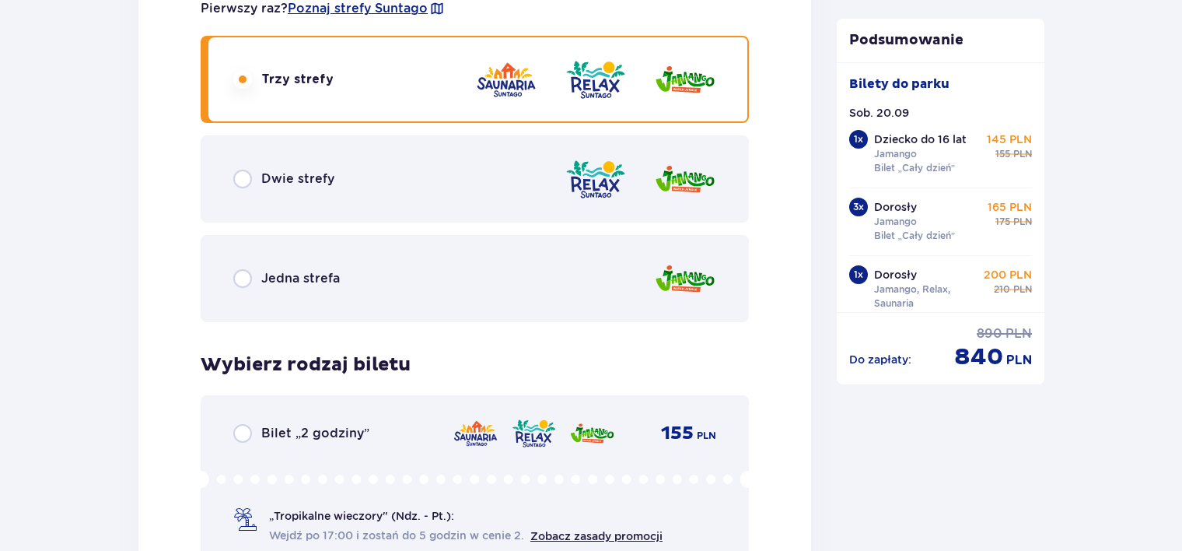
click at [320, 270] on p "Jedna strefa" at bounding box center [300, 278] width 79 height 17
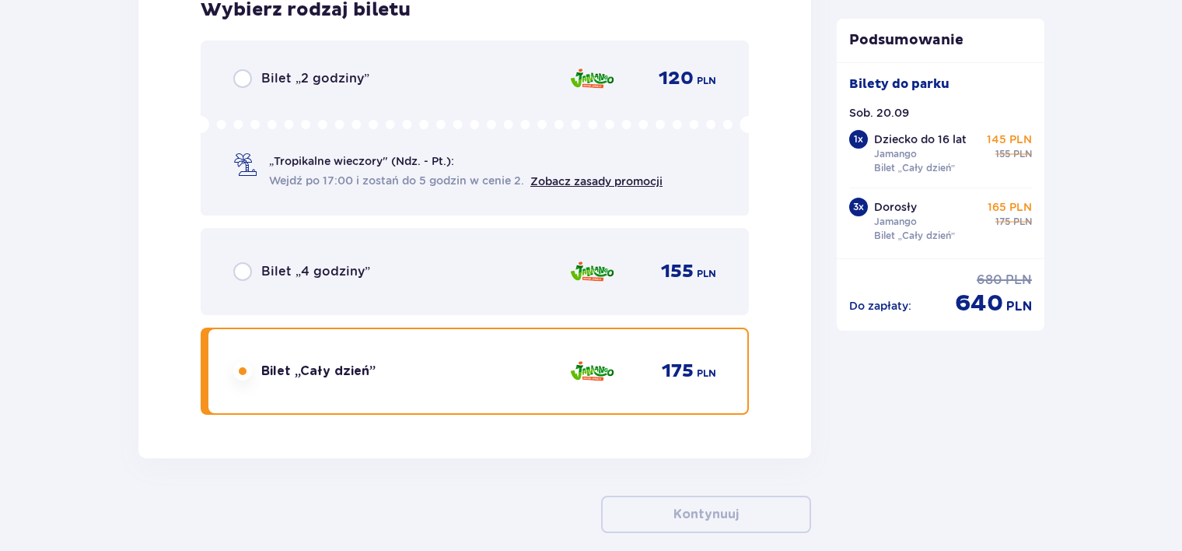
scroll to position [6325, 0]
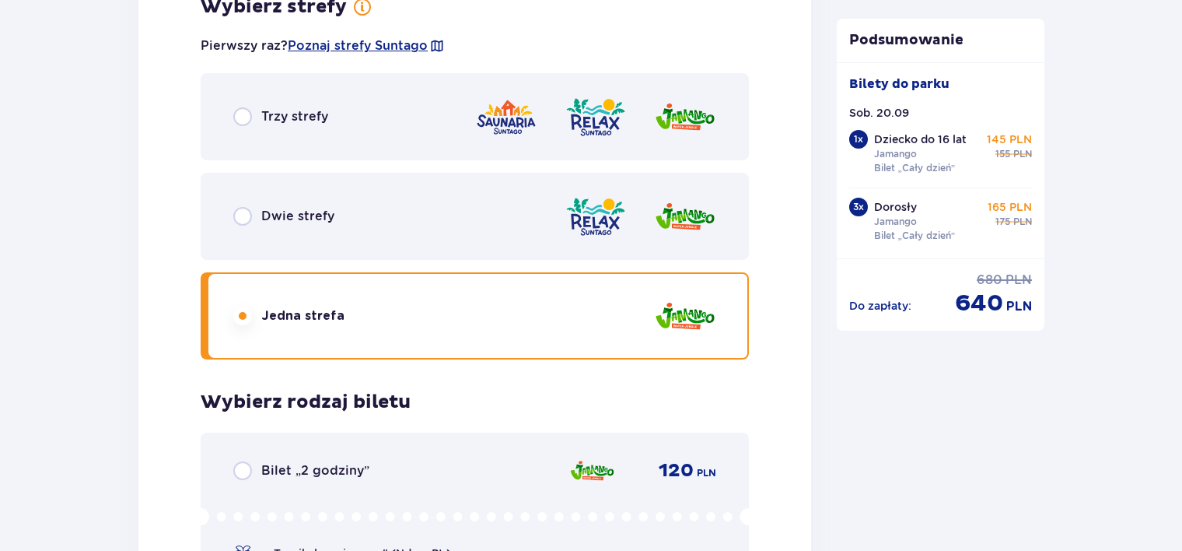
scroll to position [4695, 0]
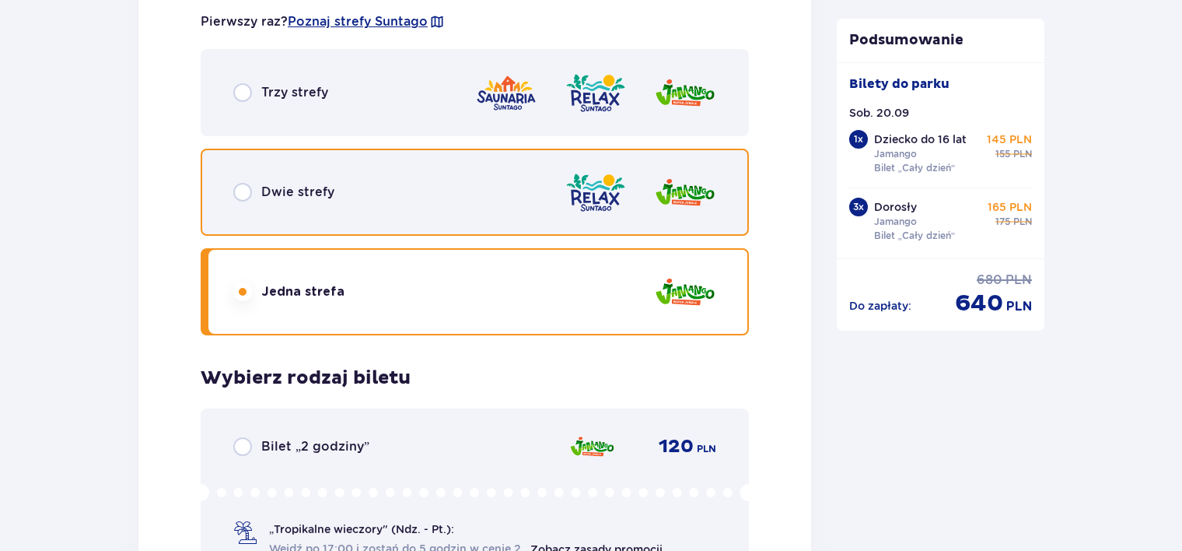
click at [243, 193] on input "radio" at bounding box center [242, 192] width 19 height 19
radio input "true"
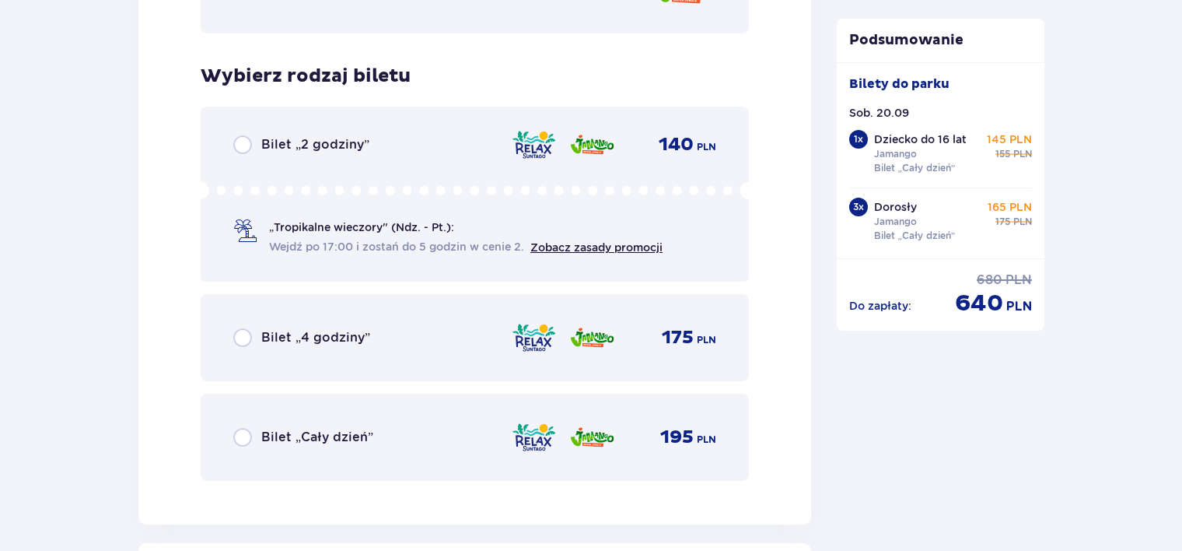
scroll to position [5040, 0]
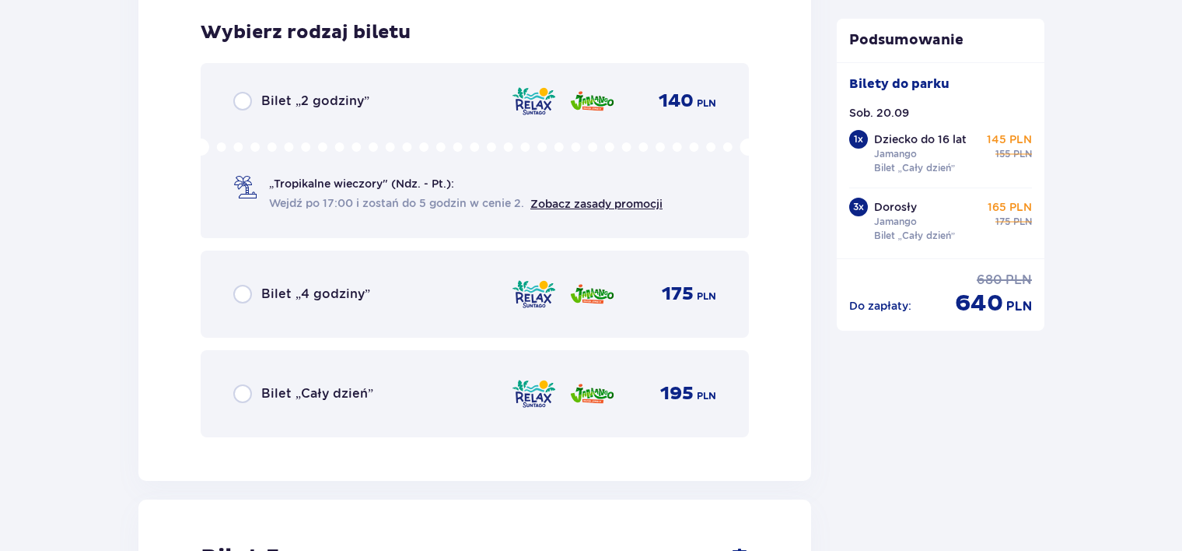
click at [348, 393] on p "Bilet „Cały dzień”" at bounding box center [317, 393] width 112 height 17
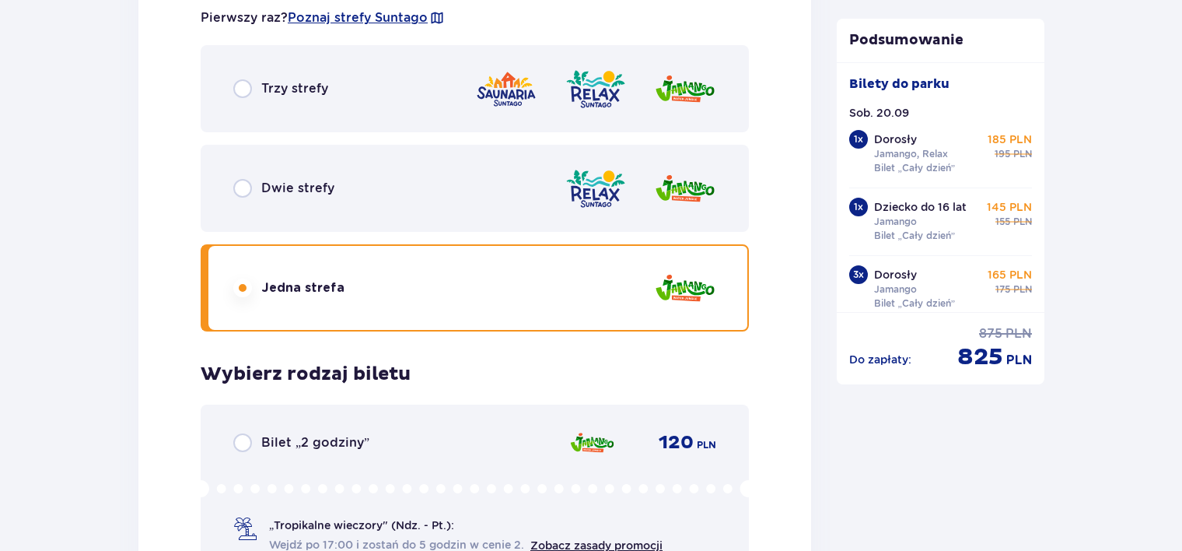
scroll to position [5935, 0]
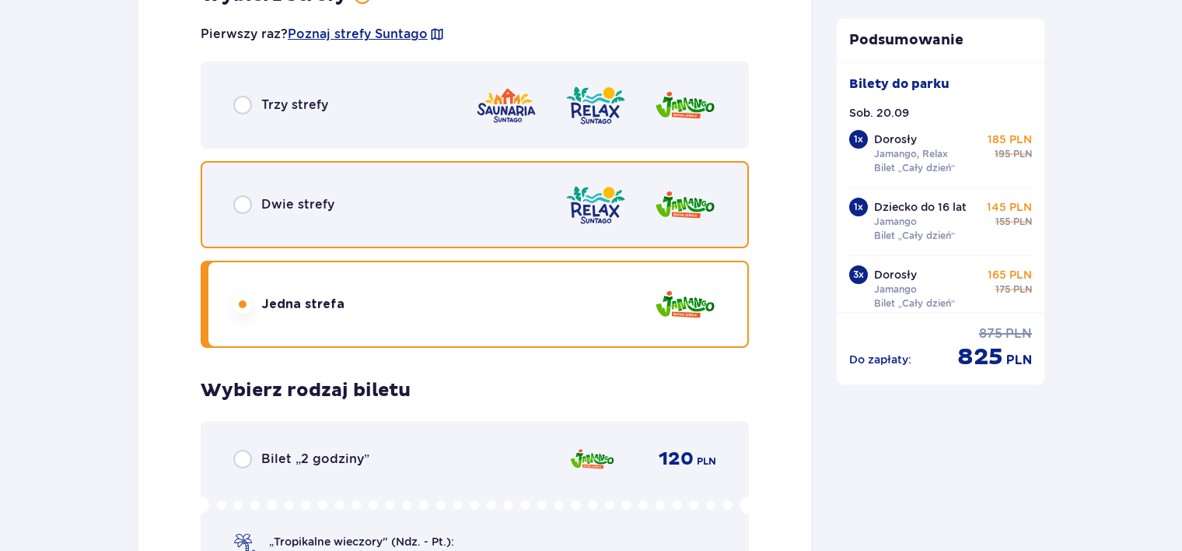
click at [235, 201] on input "radio" at bounding box center [242, 204] width 19 height 19
radio input "true"
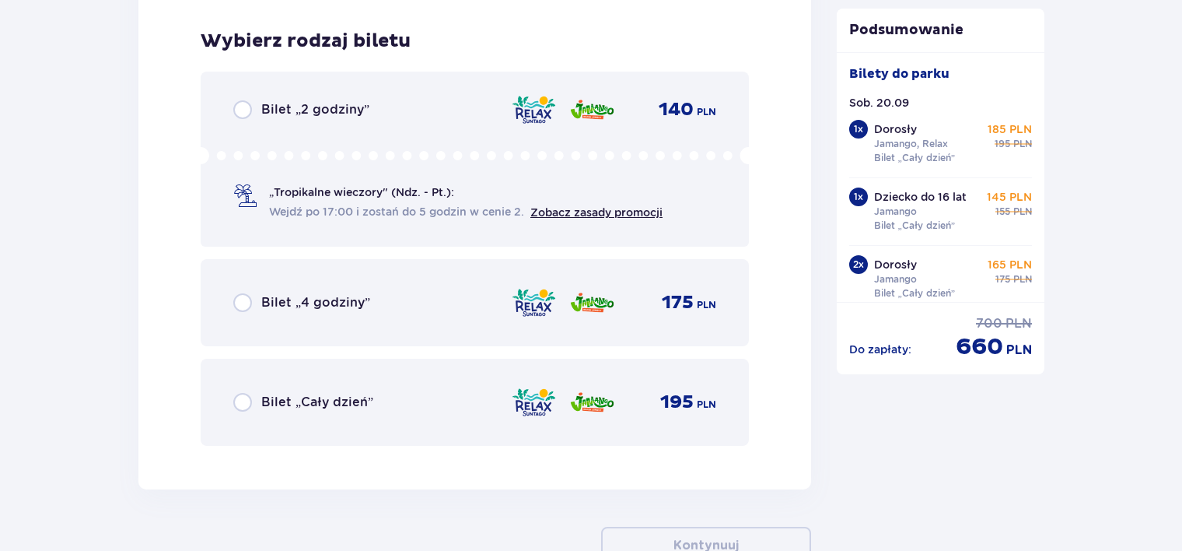
scroll to position [6387, 0]
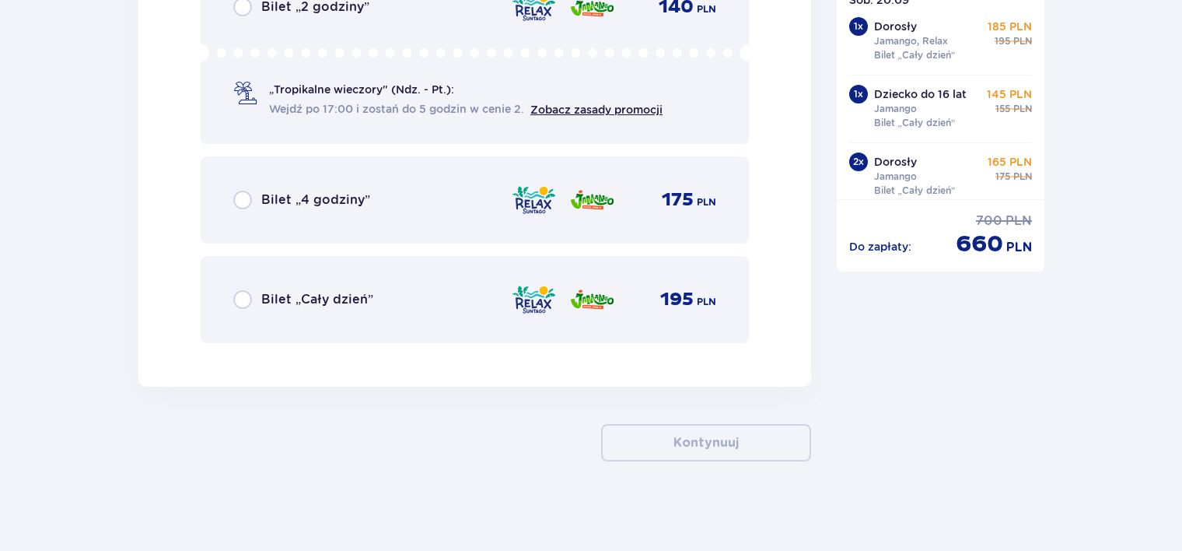
click at [277, 284] on div "Bilet „Cały dzień” 195 PLN" at bounding box center [474, 299] width 483 height 33
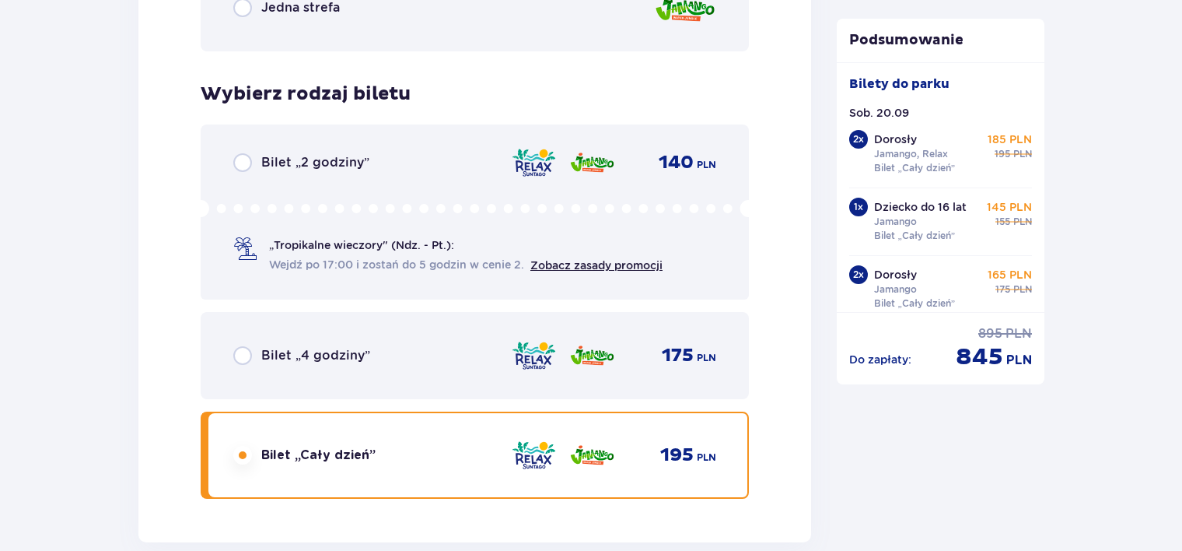
scroll to position [6208, 0]
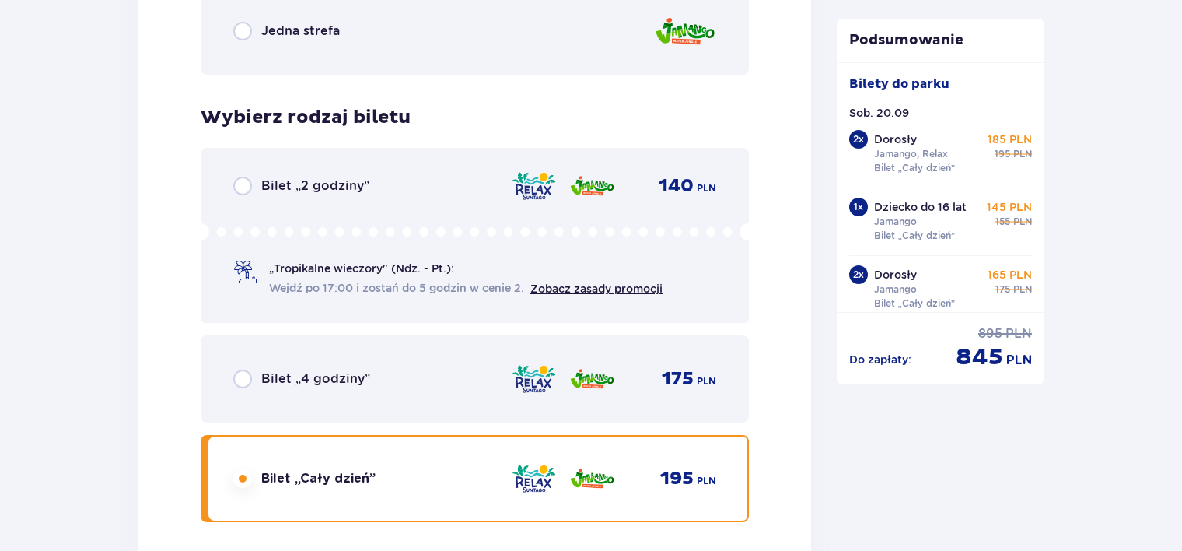
click at [616, 267] on div "„Tropikalne wieczory" (Ndz. - Pt.): Wejdź po 17:00 i zostań do 5 godzin w cenie…" at bounding box center [466, 279] width 394 height 36
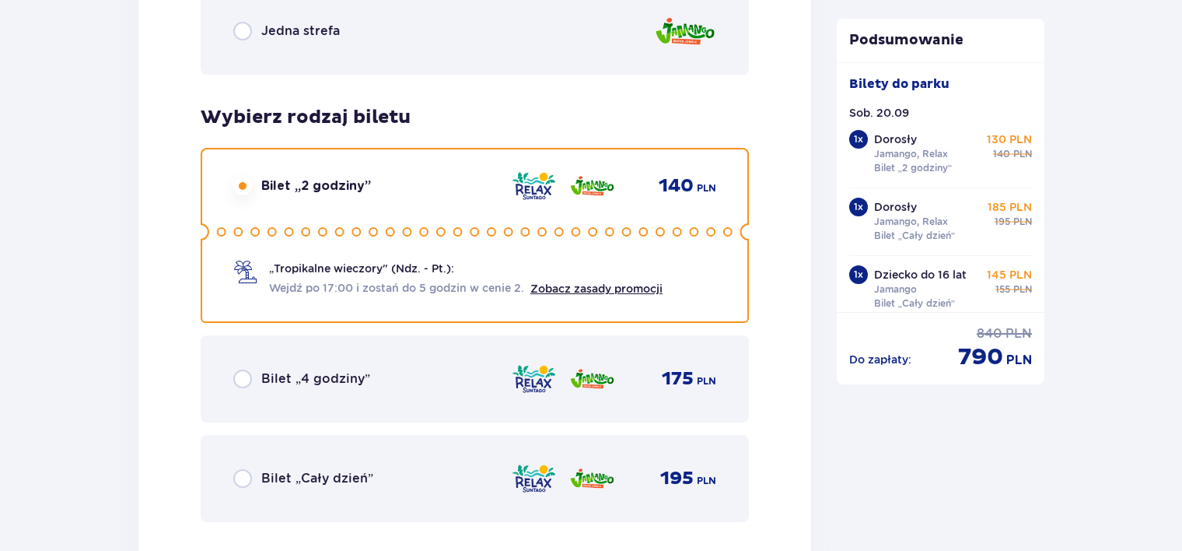
scroll to position [6545, 0]
